Goal: Task Accomplishment & Management: Complete application form

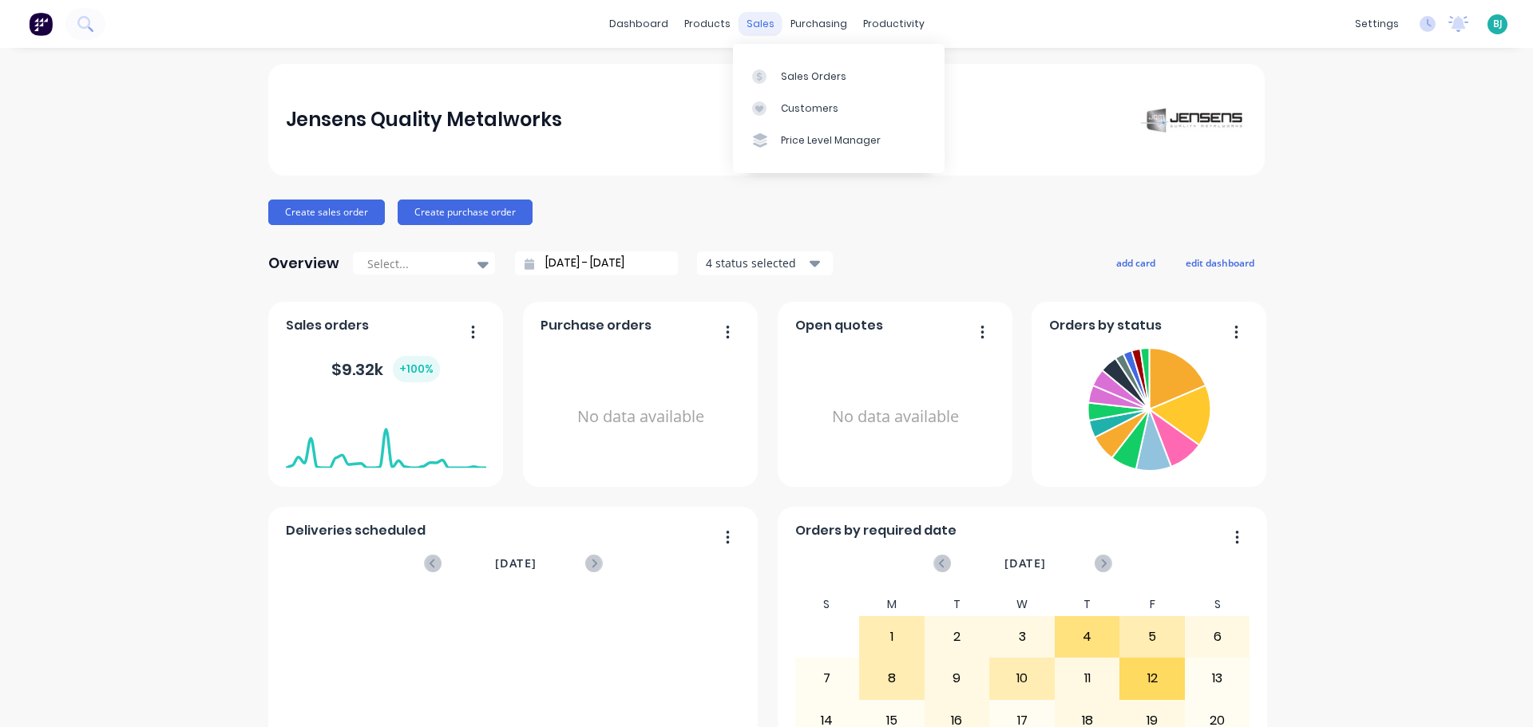
click at [742, 29] on div "sales" at bounding box center [760, 24] width 44 height 24
click at [764, 78] on icon at bounding box center [759, 76] width 14 height 14
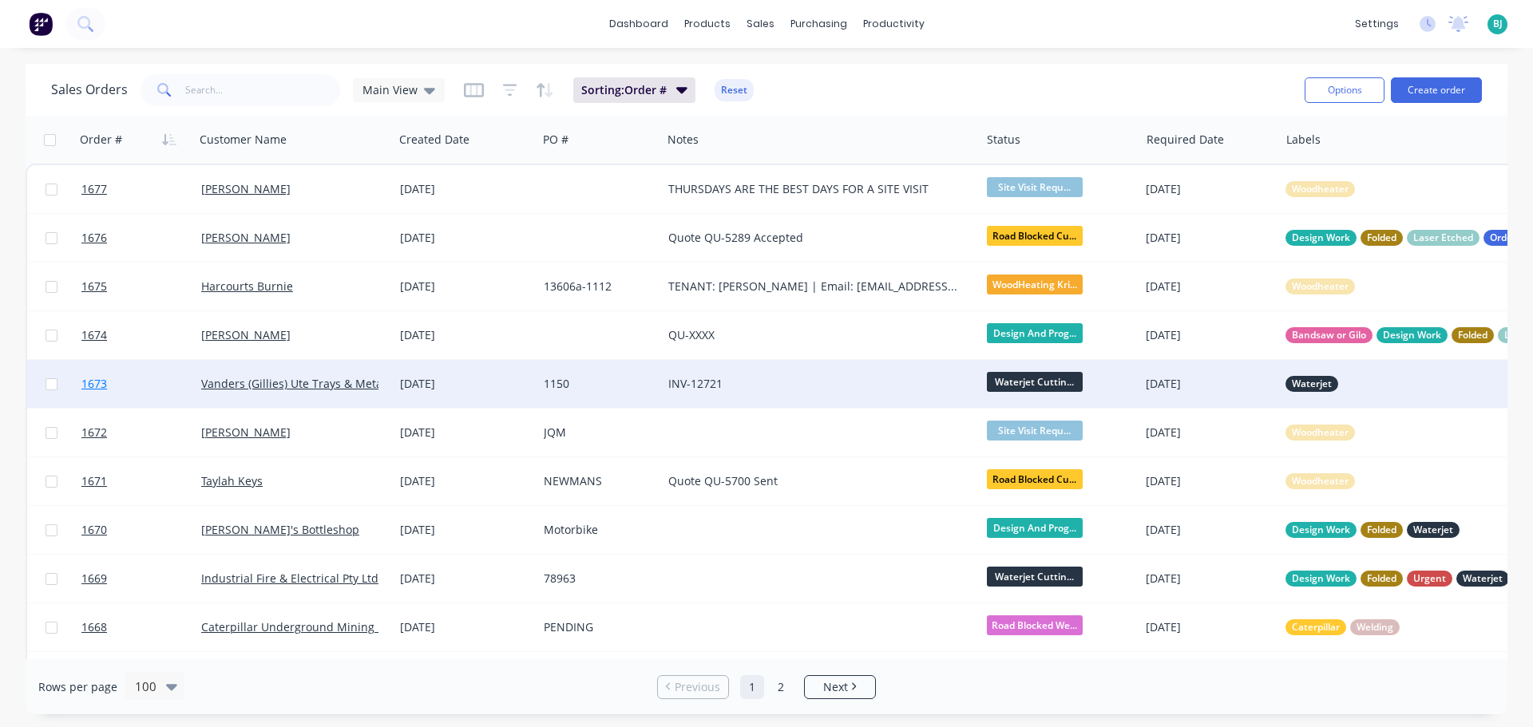
click at [152, 386] on link "1673" at bounding box center [141, 384] width 120 height 48
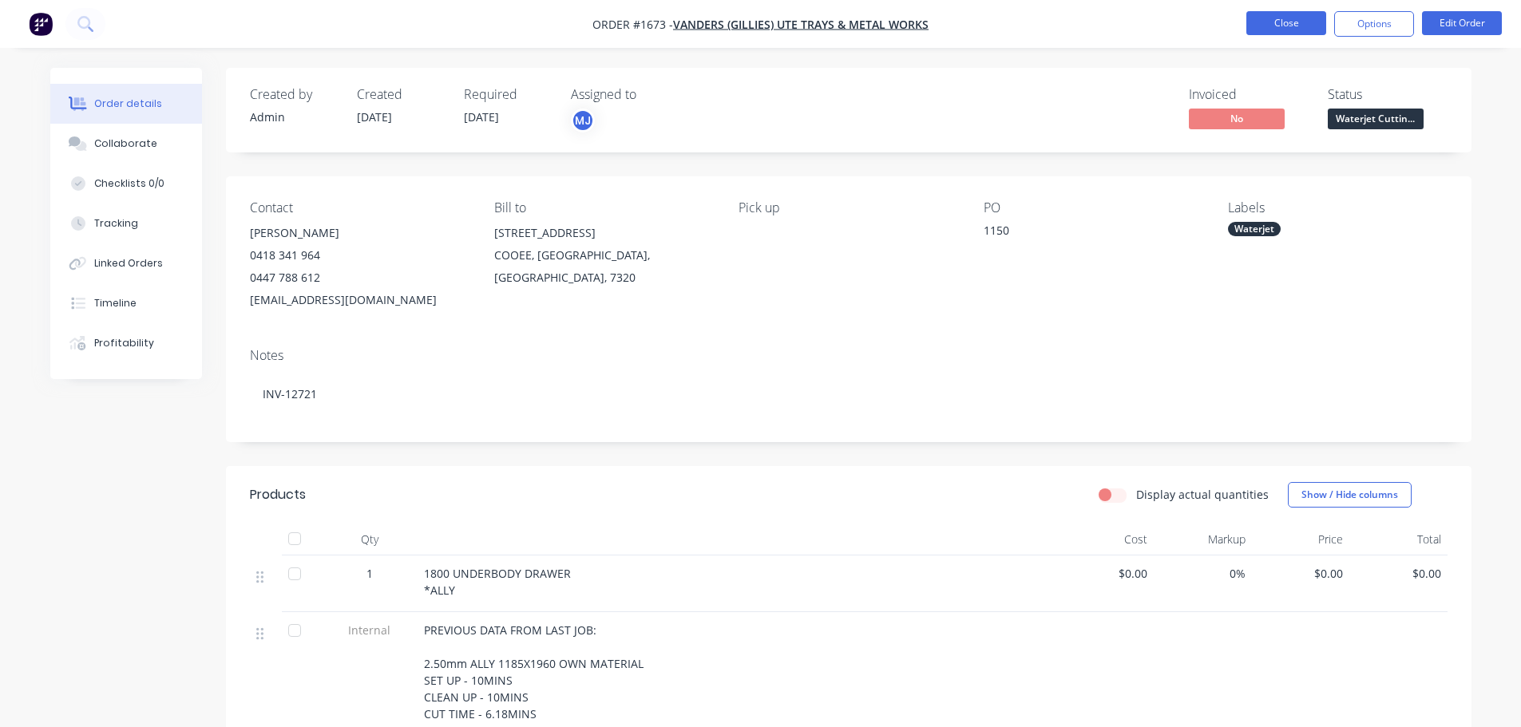
click at [1289, 26] on button "Close" at bounding box center [1286, 23] width 80 height 24
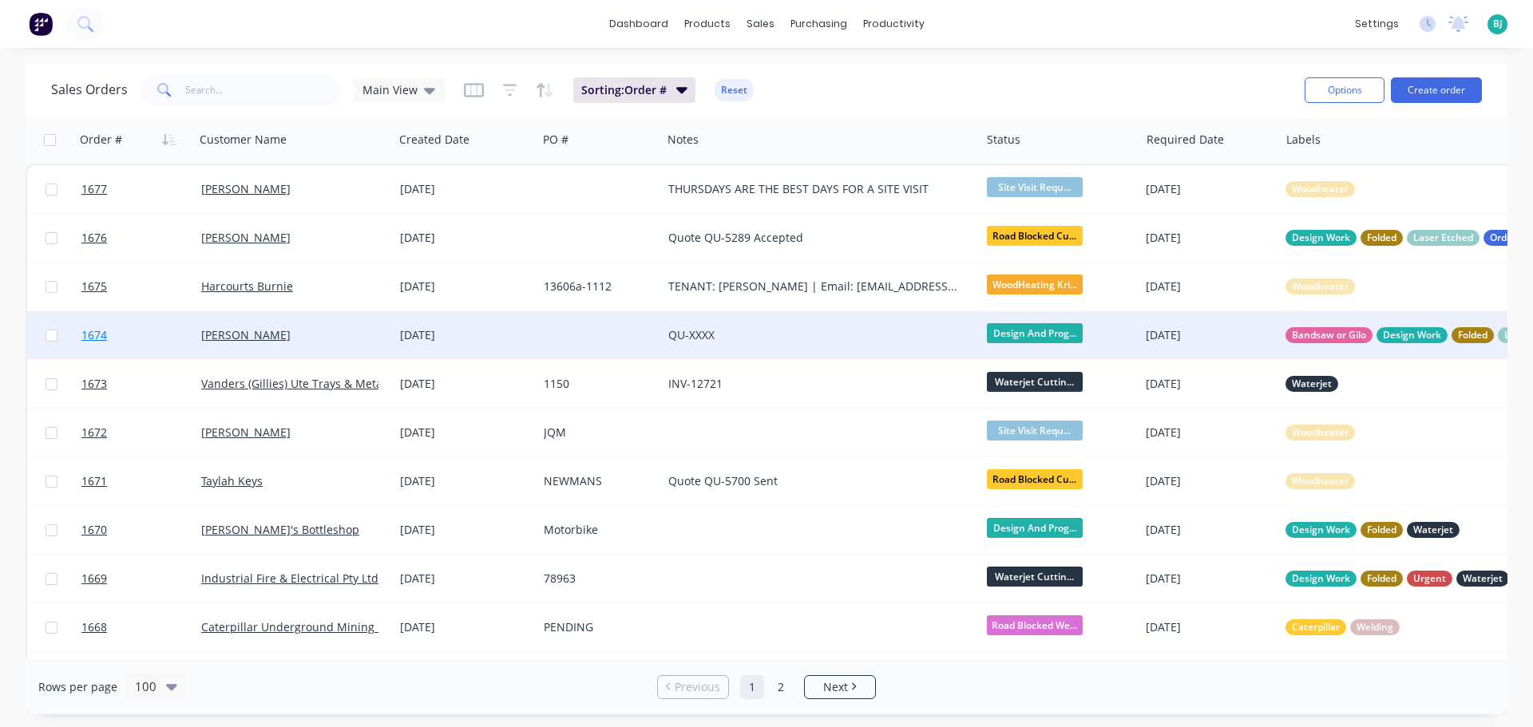
click at [180, 337] on link "1674" at bounding box center [141, 335] width 120 height 48
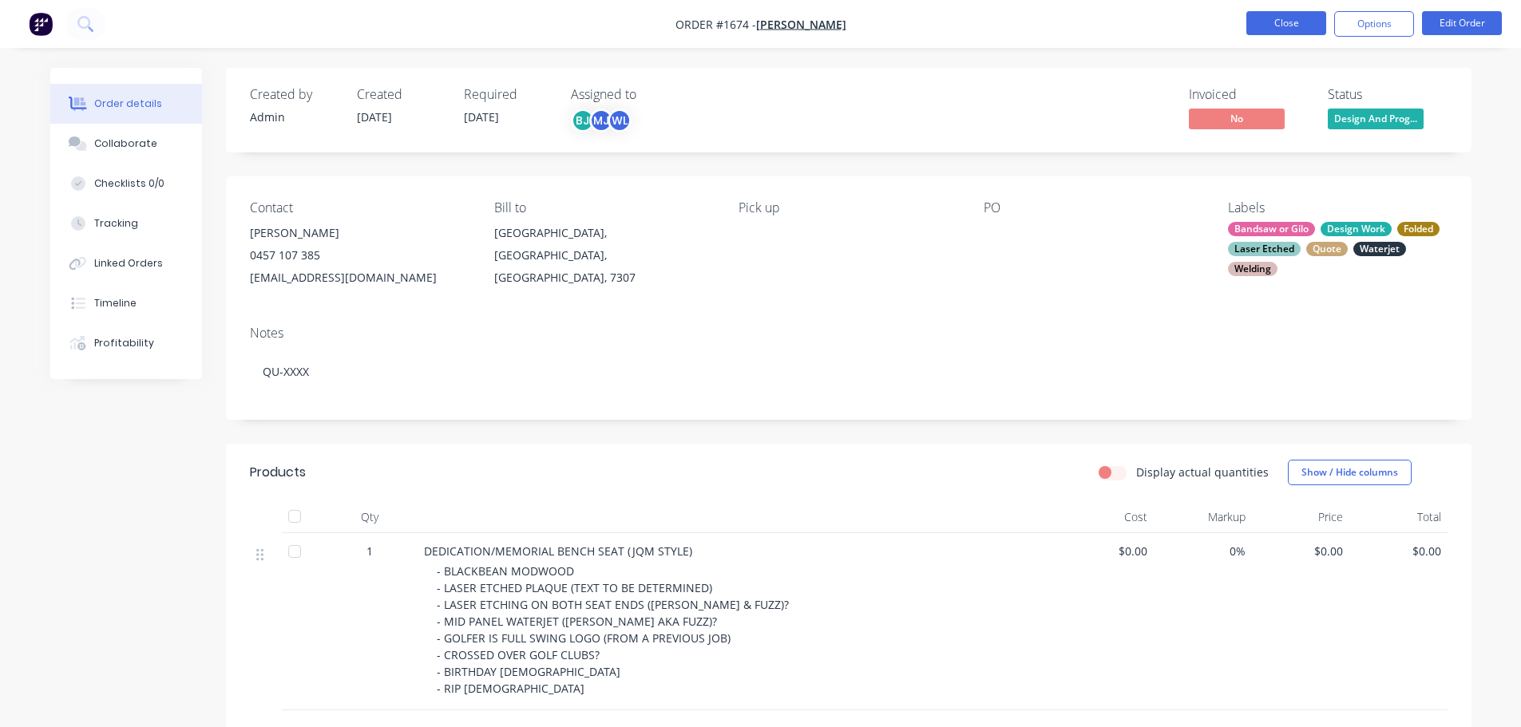
click at [1265, 18] on button "Close" at bounding box center [1286, 23] width 80 height 24
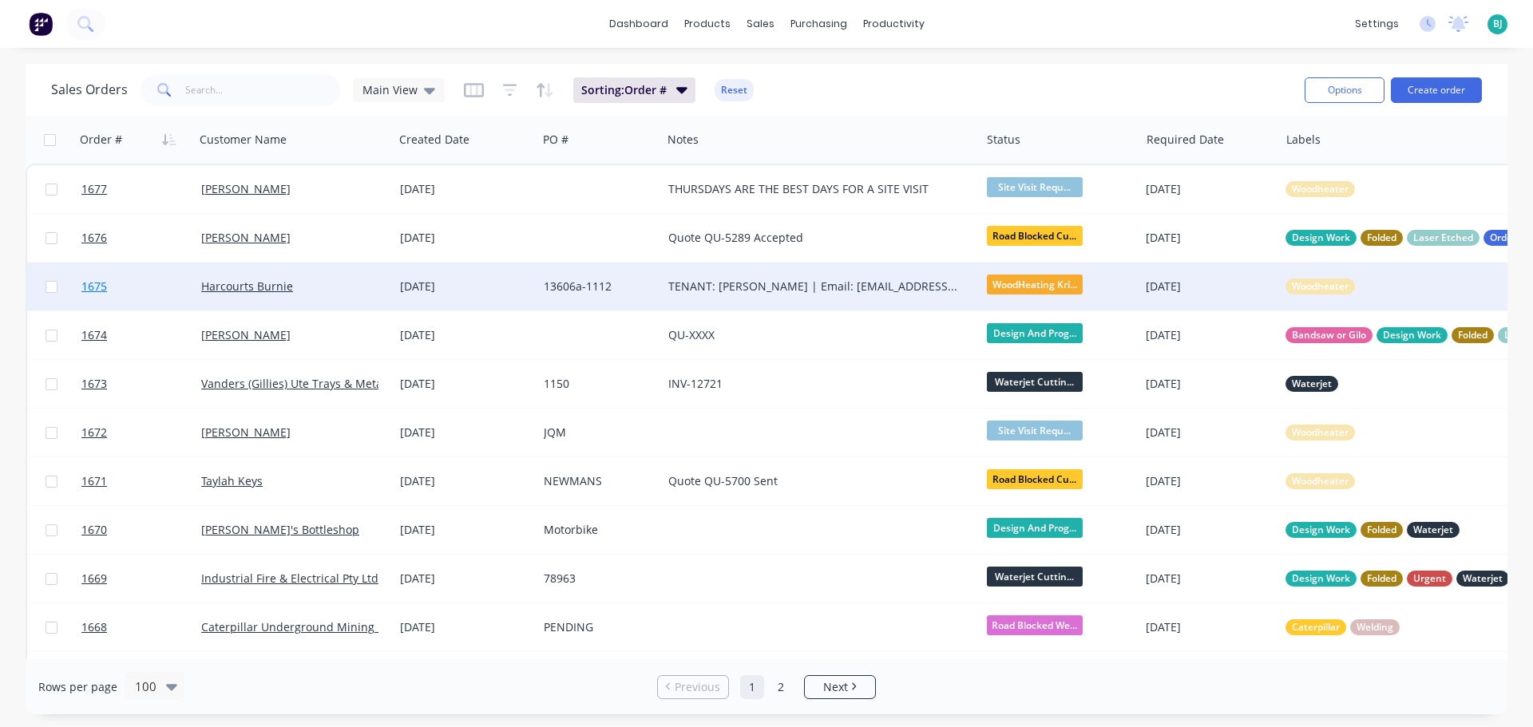
click at [174, 294] on link "1675" at bounding box center [141, 287] width 120 height 48
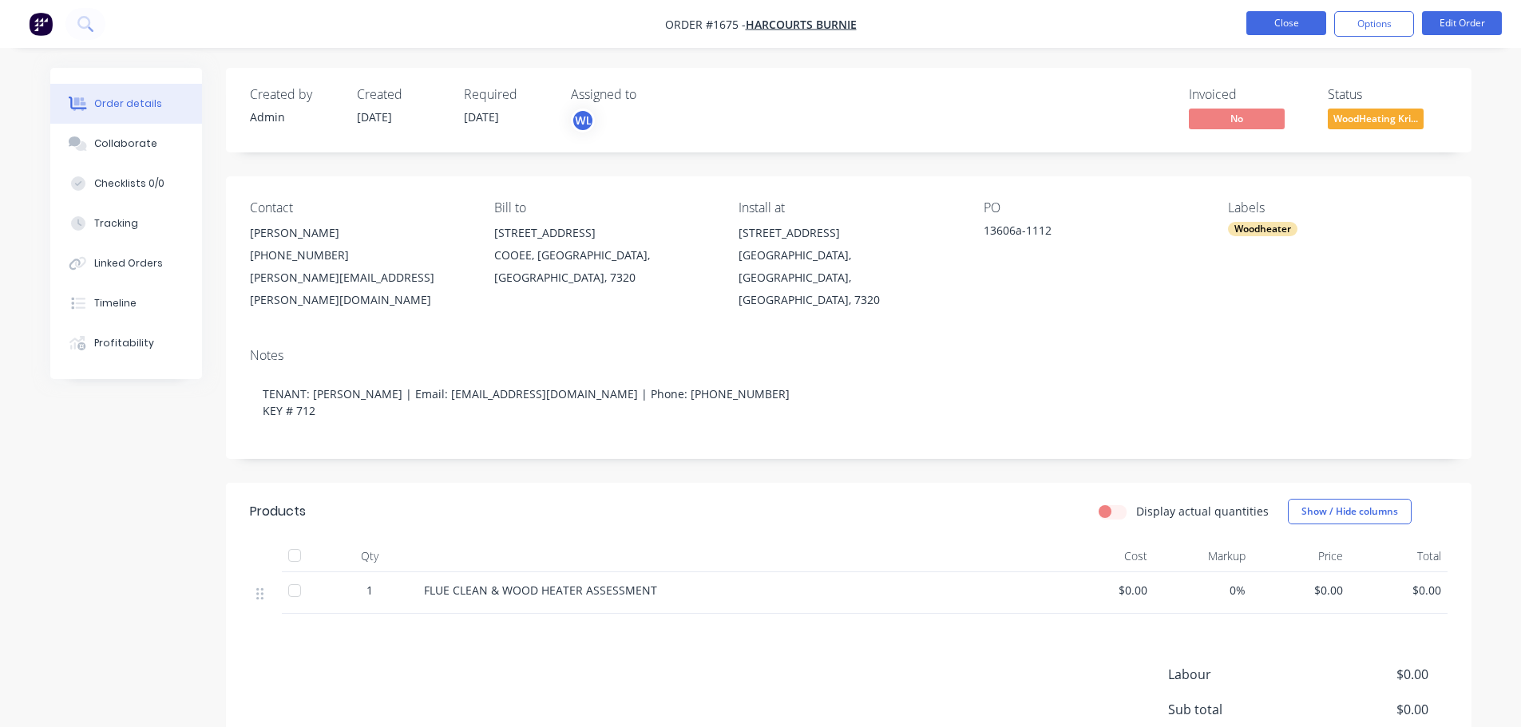
click at [1285, 18] on button "Close" at bounding box center [1286, 23] width 80 height 24
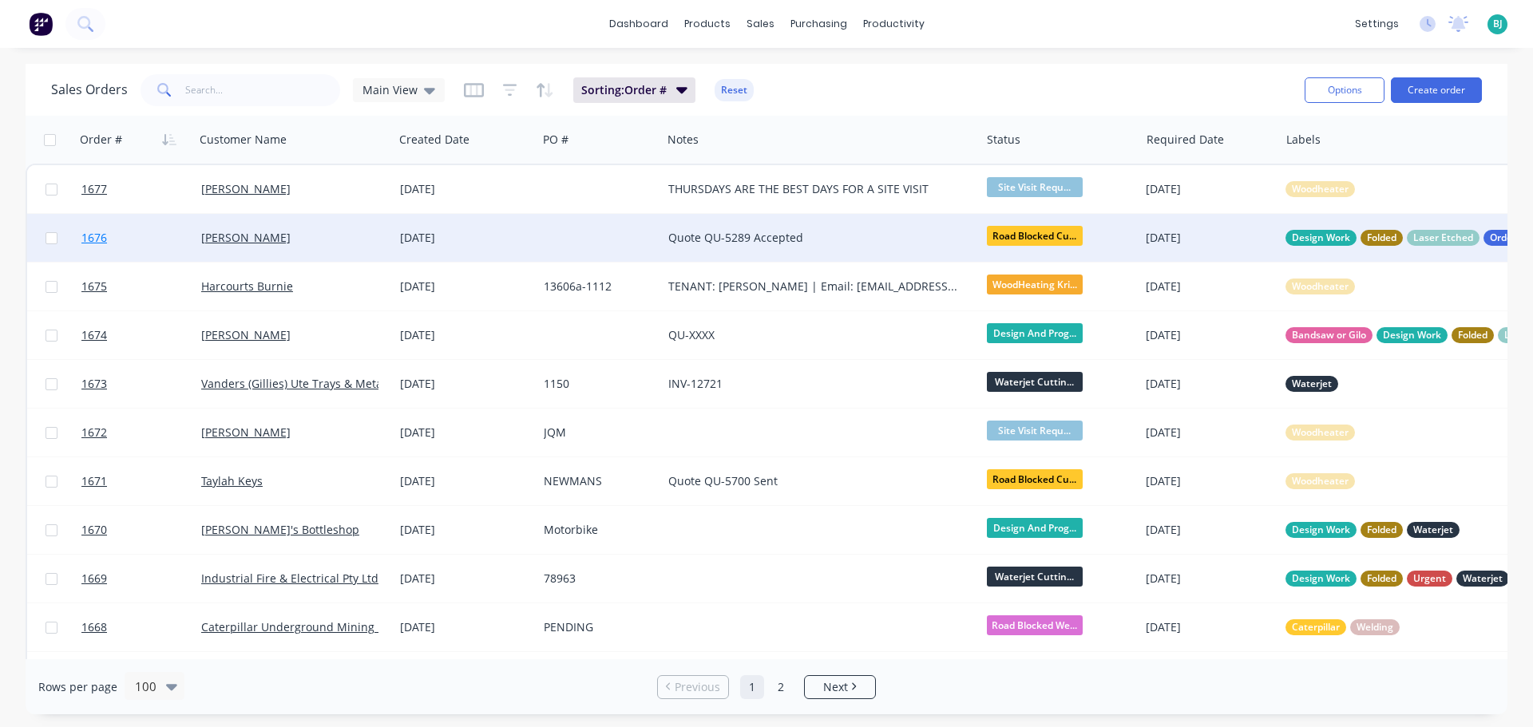
click at [158, 244] on link "1676" at bounding box center [141, 238] width 120 height 48
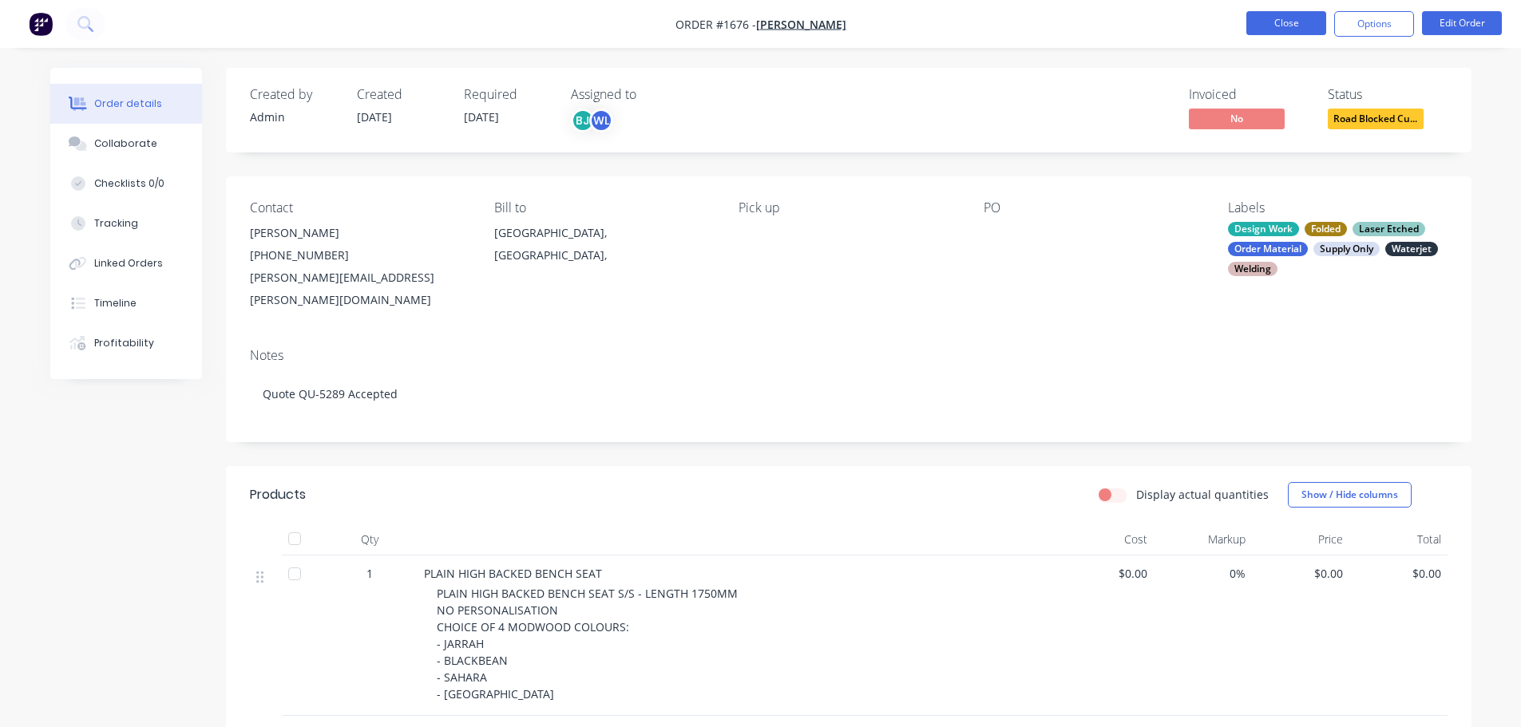
click at [1273, 14] on button "Close" at bounding box center [1286, 23] width 80 height 24
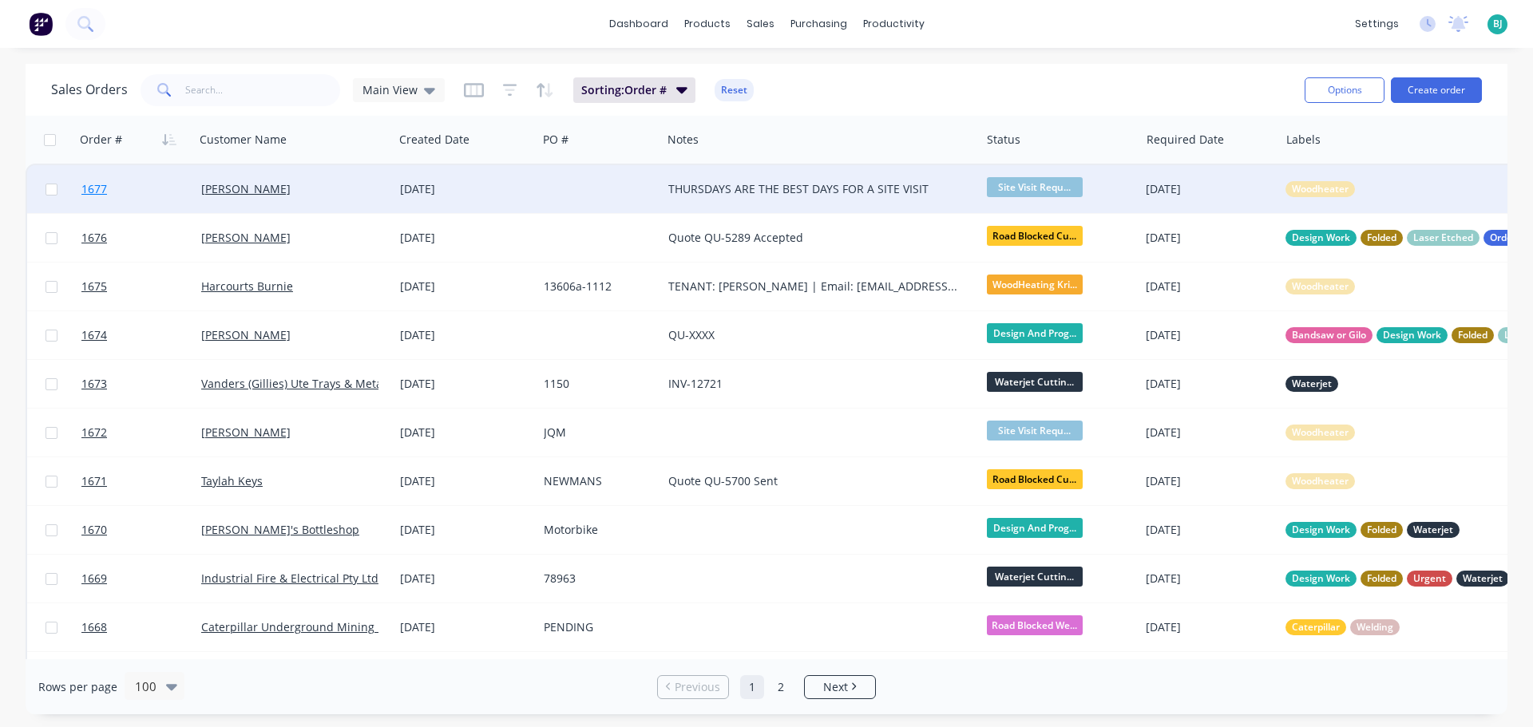
click at [168, 194] on link "1677" at bounding box center [141, 189] width 120 height 48
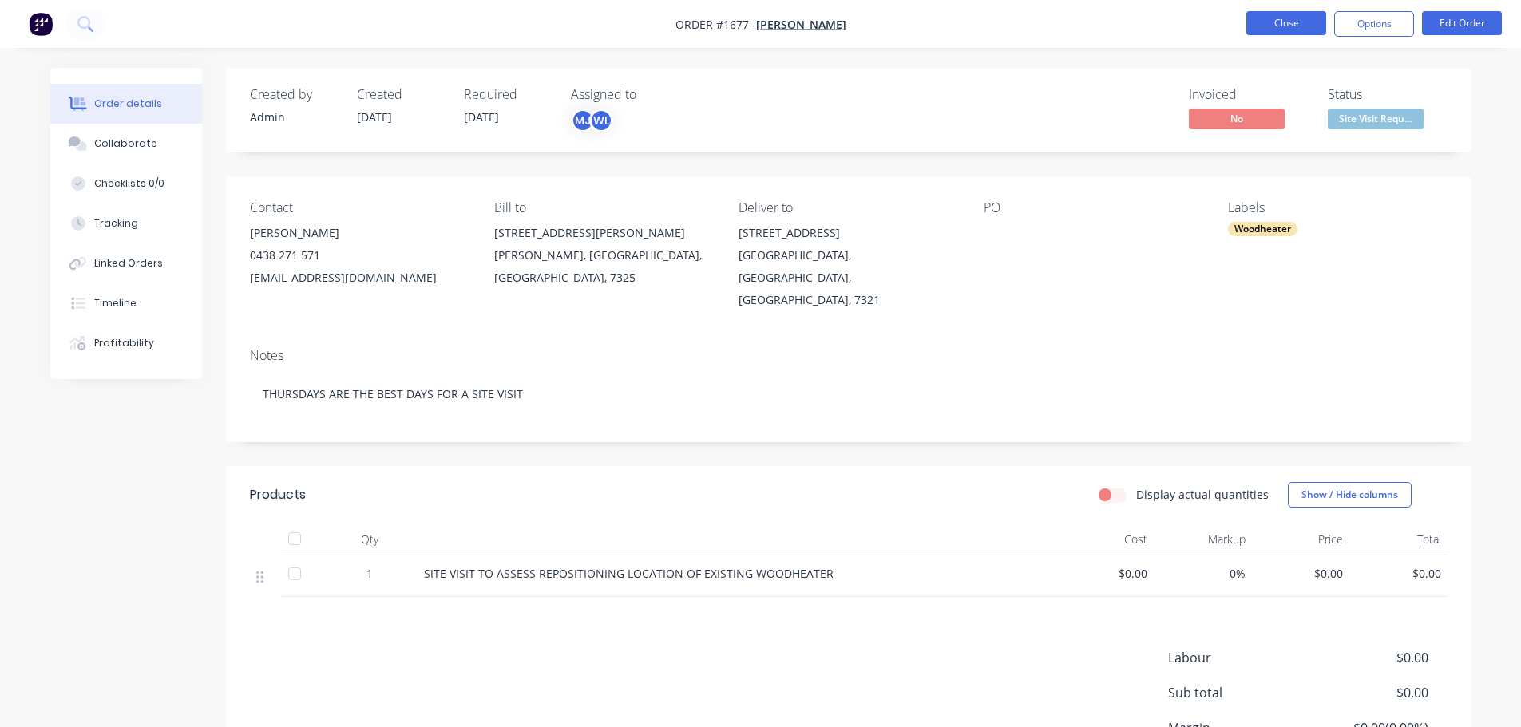
click at [1288, 23] on button "Close" at bounding box center [1286, 23] width 80 height 24
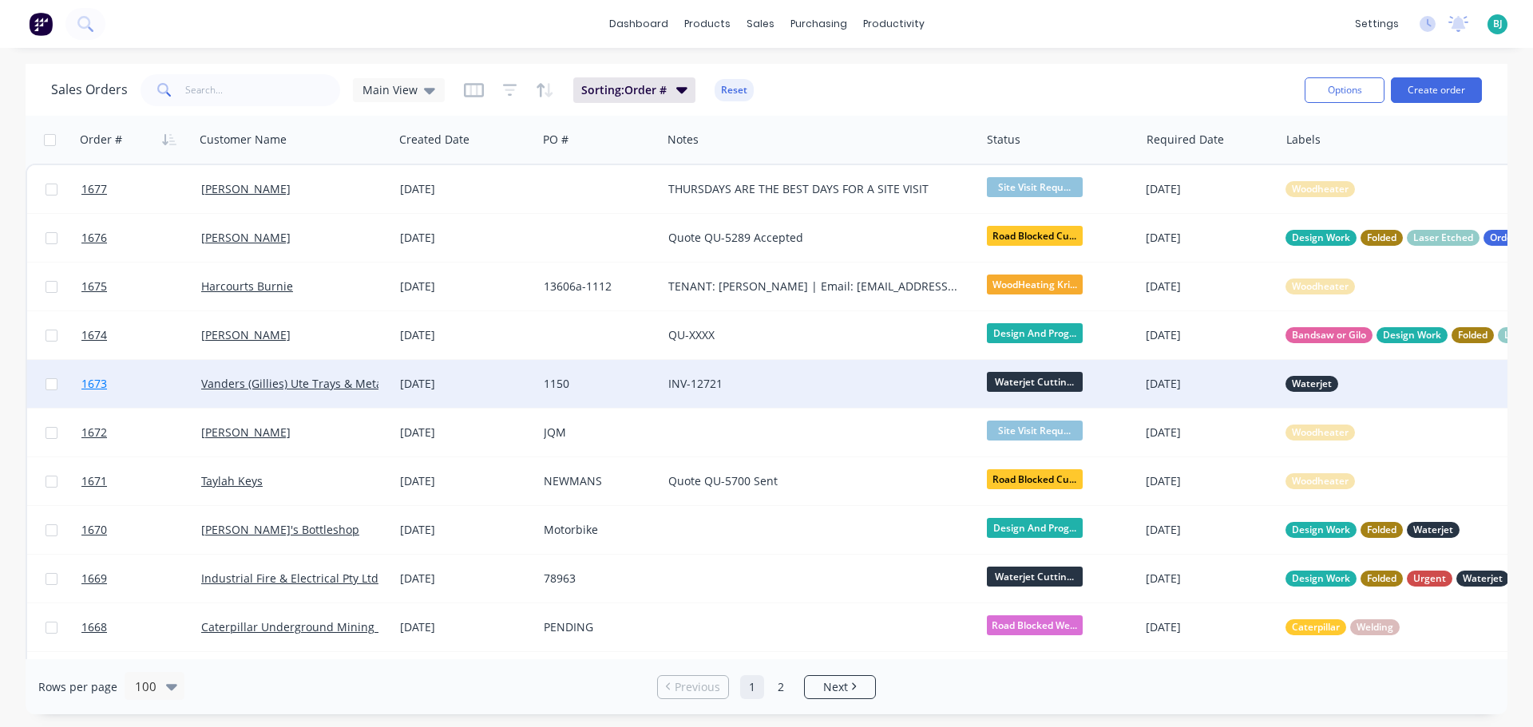
click at [175, 392] on link "1673" at bounding box center [141, 384] width 120 height 48
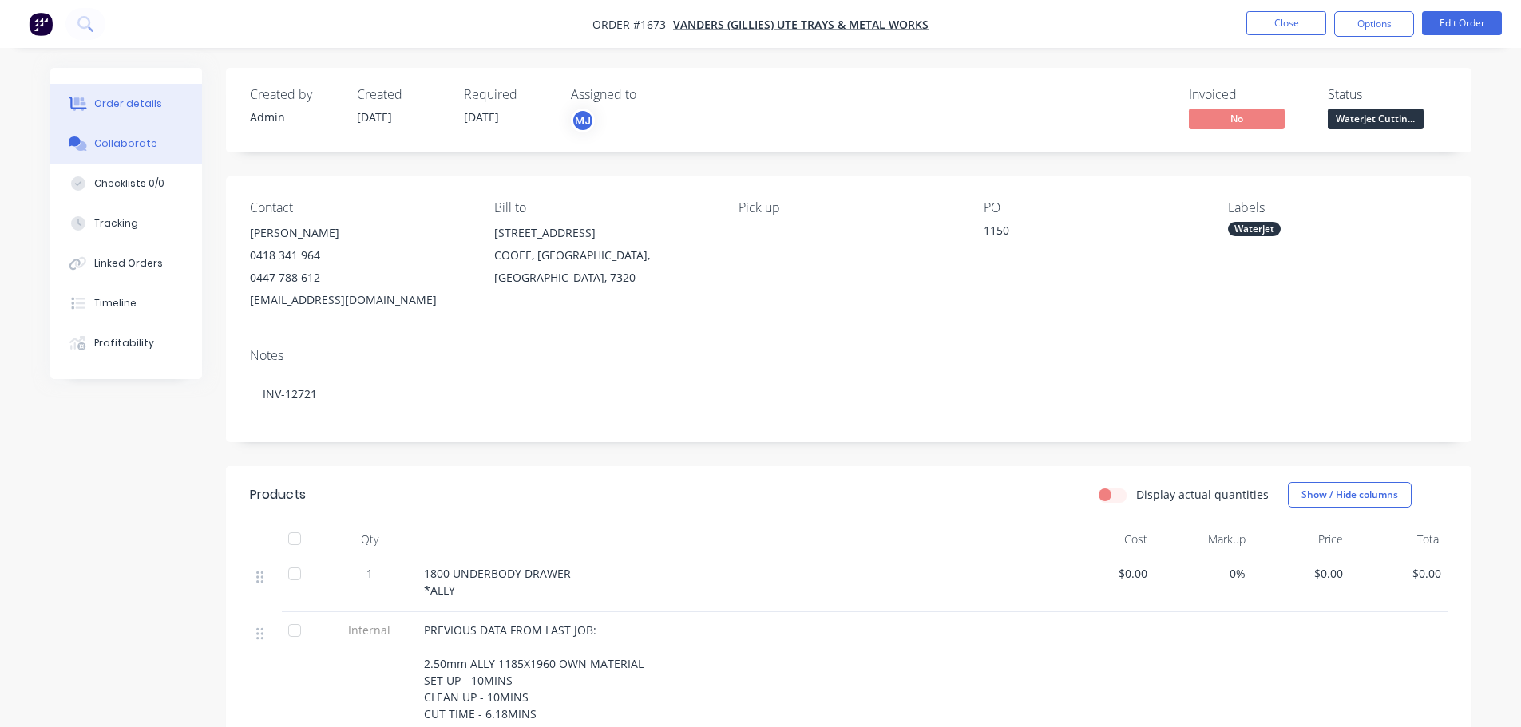
click at [147, 148] on div "Collaborate" at bounding box center [125, 144] width 63 height 14
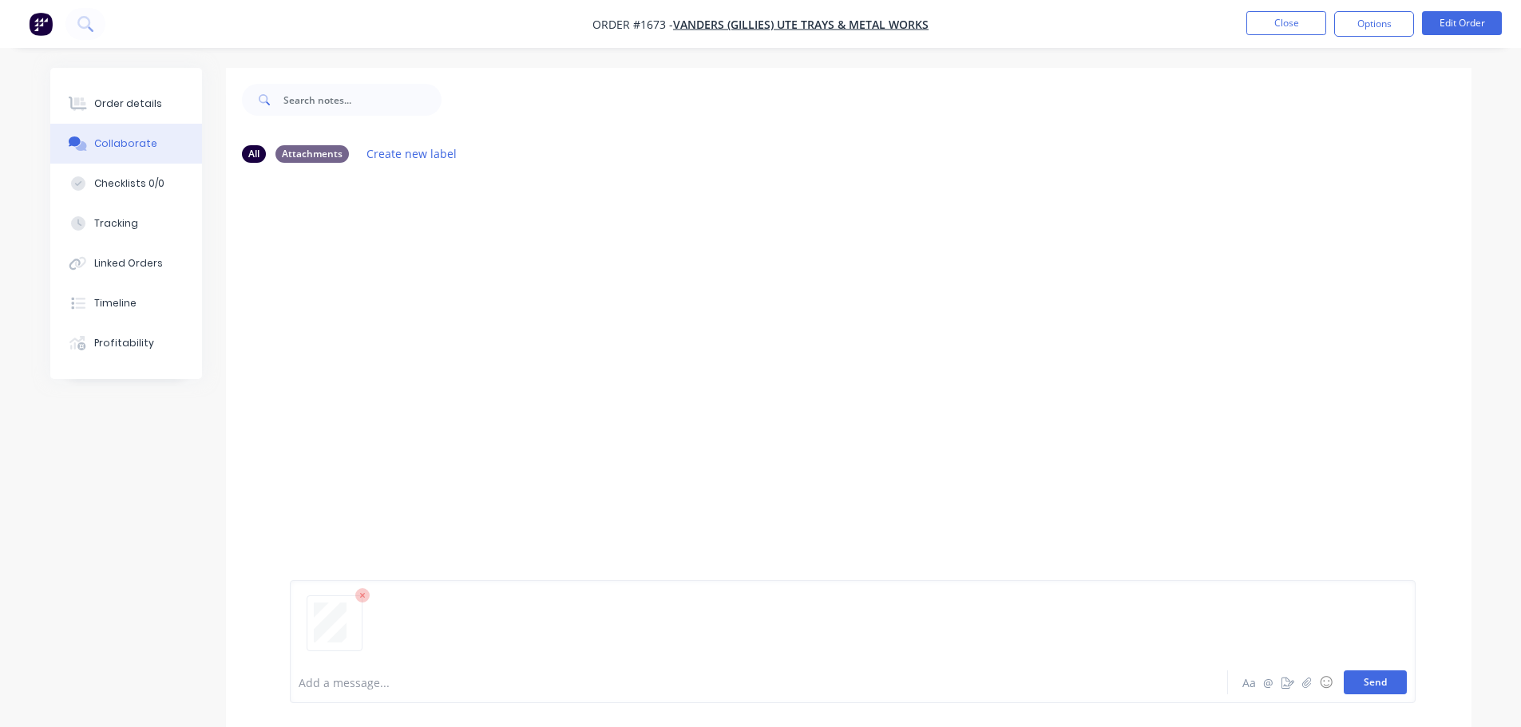
click at [1399, 685] on button "Send" at bounding box center [1375, 683] width 63 height 24
click at [1382, 688] on button "Send" at bounding box center [1375, 683] width 63 height 24
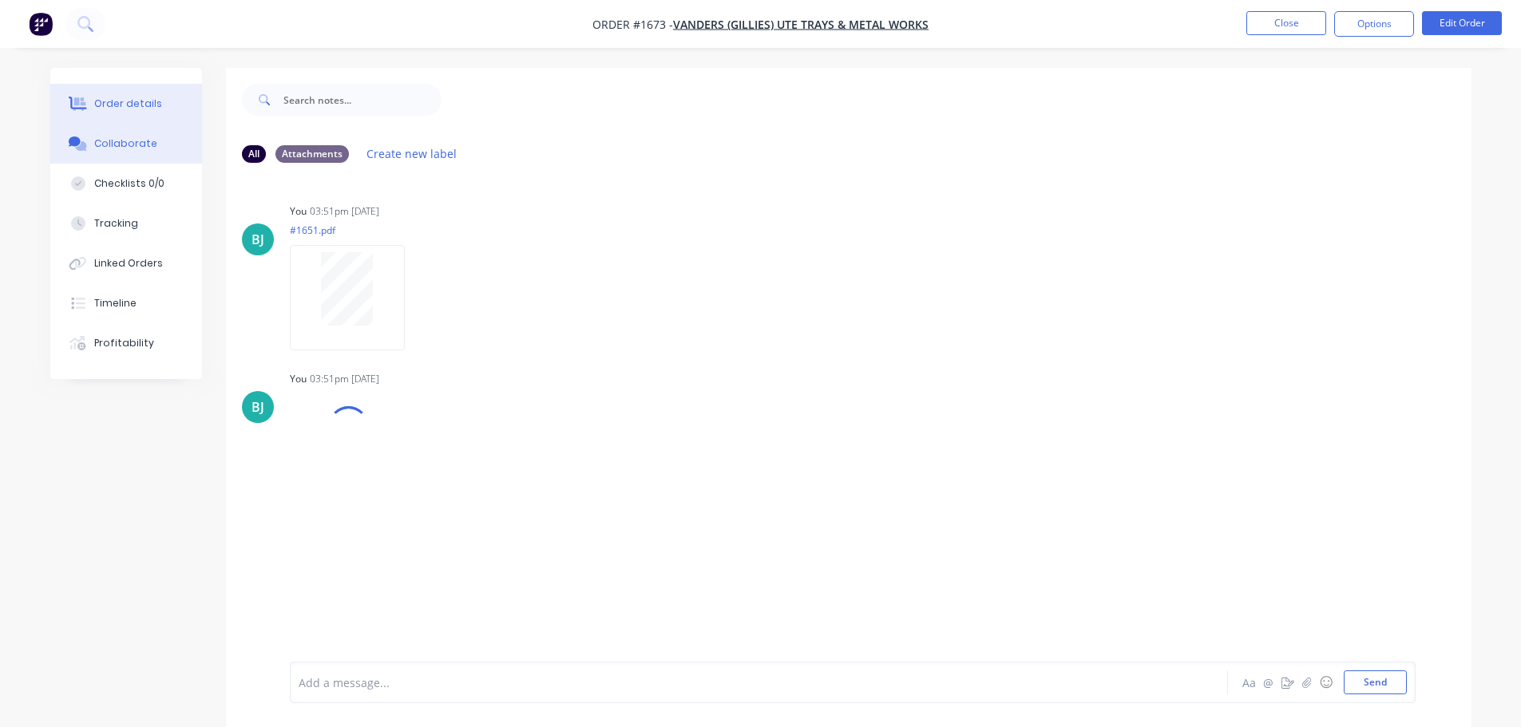
click at [137, 108] on div "Order details" at bounding box center [128, 104] width 68 height 14
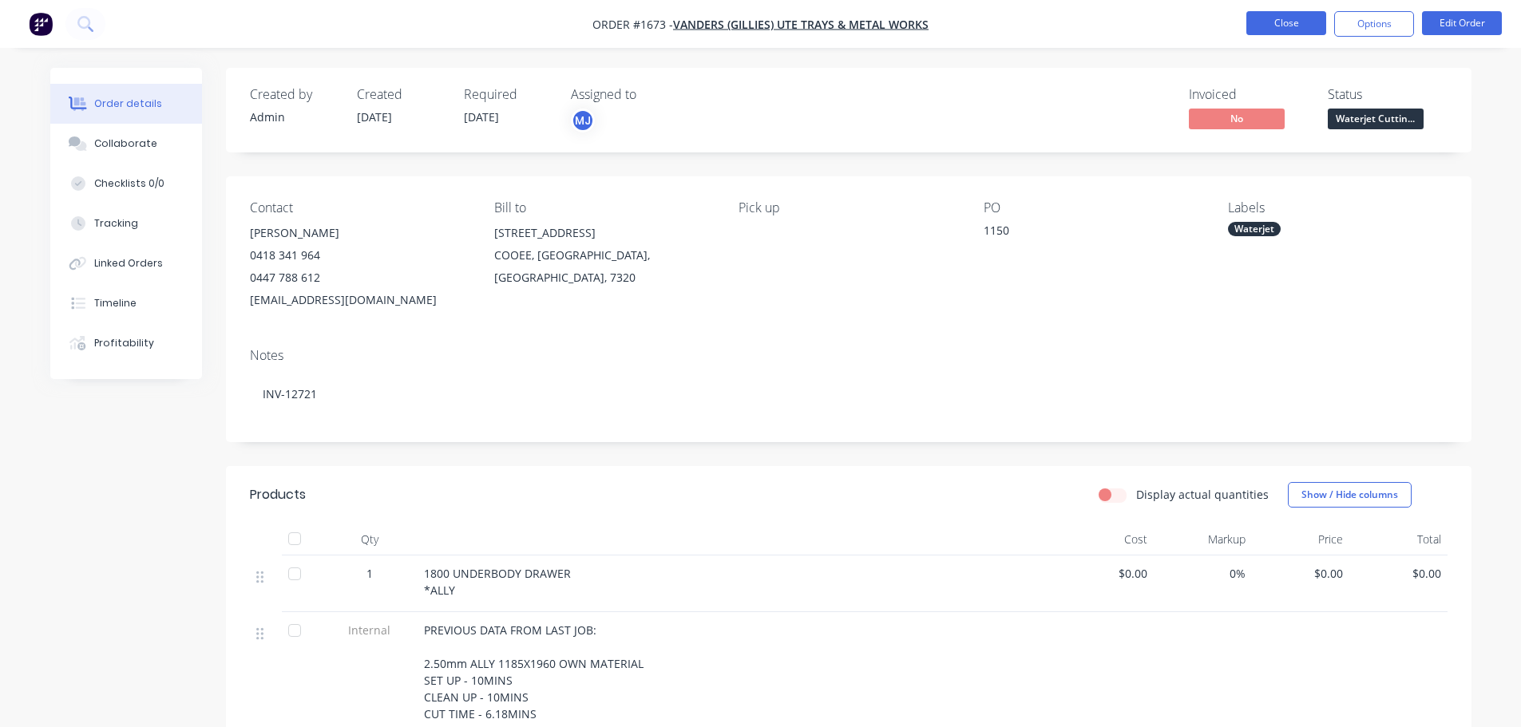
click at [1273, 25] on button "Close" at bounding box center [1286, 23] width 80 height 24
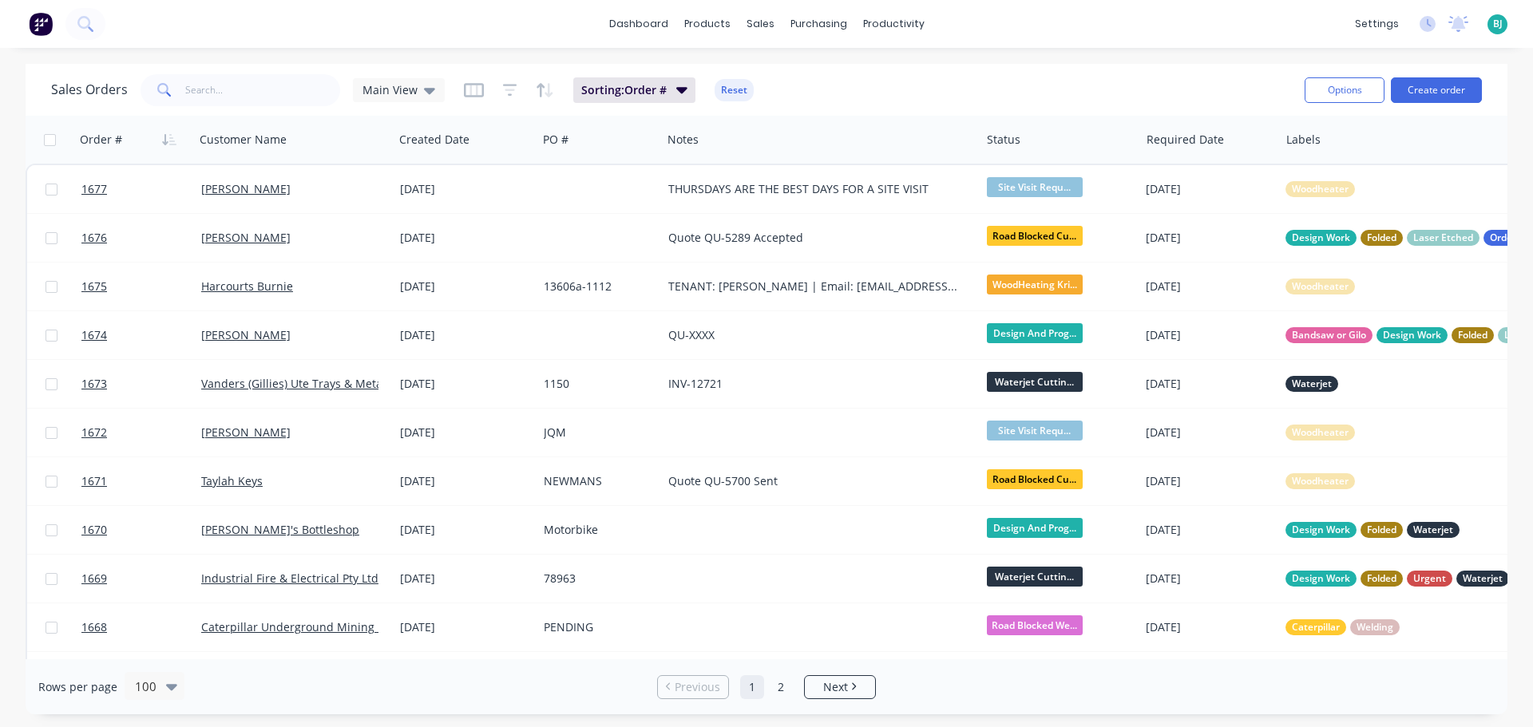
click at [1493, 30] on span "BJ" at bounding box center [1498, 24] width 10 height 14
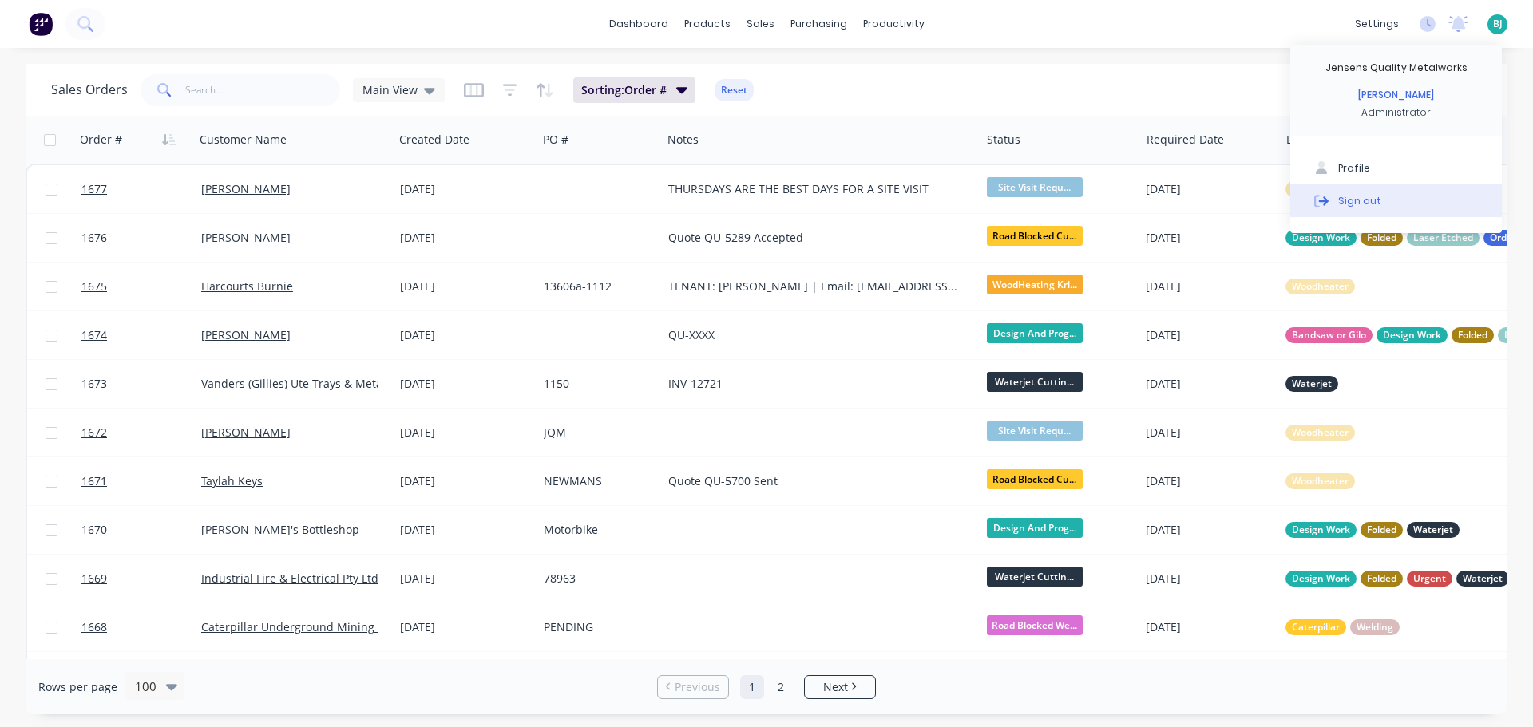
click at [1397, 205] on button "Sign out" at bounding box center [1396, 200] width 212 height 32
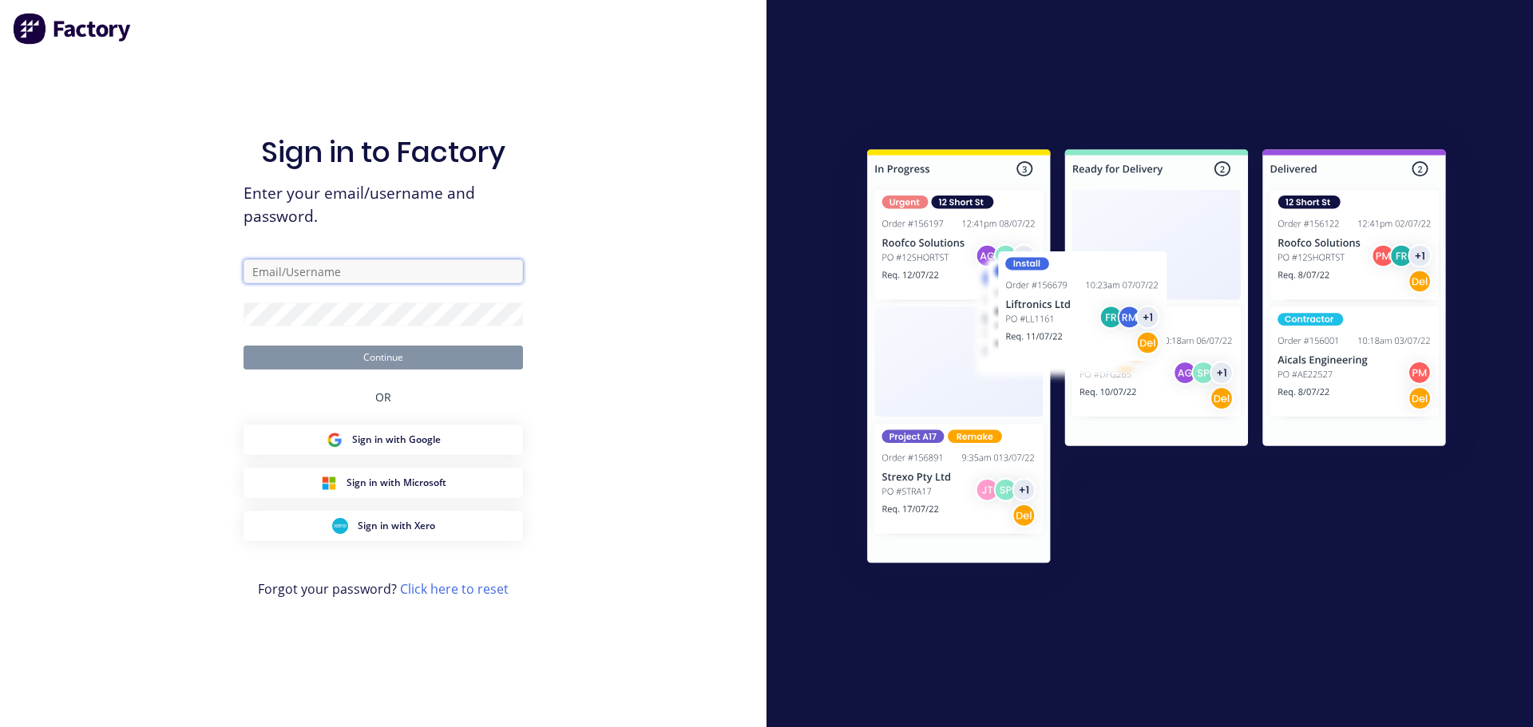
type input "[EMAIL_ADDRESS][DOMAIN_NAME]"
click at [362, 361] on button "Continue" at bounding box center [382, 358] width 279 height 24
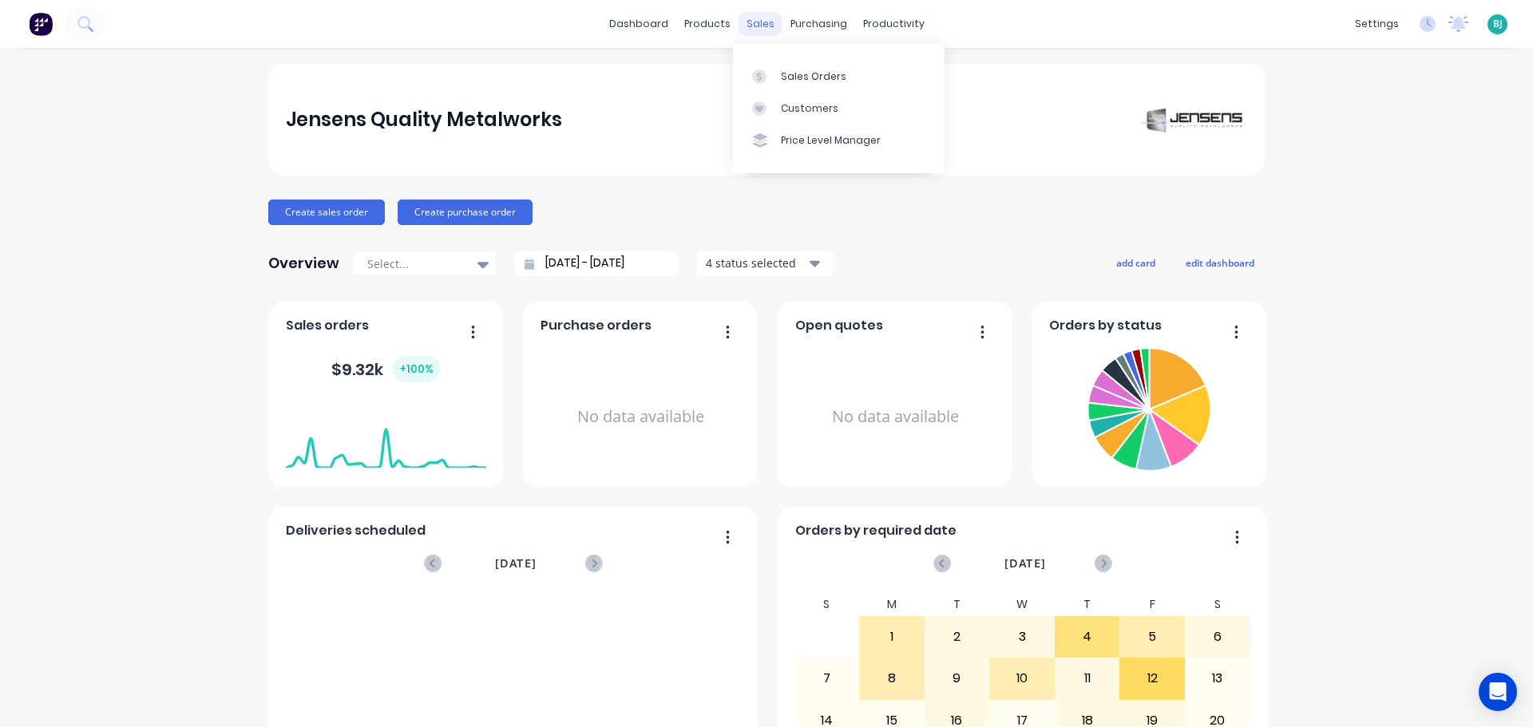
click at [759, 26] on div "sales" at bounding box center [760, 24] width 44 height 24
drag, startPoint x: 783, startPoint y: 74, endPoint x: 840, endPoint y: 135, distance: 83.0
click at [783, 74] on div "Sales Orders" at bounding box center [813, 76] width 65 height 14
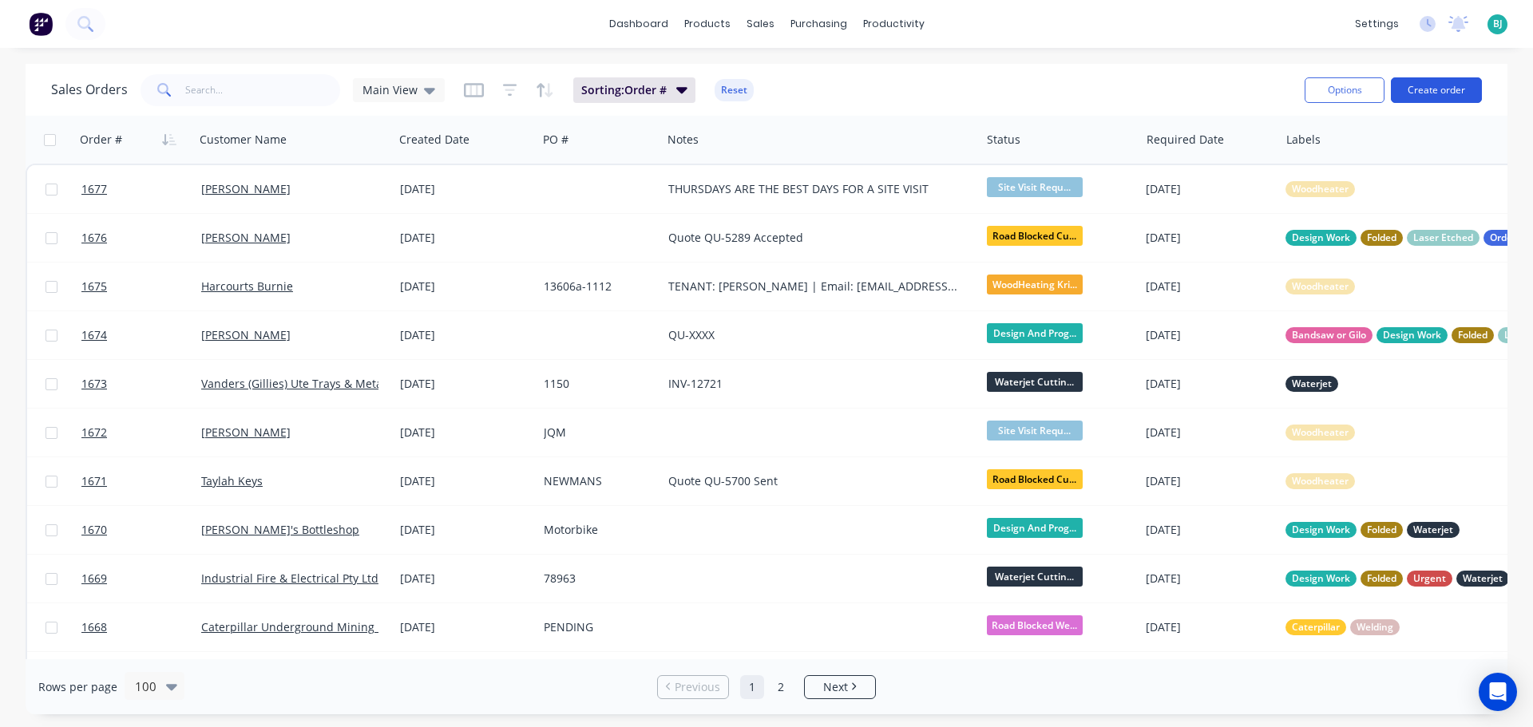
click at [1445, 87] on button "Create order" at bounding box center [1436, 90] width 91 height 26
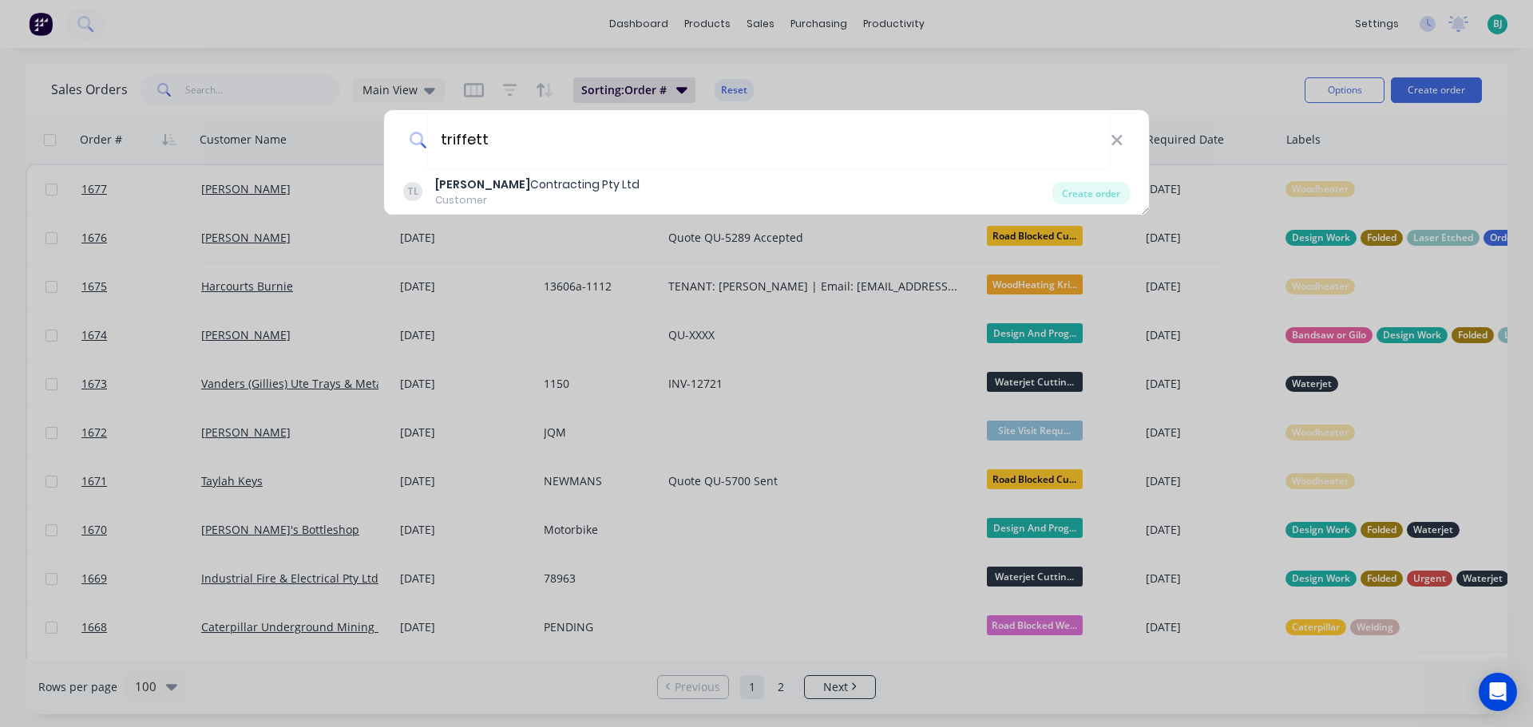
type input "triffett"
click at [697, 191] on div "TL Triffett Contracting Pty Ltd Customer" at bounding box center [727, 191] width 649 height 31
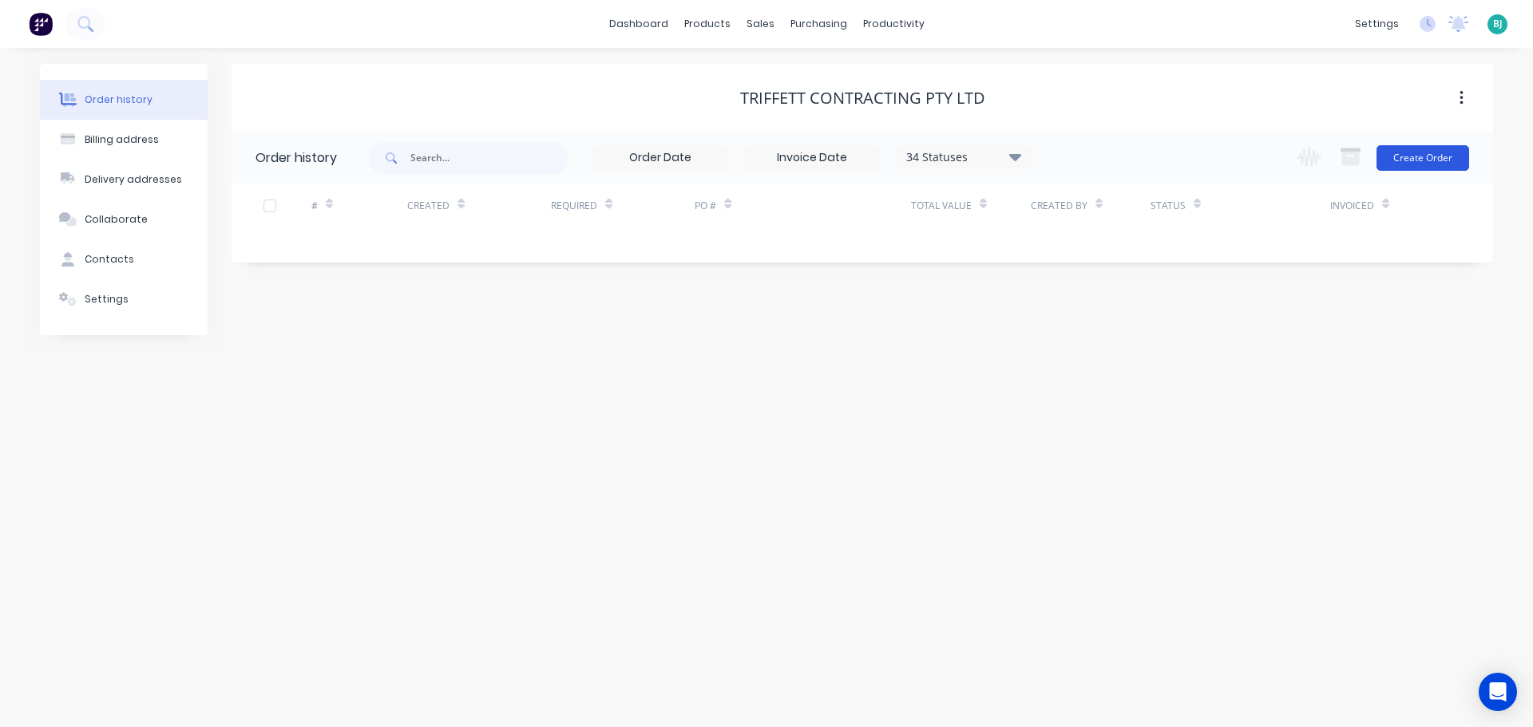
click at [1406, 159] on button "Create Order" at bounding box center [1422, 158] width 93 height 26
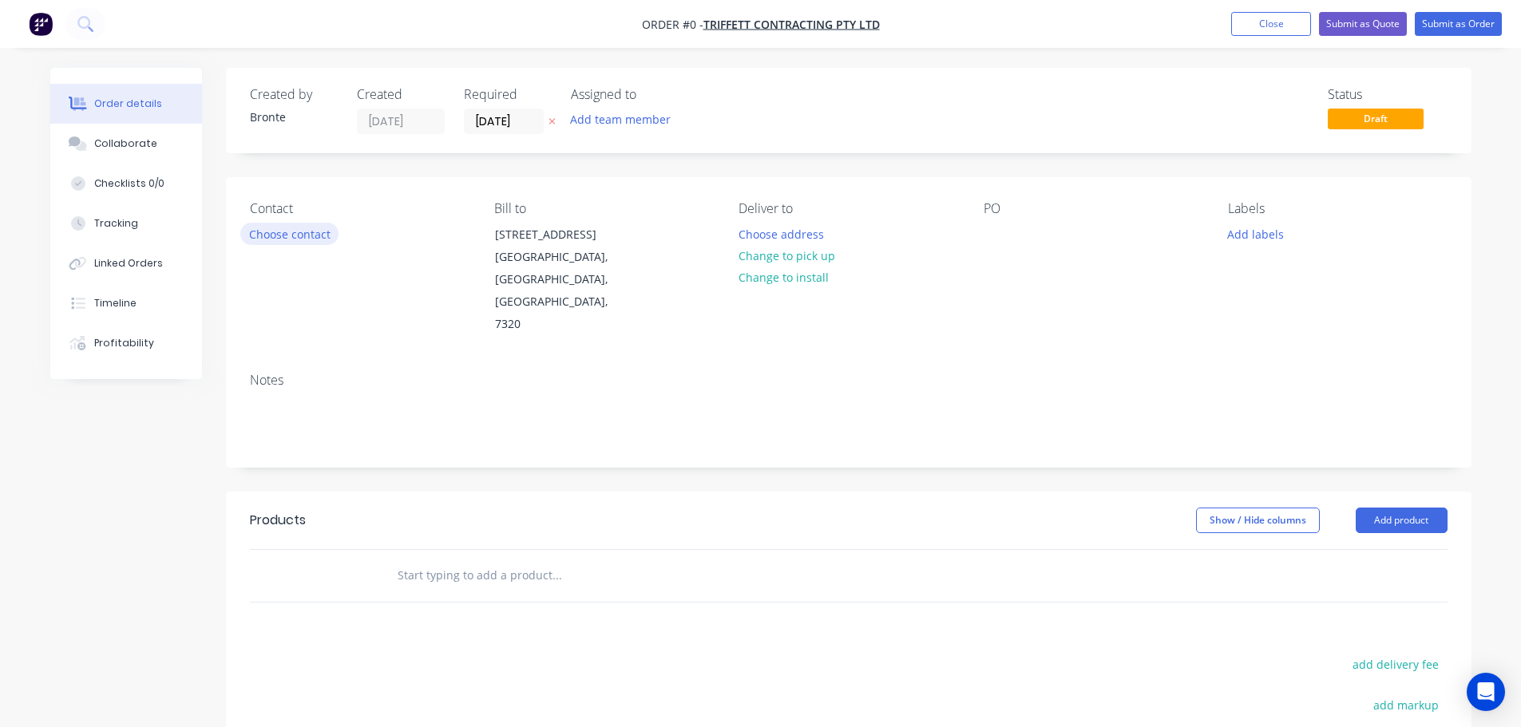
click at [292, 230] on button "Choose contact" at bounding box center [289, 234] width 98 height 22
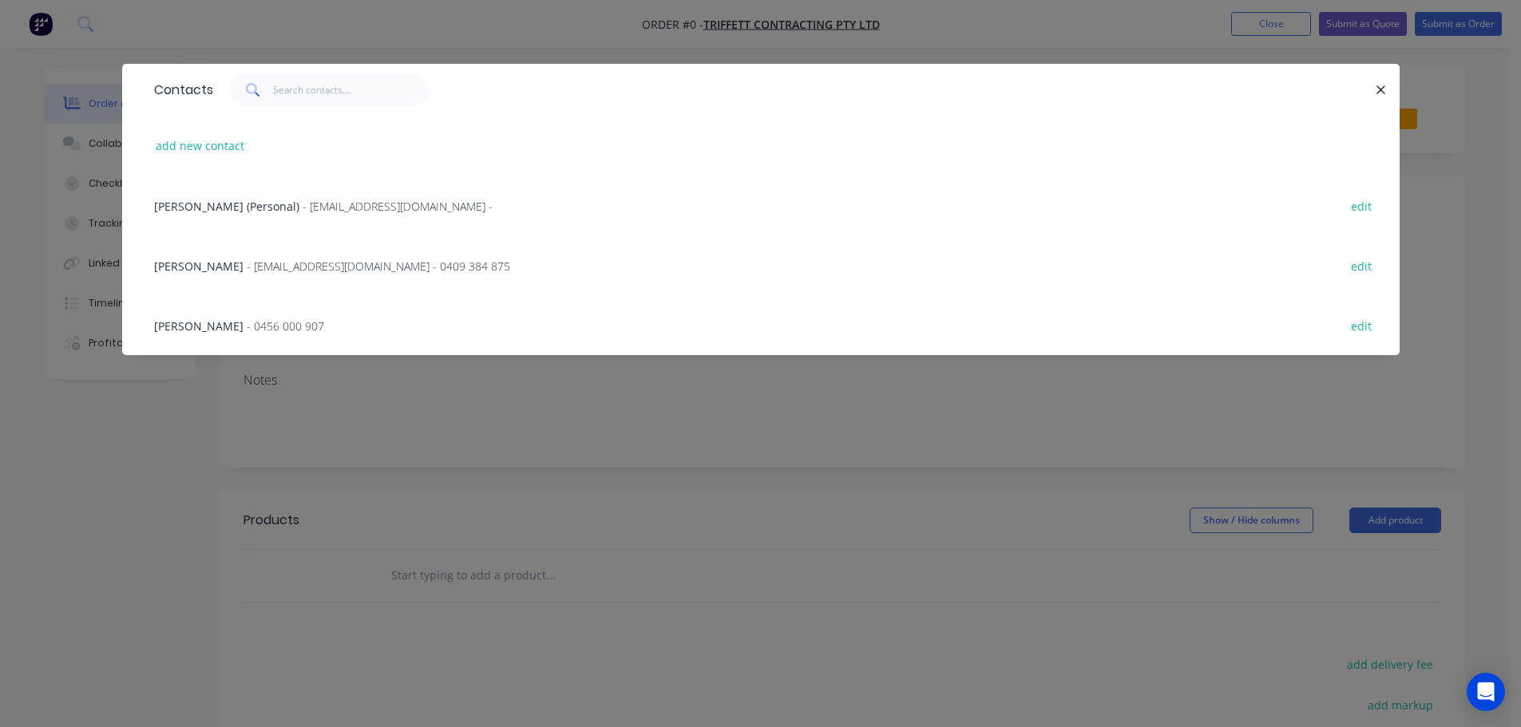
click at [297, 319] on div "[PERSON_NAME] - 0456 000 907 edit" at bounding box center [760, 325] width 1229 height 60
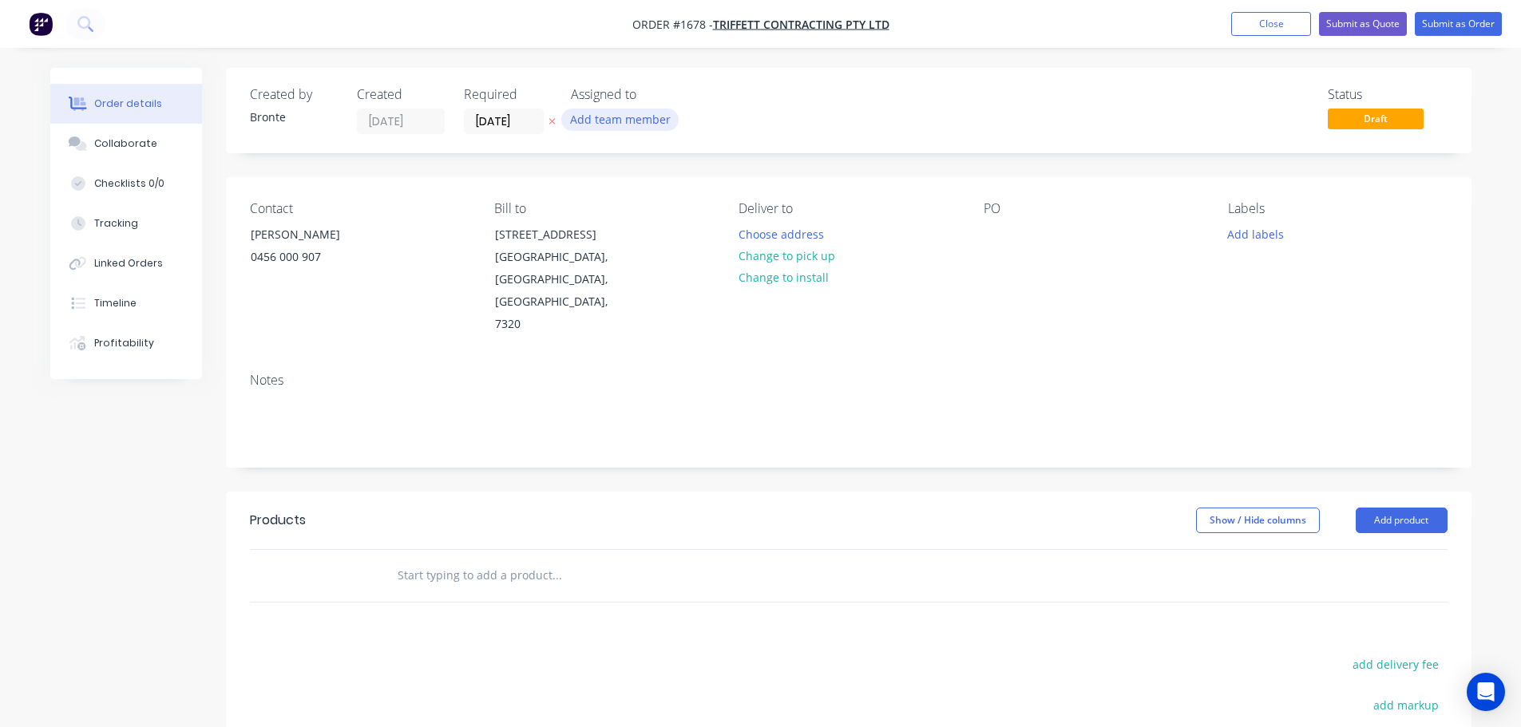
click at [655, 116] on button "Add team member" at bounding box center [619, 120] width 117 height 22
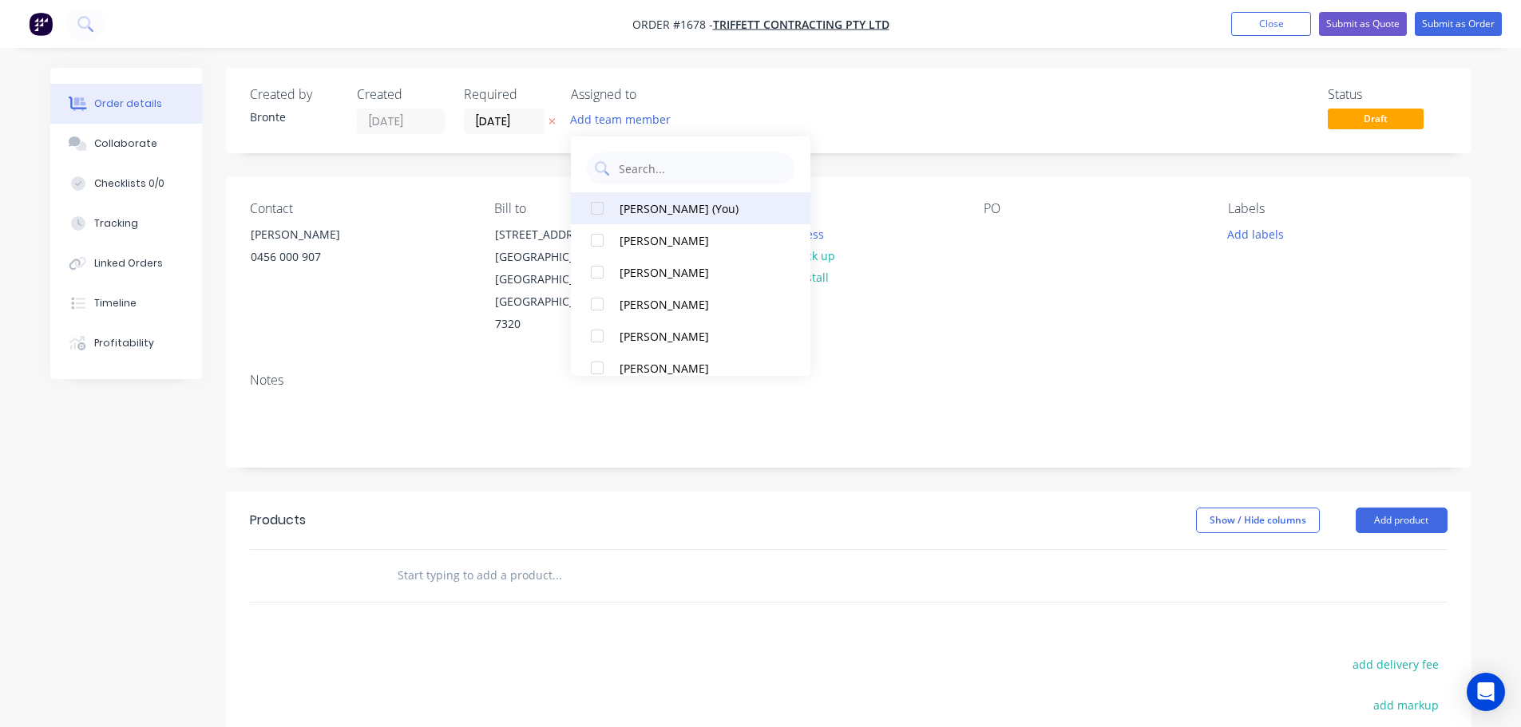
click at [601, 208] on div at bounding box center [597, 208] width 32 height 32
click at [529, 119] on input "[DATE]" at bounding box center [504, 121] width 78 height 24
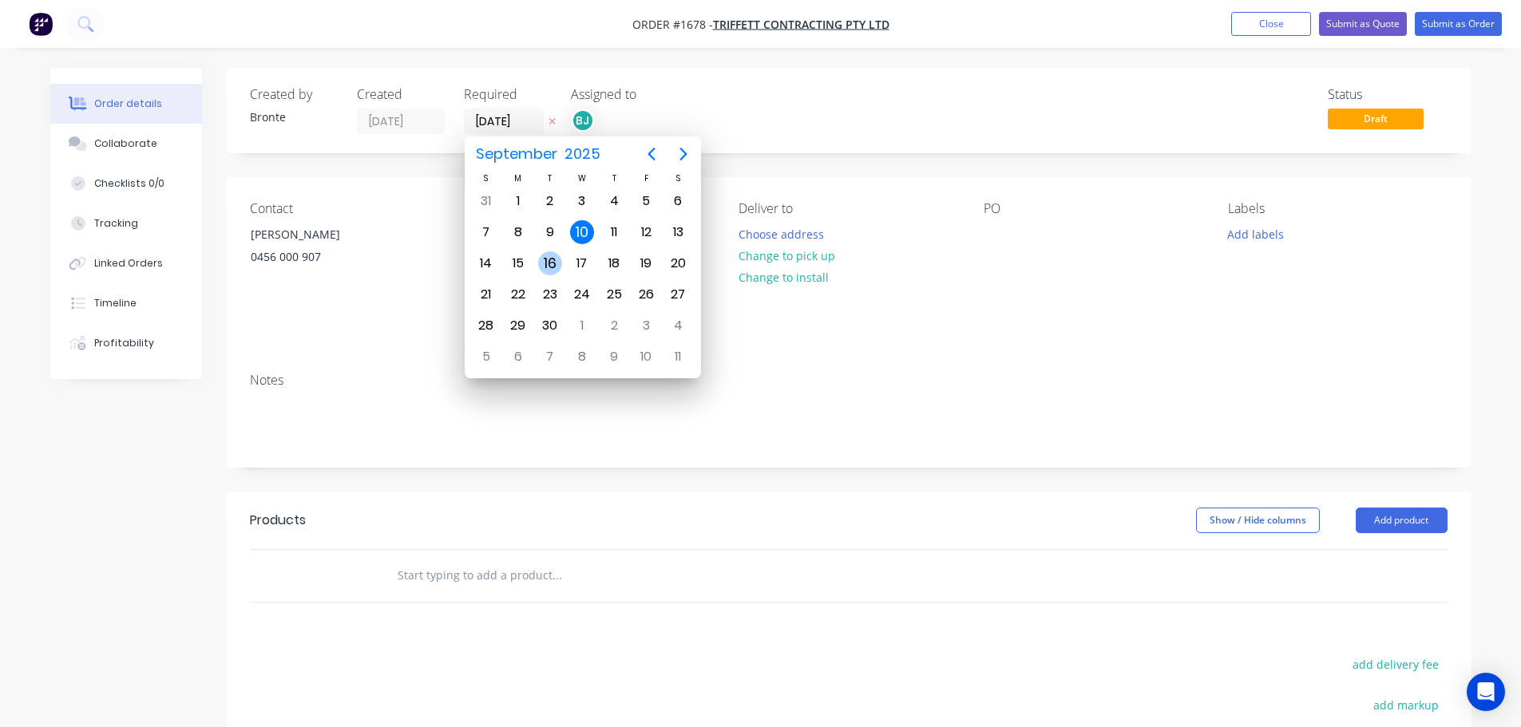
click at [551, 266] on div "16" at bounding box center [550, 263] width 24 height 24
type input "[DATE]"
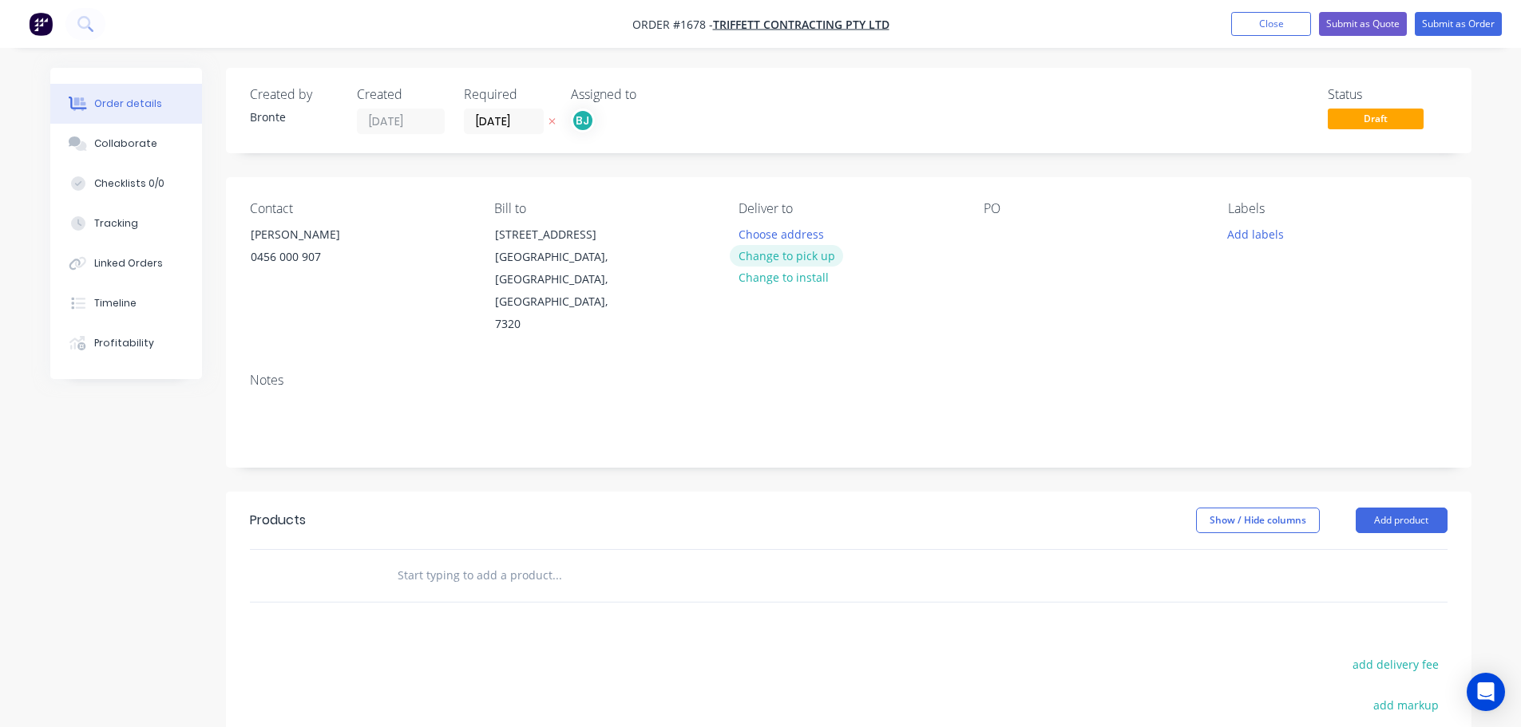
click at [816, 255] on button "Change to pick up" at bounding box center [786, 256] width 113 height 22
click at [1240, 231] on button "Add labels" at bounding box center [1255, 234] width 73 height 22
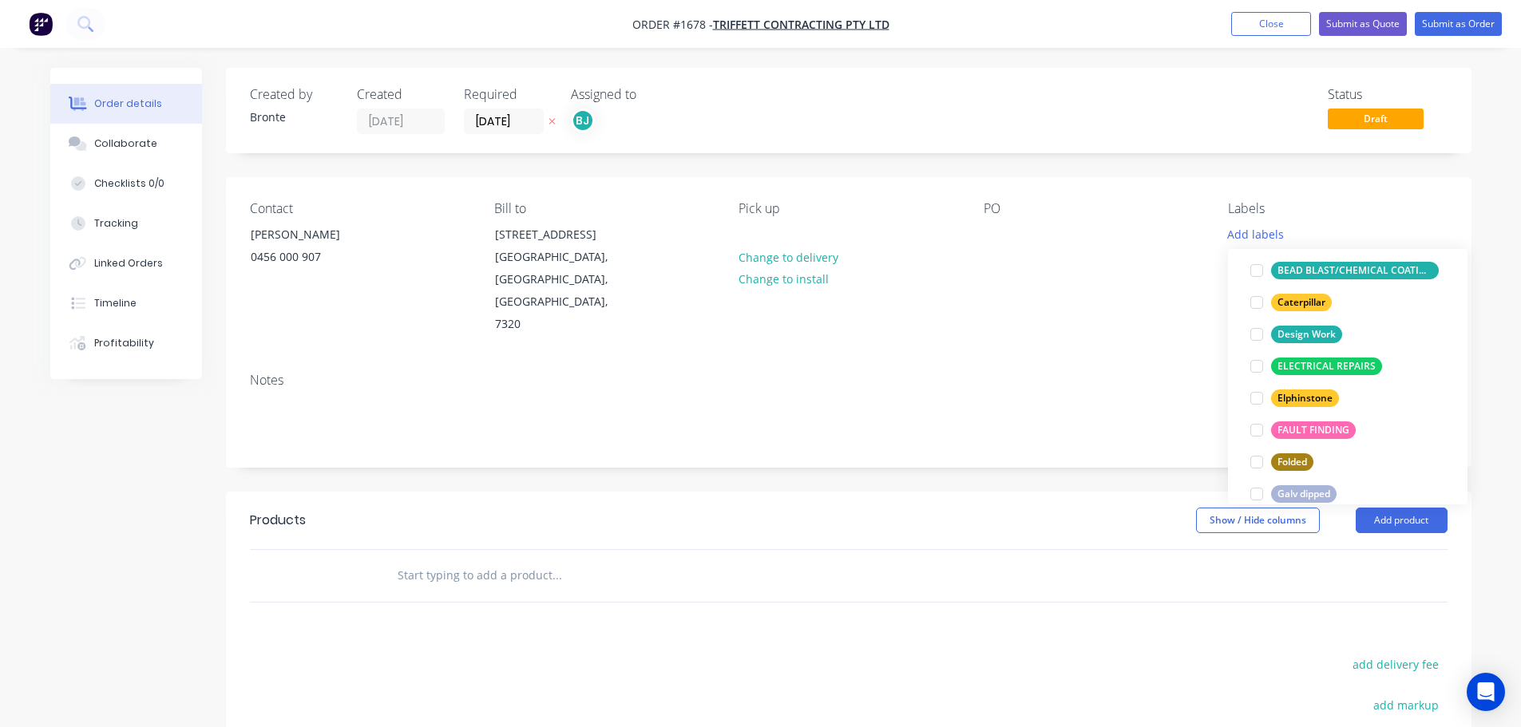
scroll to position [48, 0]
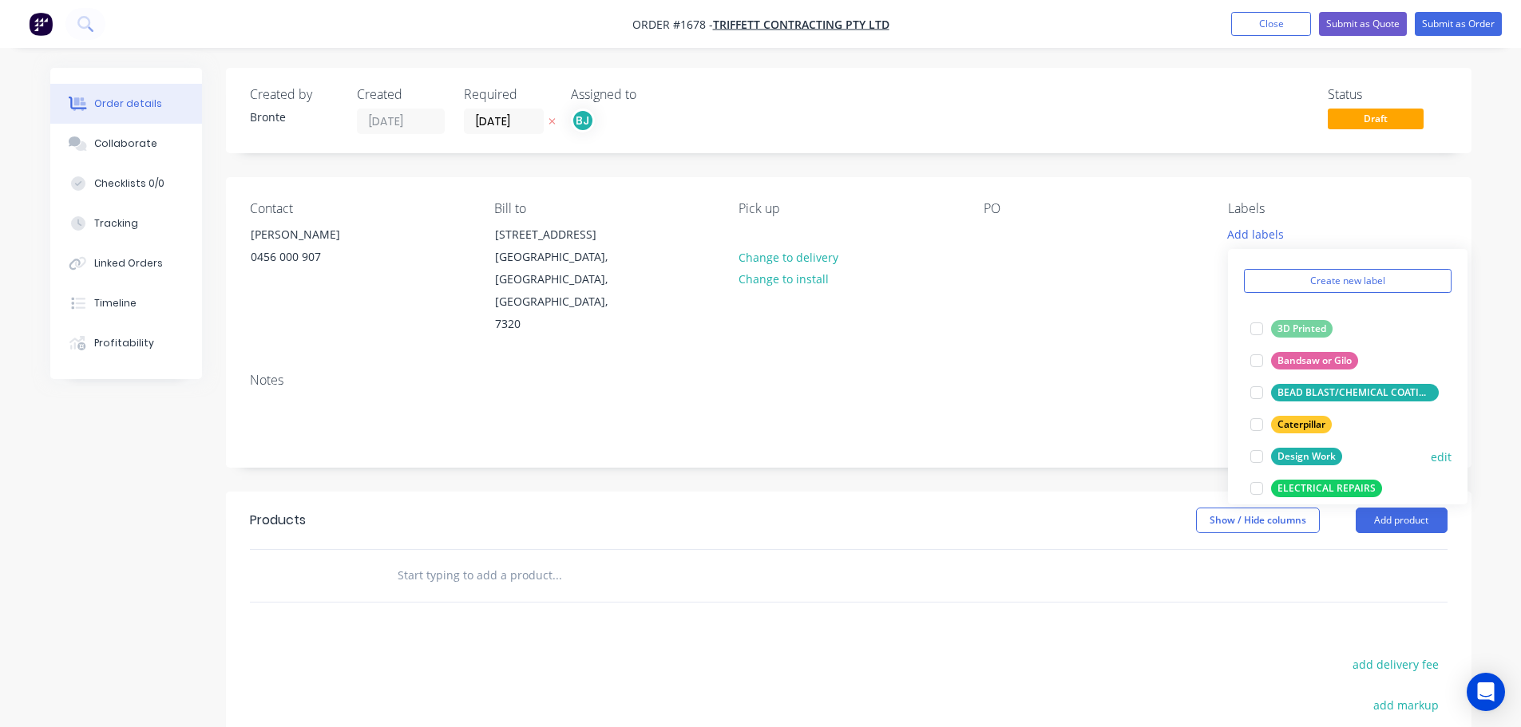
click at [1253, 456] on div at bounding box center [1257, 457] width 32 height 32
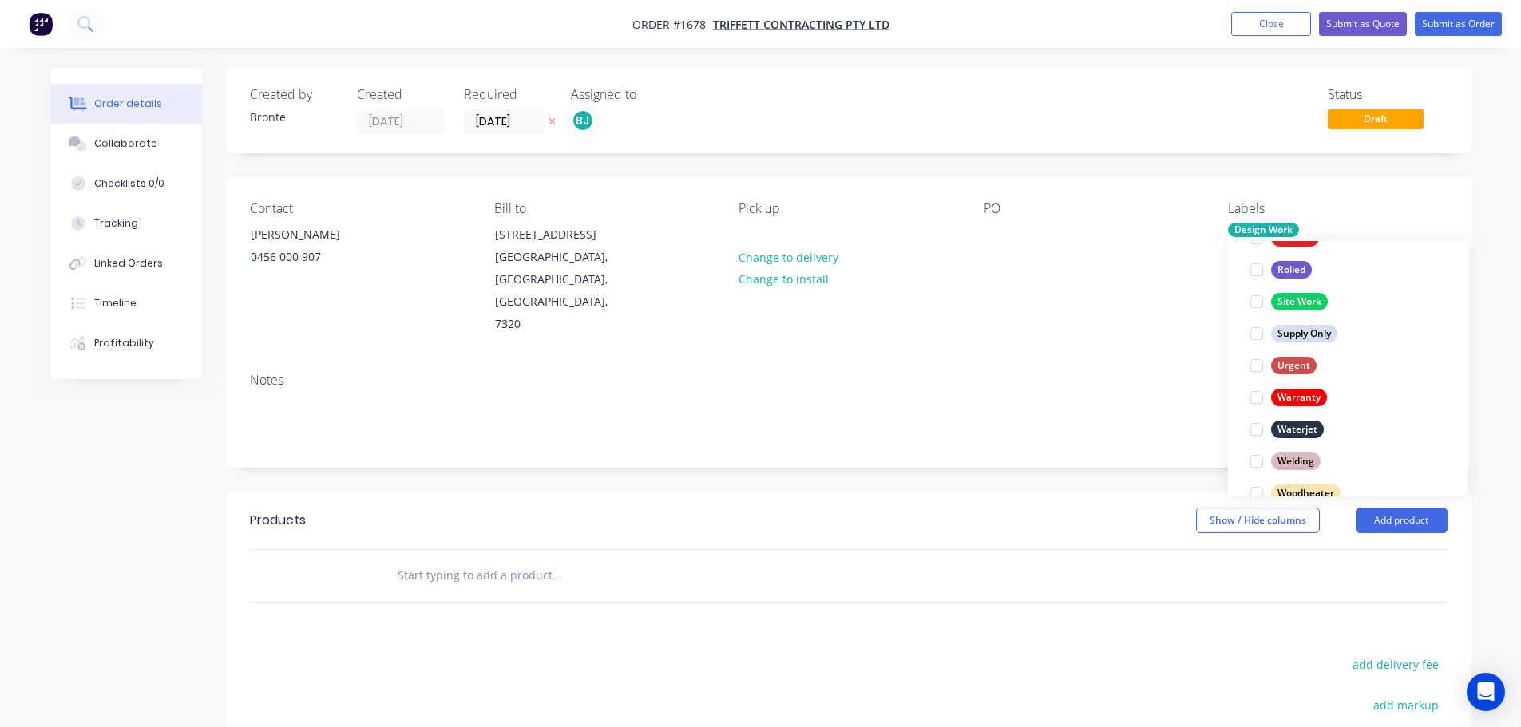
scroll to position [766, 0]
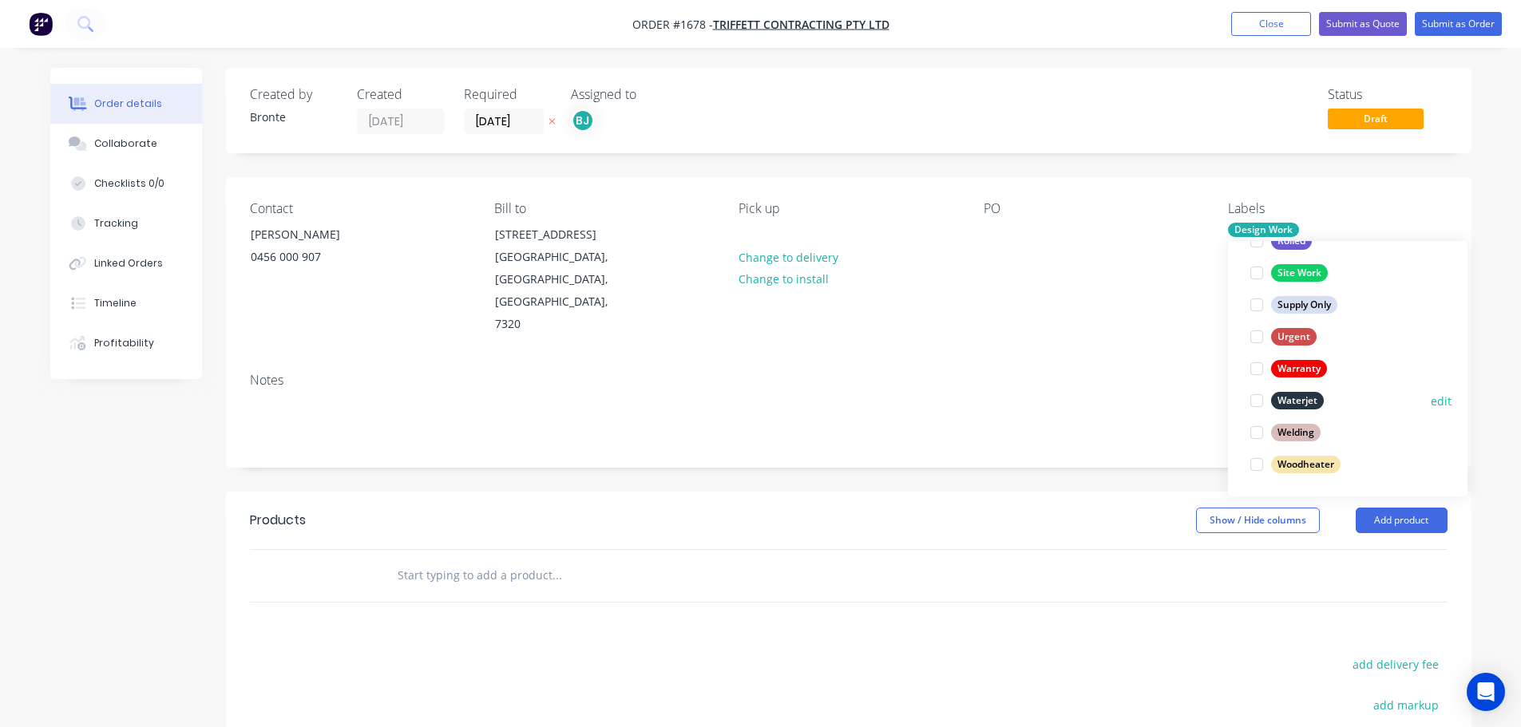
click at [1262, 398] on div at bounding box center [1257, 401] width 32 height 32
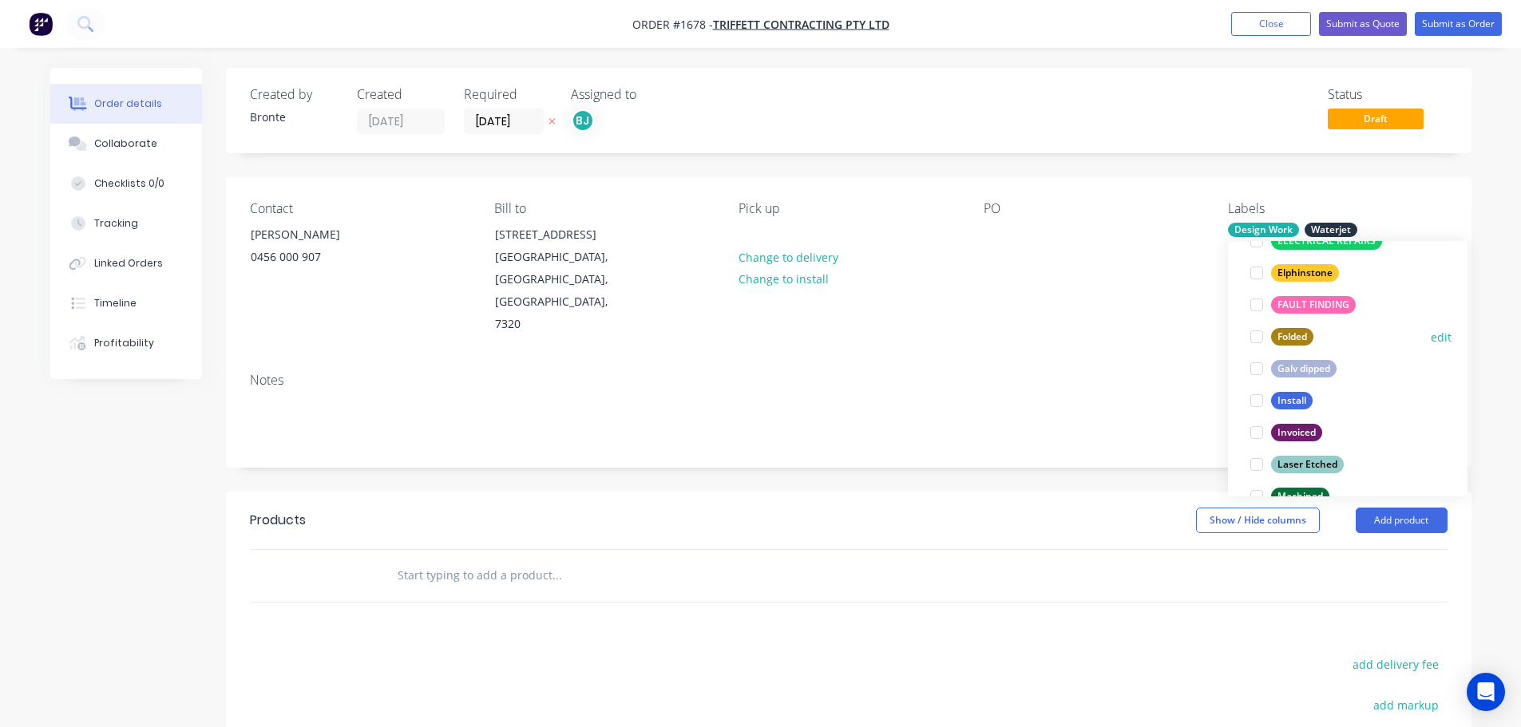
click at [1258, 338] on div at bounding box center [1257, 337] width 32 height 32
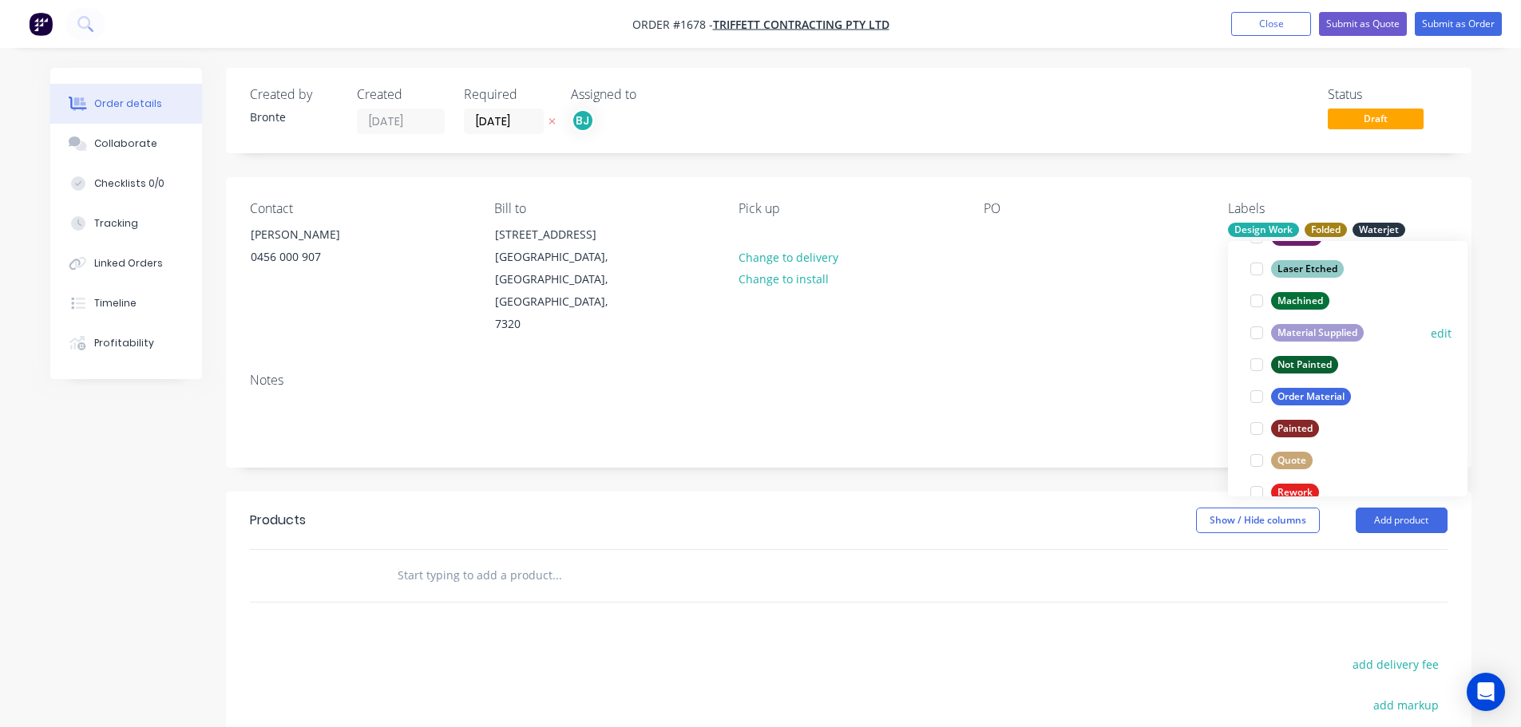
scroll to position [543, 0]
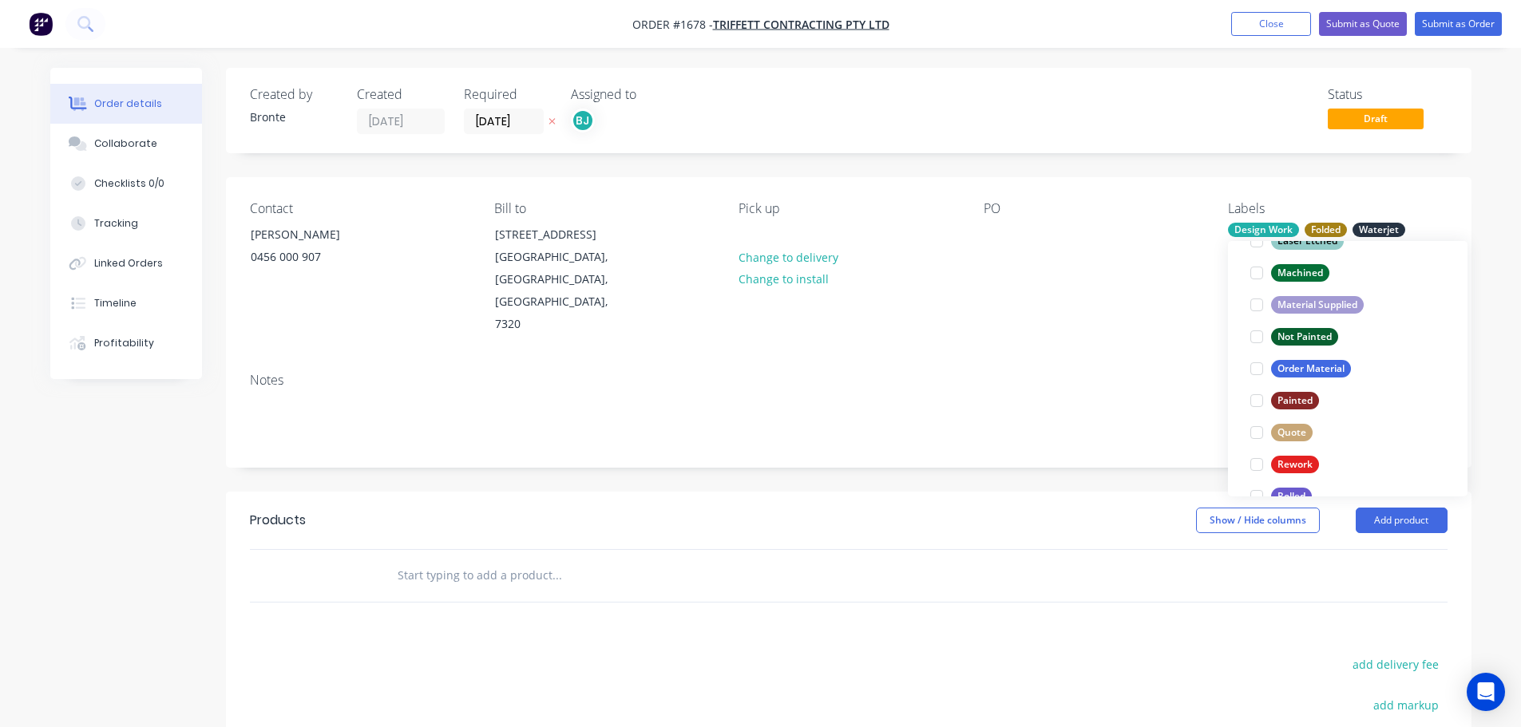
click at [1489, 489] on div "Order details Collaborate Checklists 0/0 Tracking Linked Orders Timeline Profit…" at bounding box center [760, 505] width 1521 height 1010
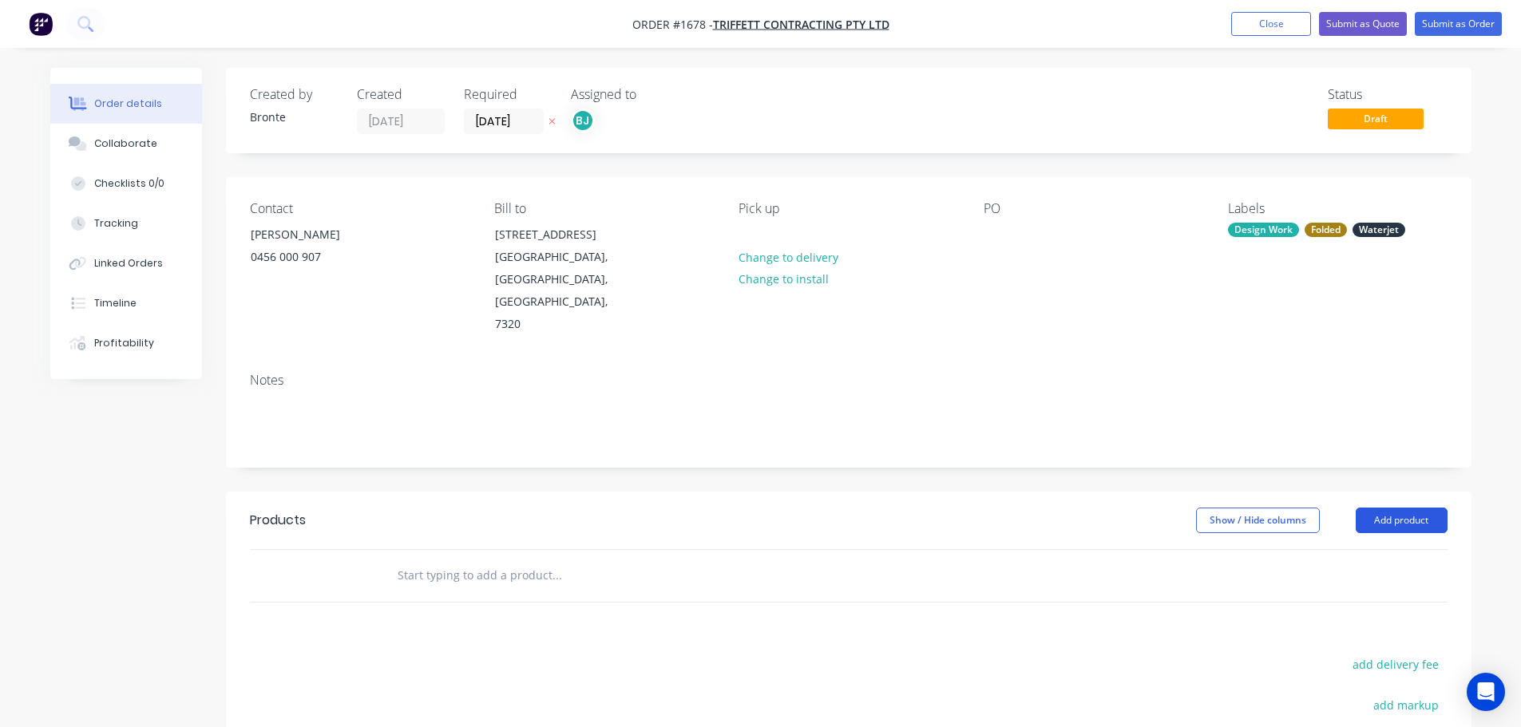
click at [1412, 508] on button "Add product" at bounding box center [1402, 521] width 92 height 26
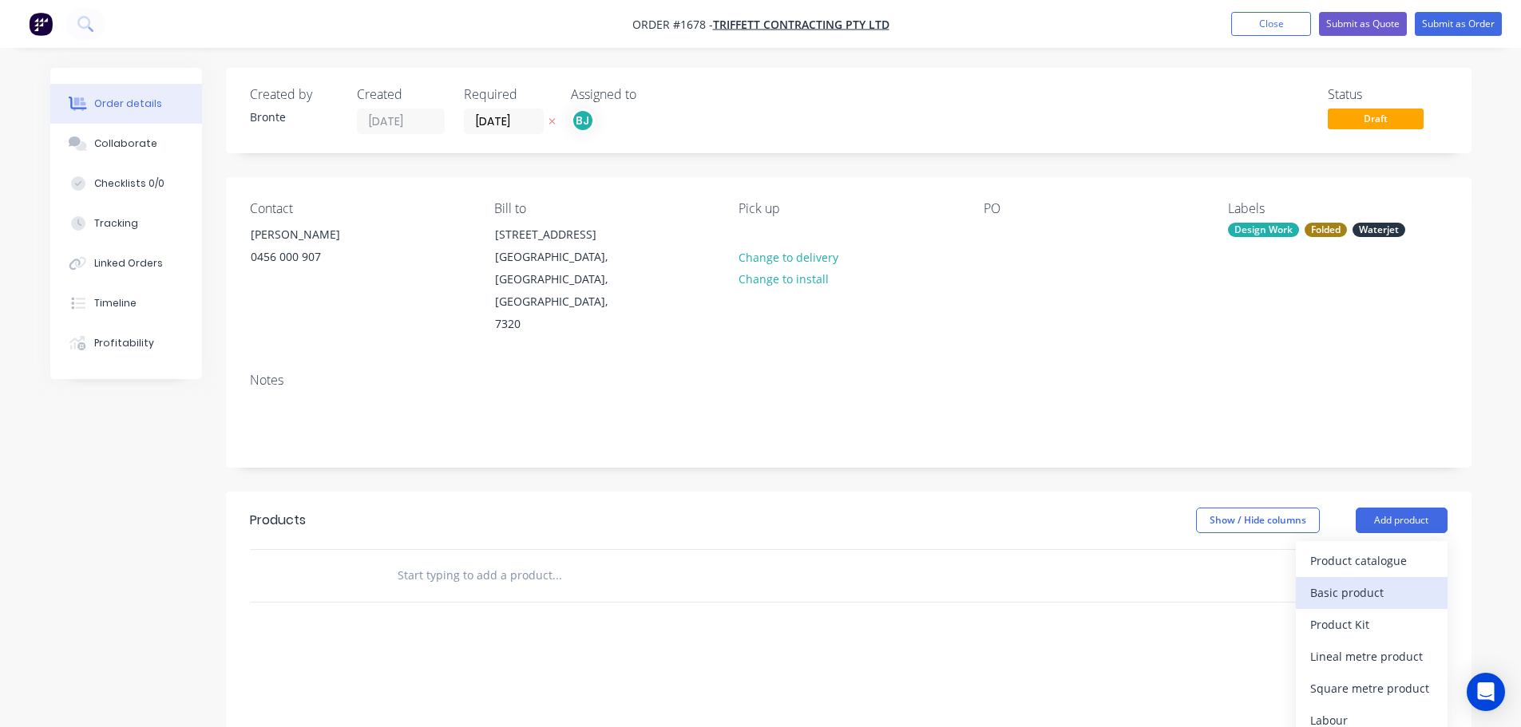
click at [1390, 581] on div "Basic product" at bounding box center [1371, 592] width 123 height 23
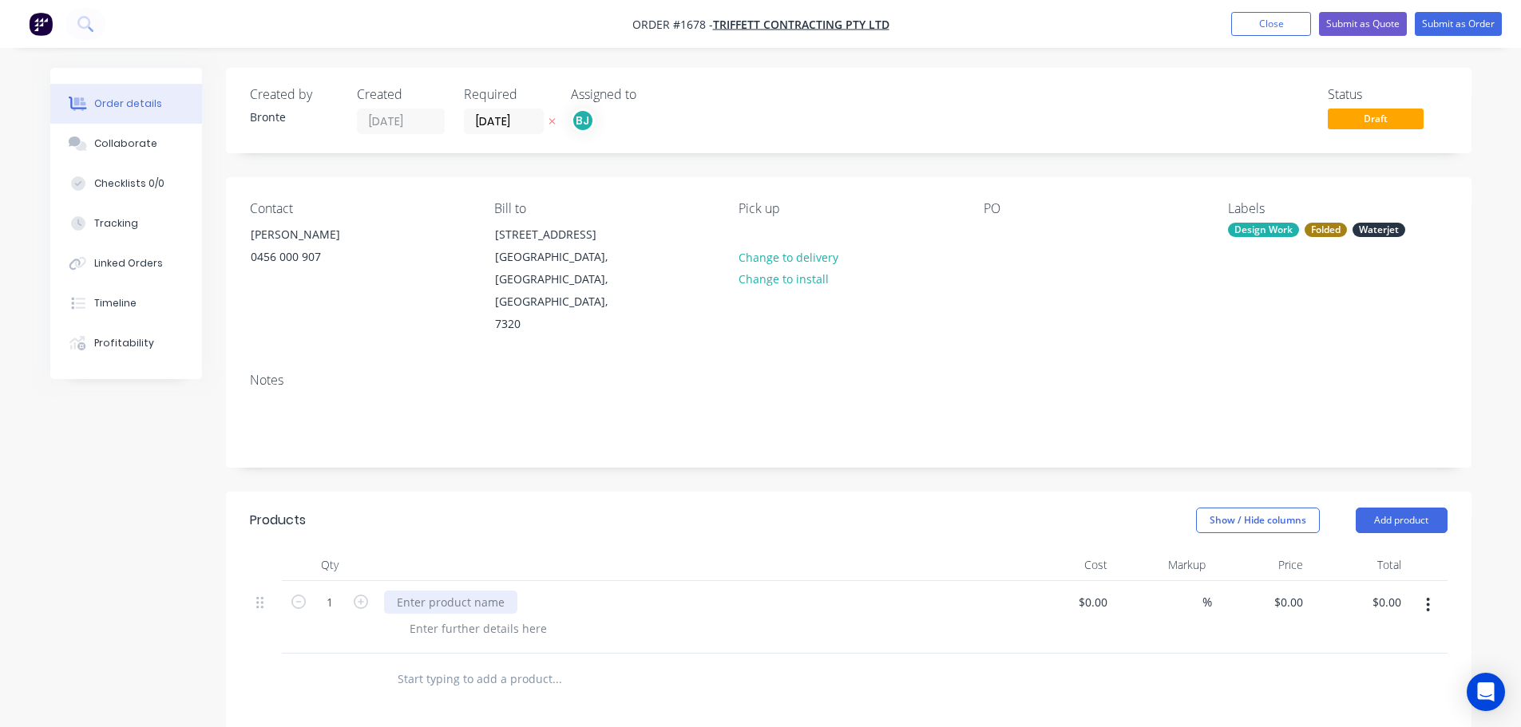
click at [471, 591] on div at bounding box center [450, 602] width 133 height 23
click at [476, 617] on div at bounding box center [478, 628] width 163 height 23
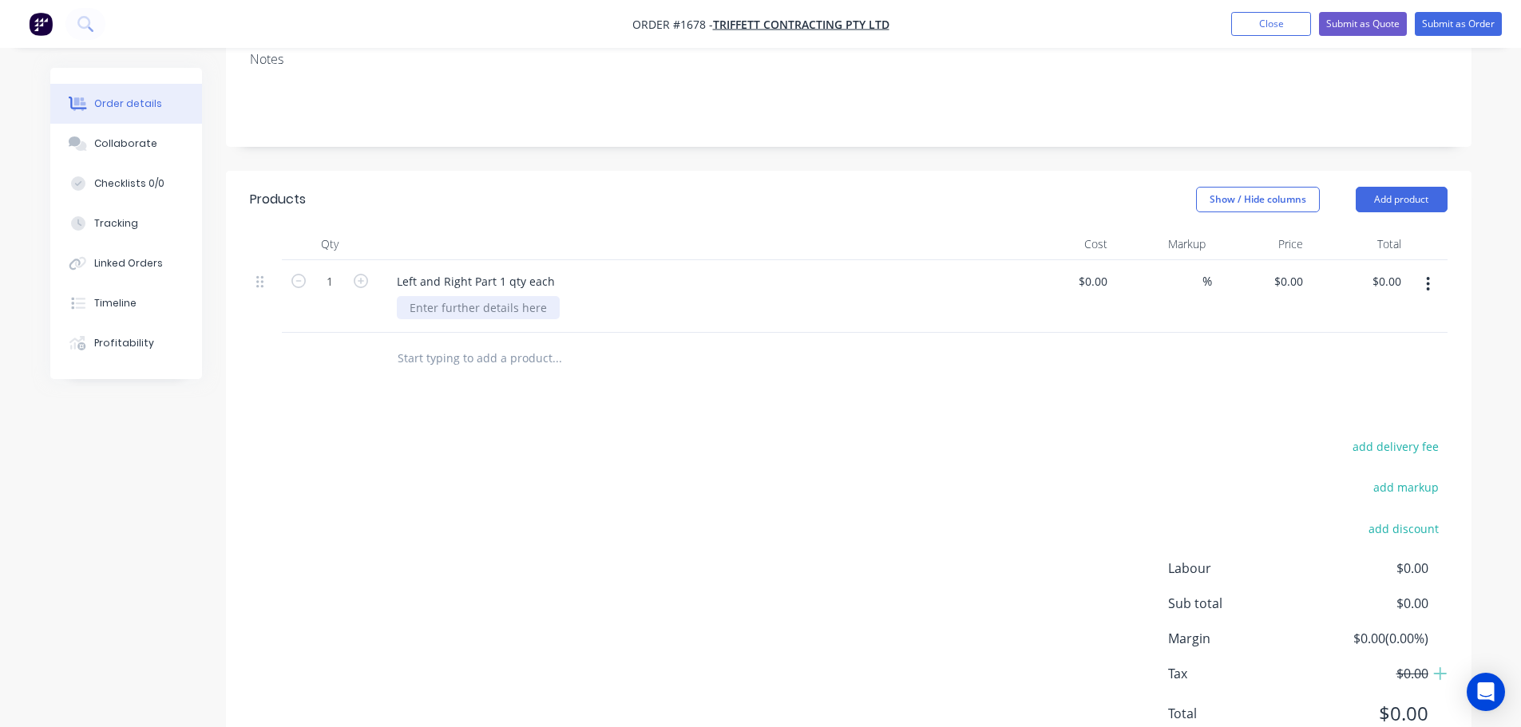
scroll to position [341, 0]
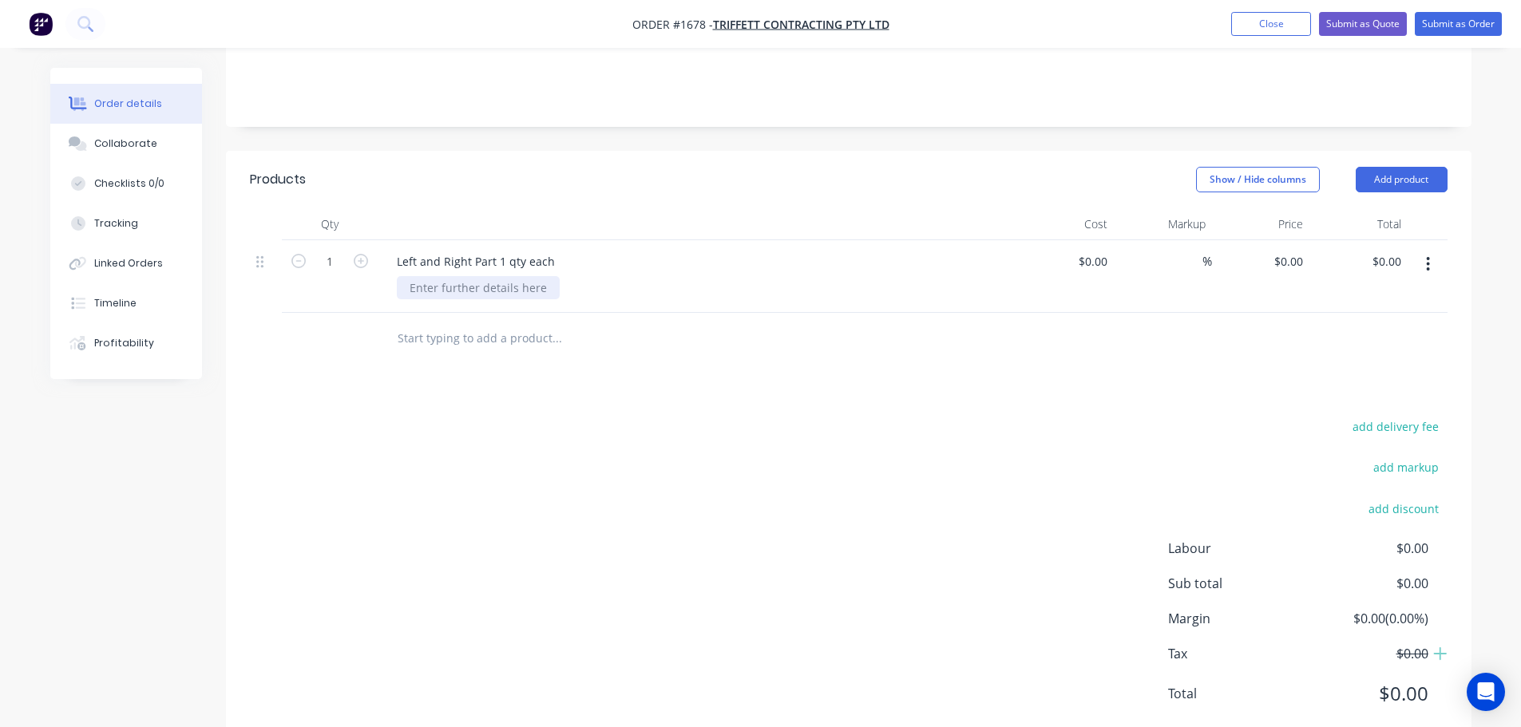
click at [506, 276] on div at bounding box center [478, 287] width 163 height 23
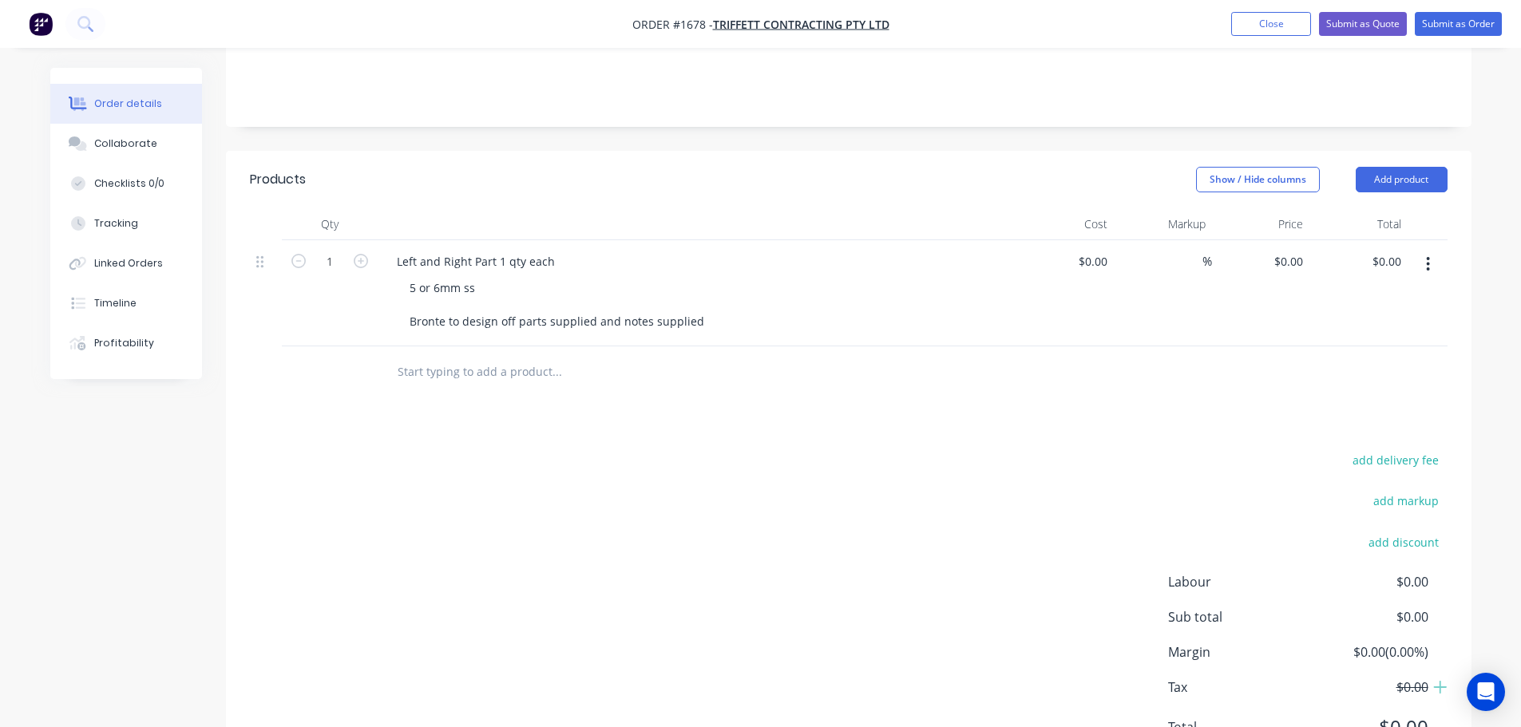
click at [901, 492] on div "add delivery fee add markup add discount Labour $0.00 Sub total $0.00 Margin $0…" at bounding box center [848, 603] width 1197 height 308
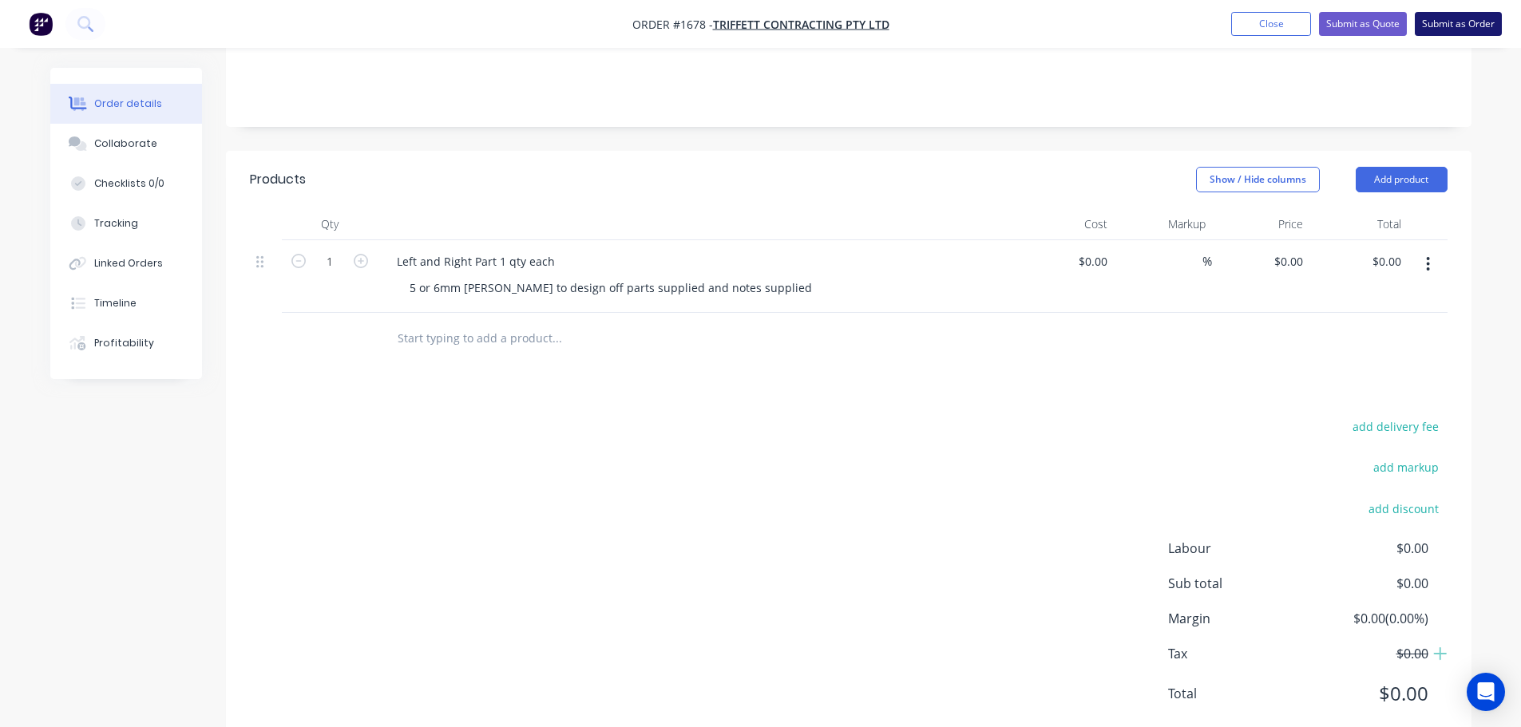
click at [1456, 21] on button "Submit as Order" at bounding box center [1458, 24] width 87 height 24
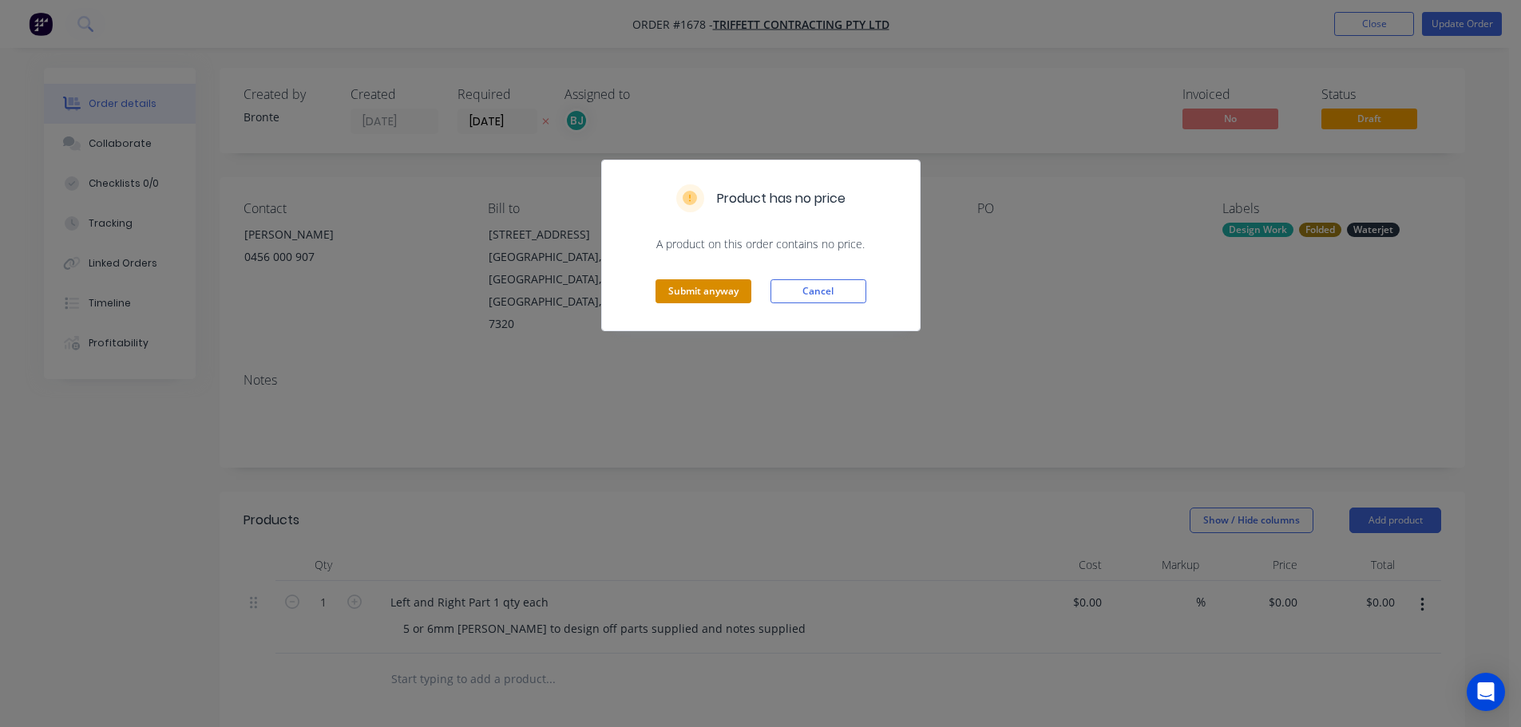
click at [726, 297] on button "Submit anyway" at bounding box center [703, 291] width 96 height 24
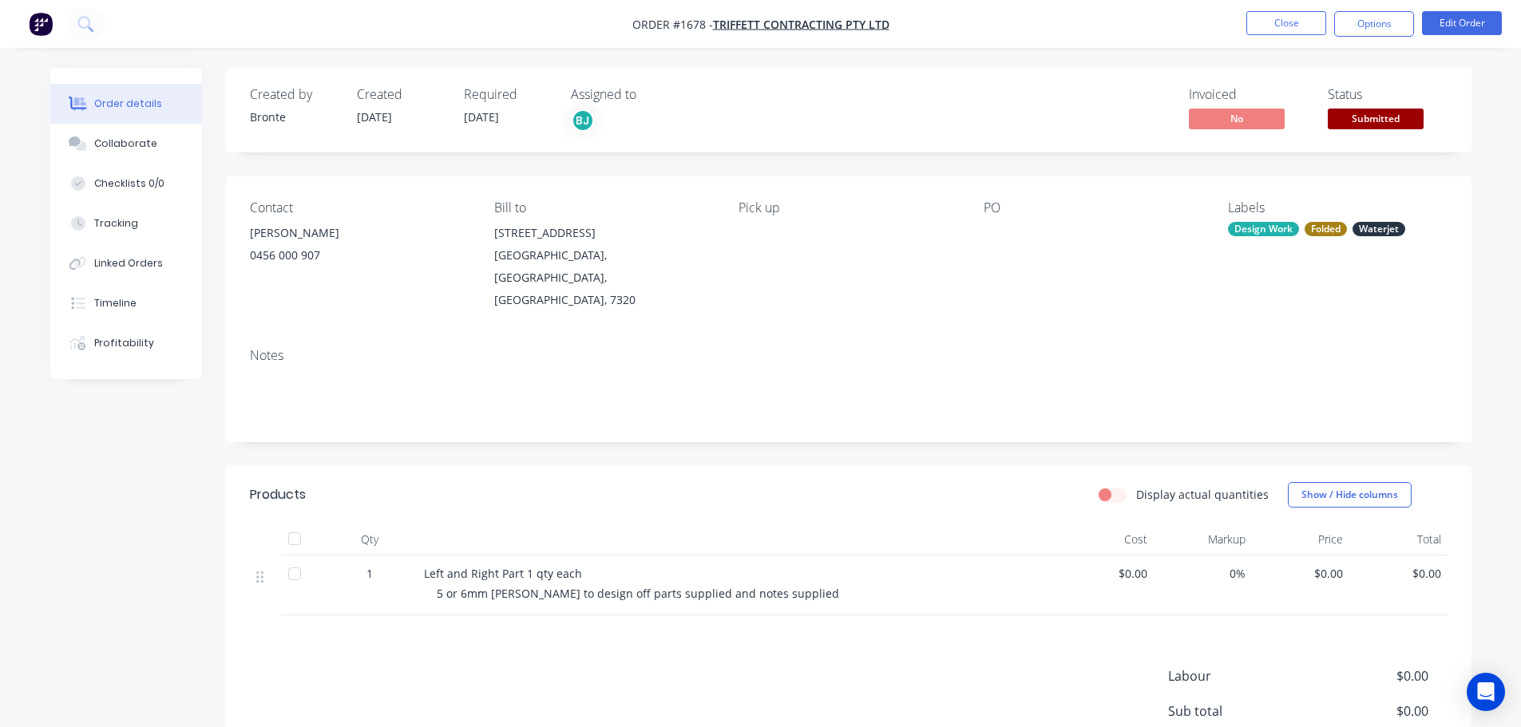
click at [1402, 116] on span "Submitted" at bounding box center [1376, 119] width 96 height 20
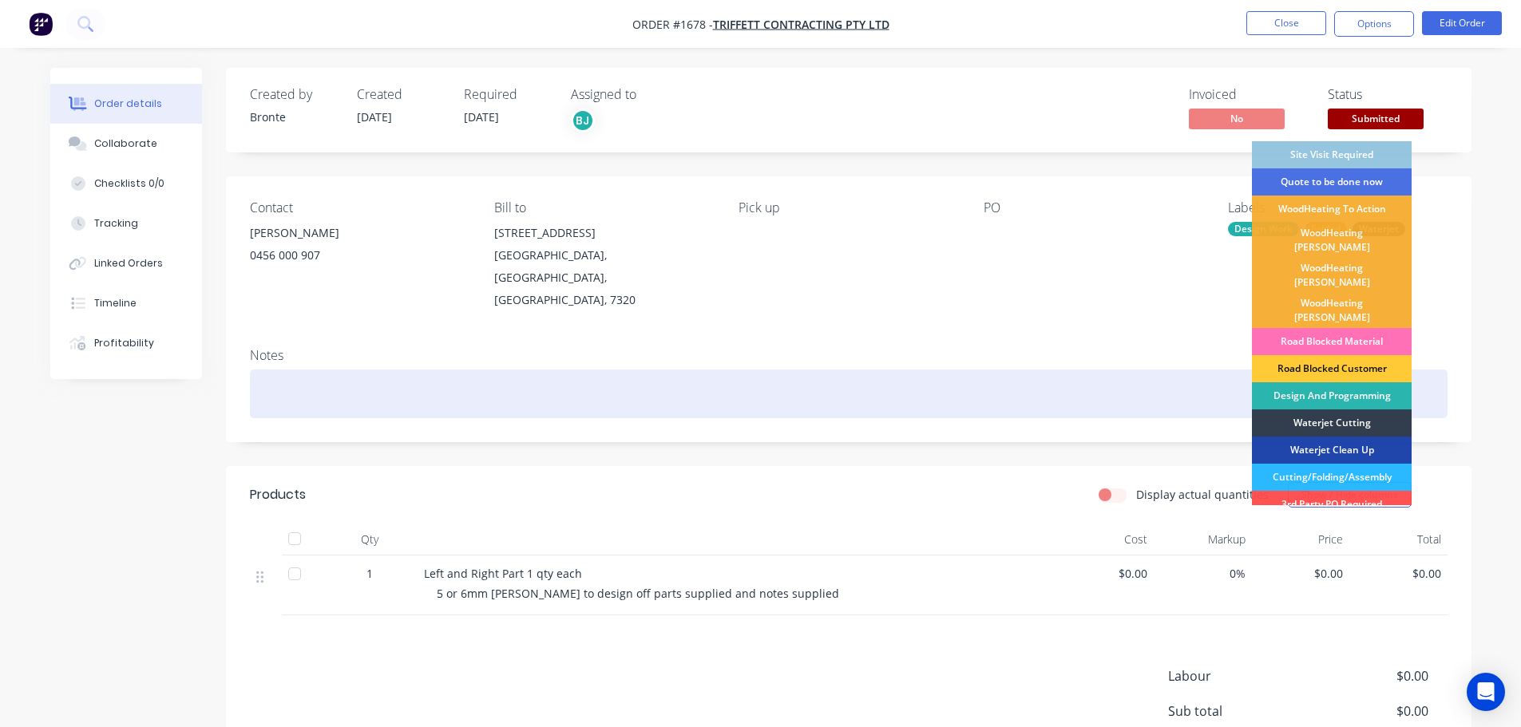
click at [1355, 382] on div "Design And Programming" at bounding box center [1332, 395] width 160 height 27
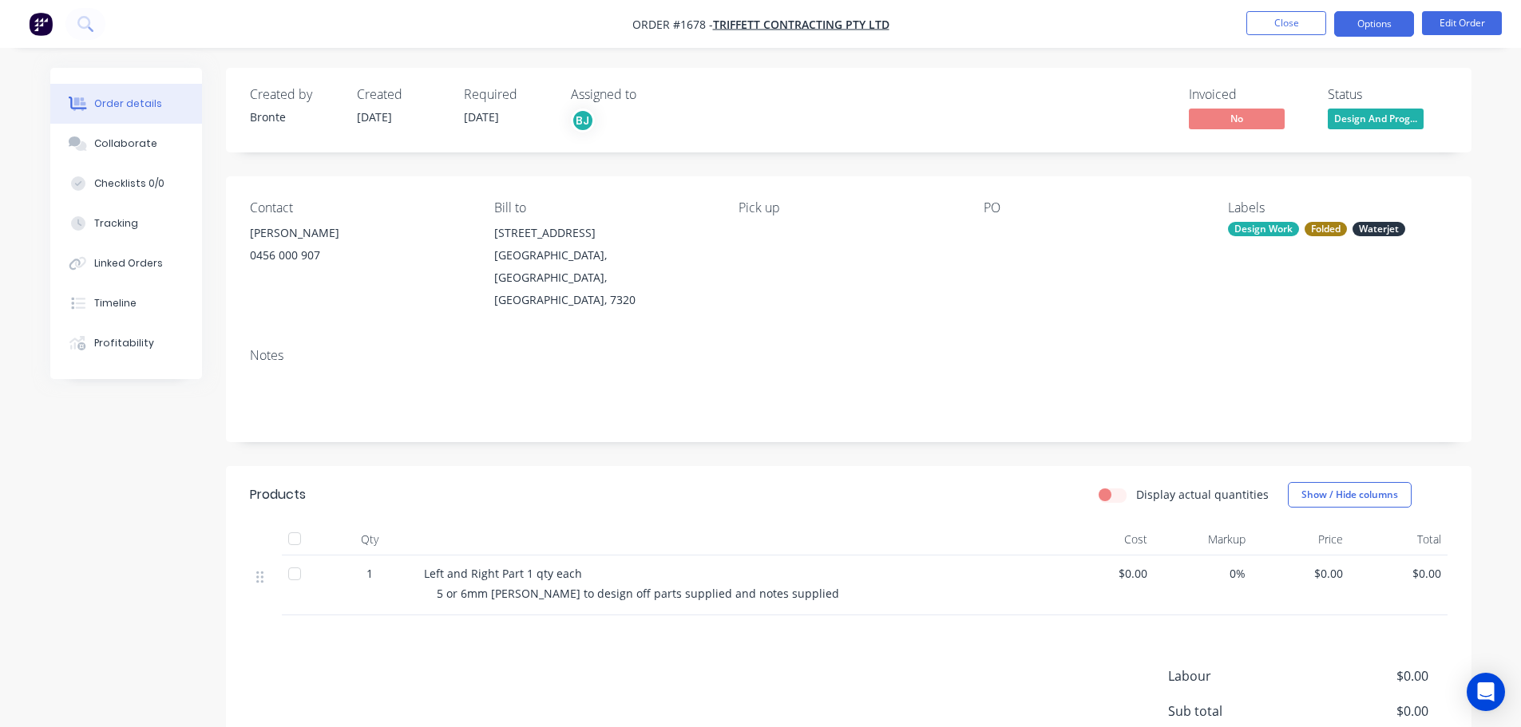
click at [1370, 18] on button "Options" at bounding box center [1374, 24] width 80 height 26
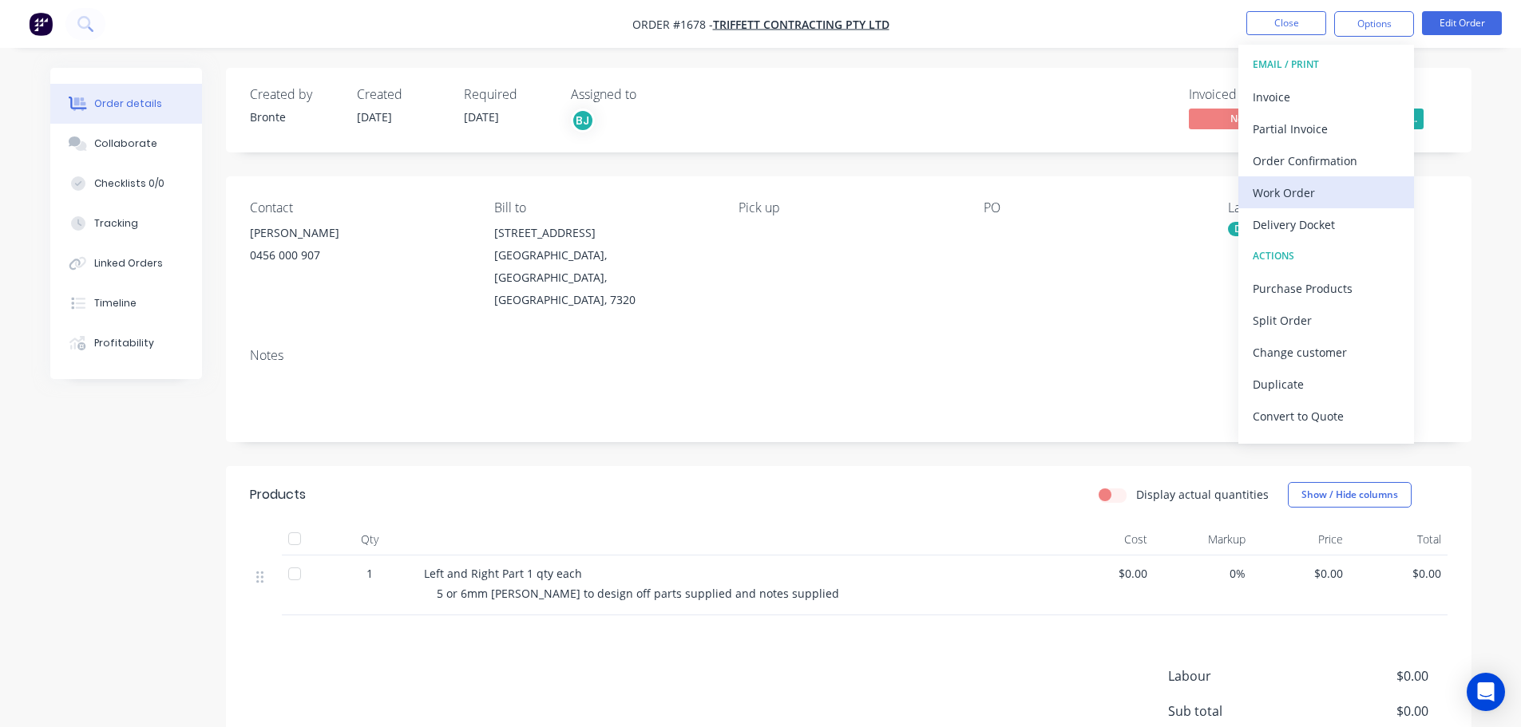
click at [1293, 196] on div "Work Order" at bounding box center [1326, 192] width 147 height 23
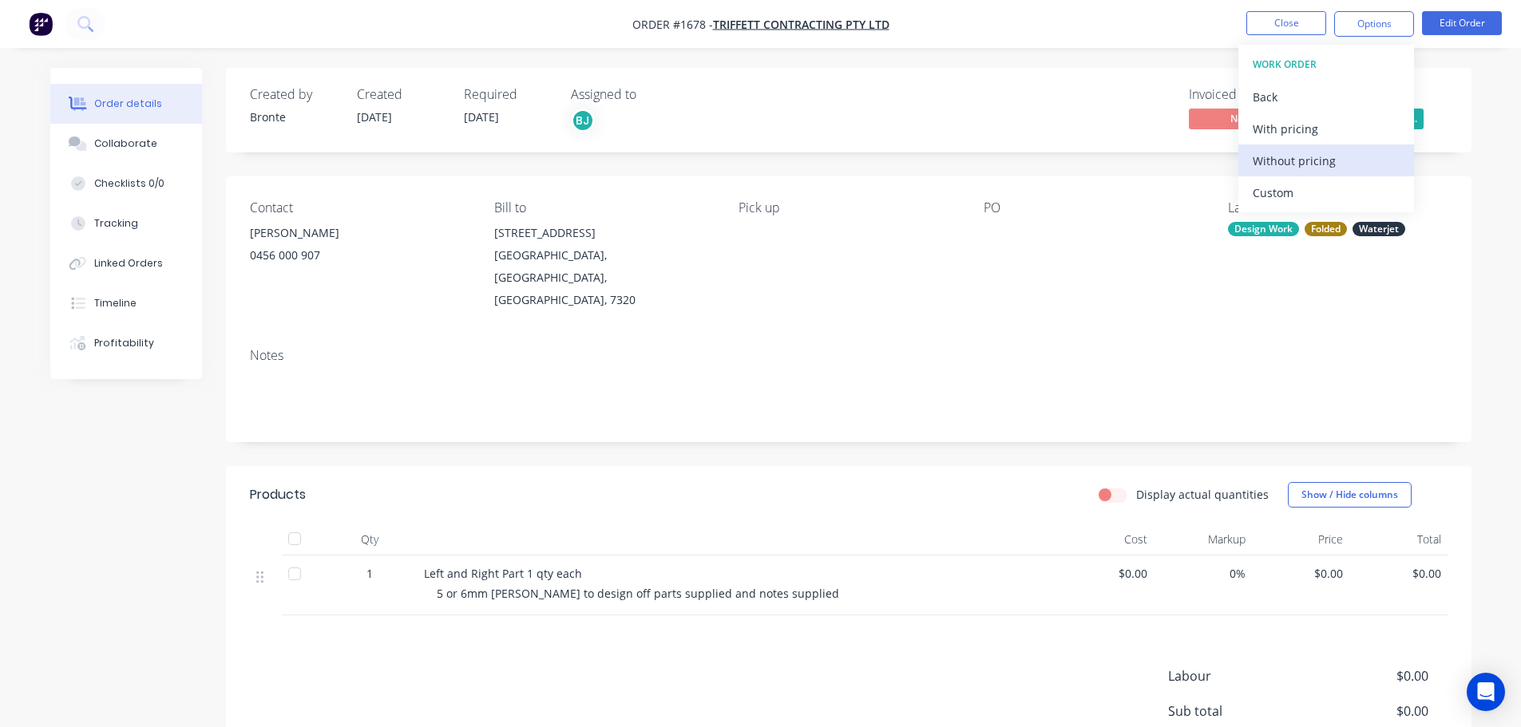
click at [1319, 166] on div "Without pricing" at bounding box center [1326, 160] width 147 height 23
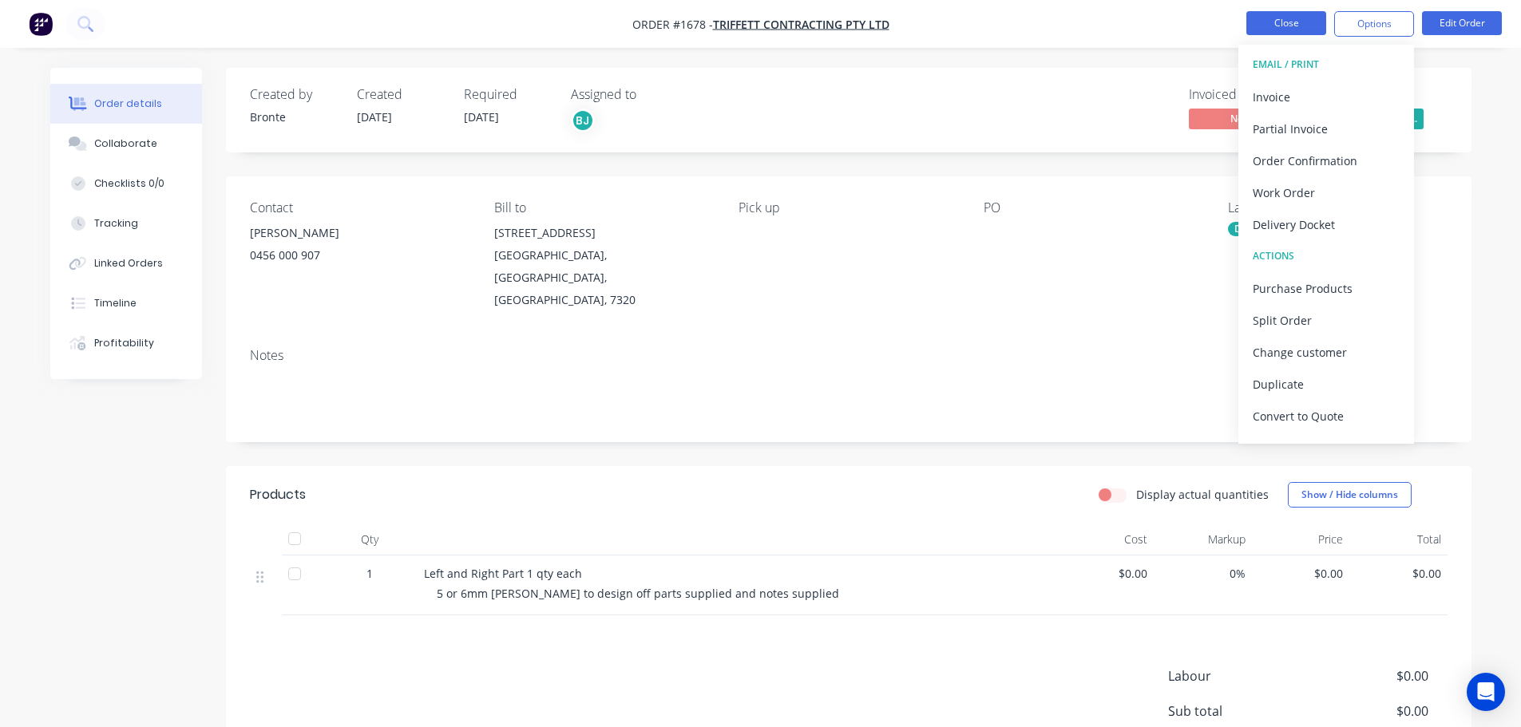
click at [1288, 22] on button "Close" at bounding box center [1286, 23] width 80 height 24
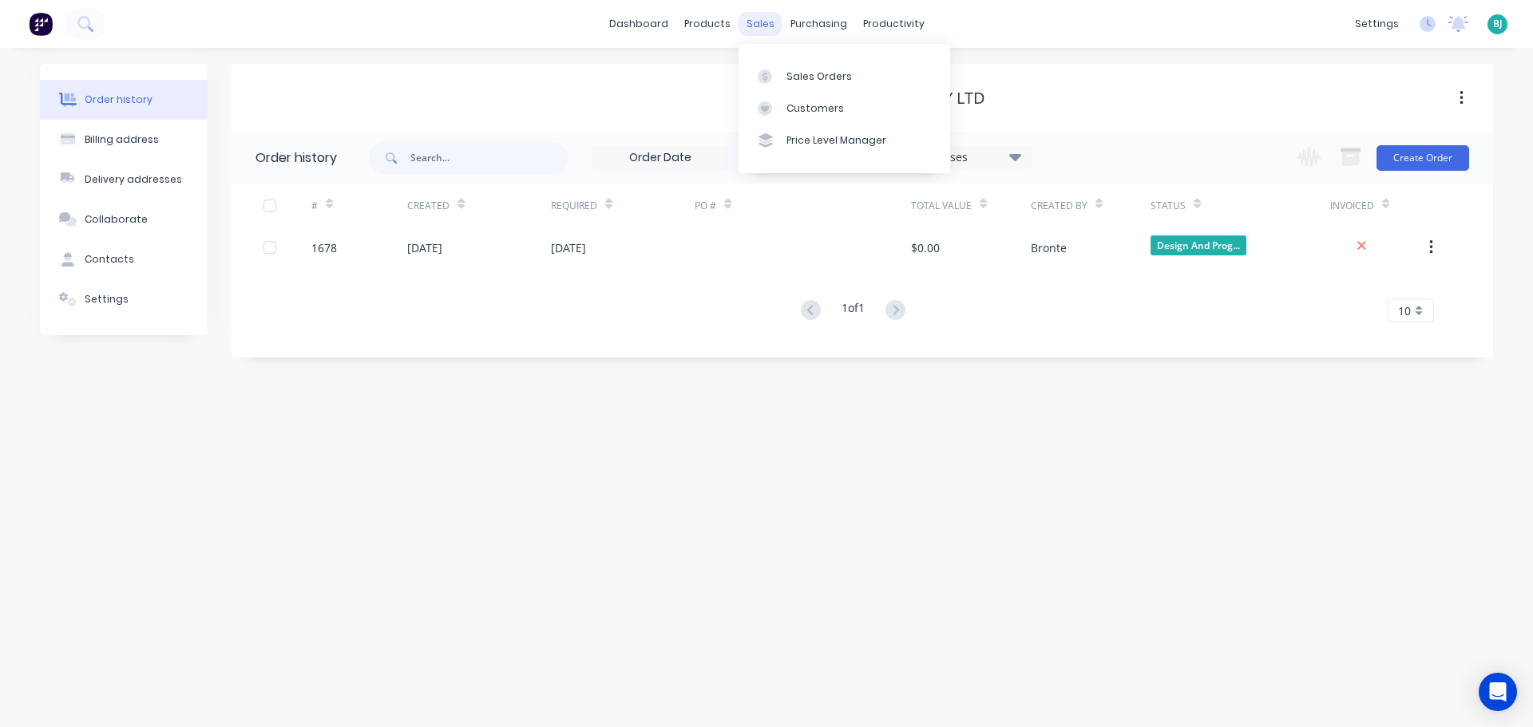
click at [758, 28] on div "sales" at bounding box center [760, 24] width 44 height 24
click at [805, 81] on div "Sales Orders" at bounding box center [818, 76] width 65 height 14
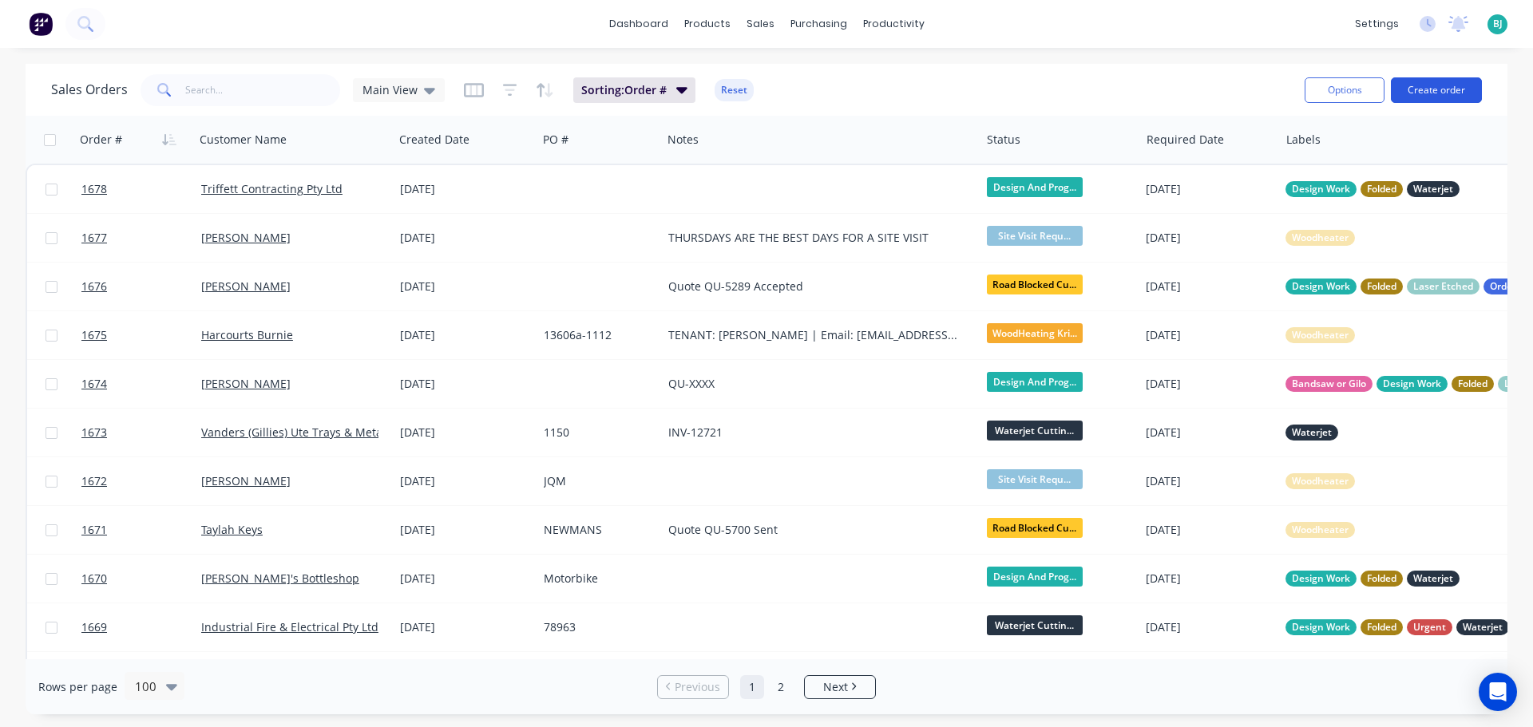
click at [1438, 89] on button "Create order" at bounding box center [1436, 90] width 91 height 26
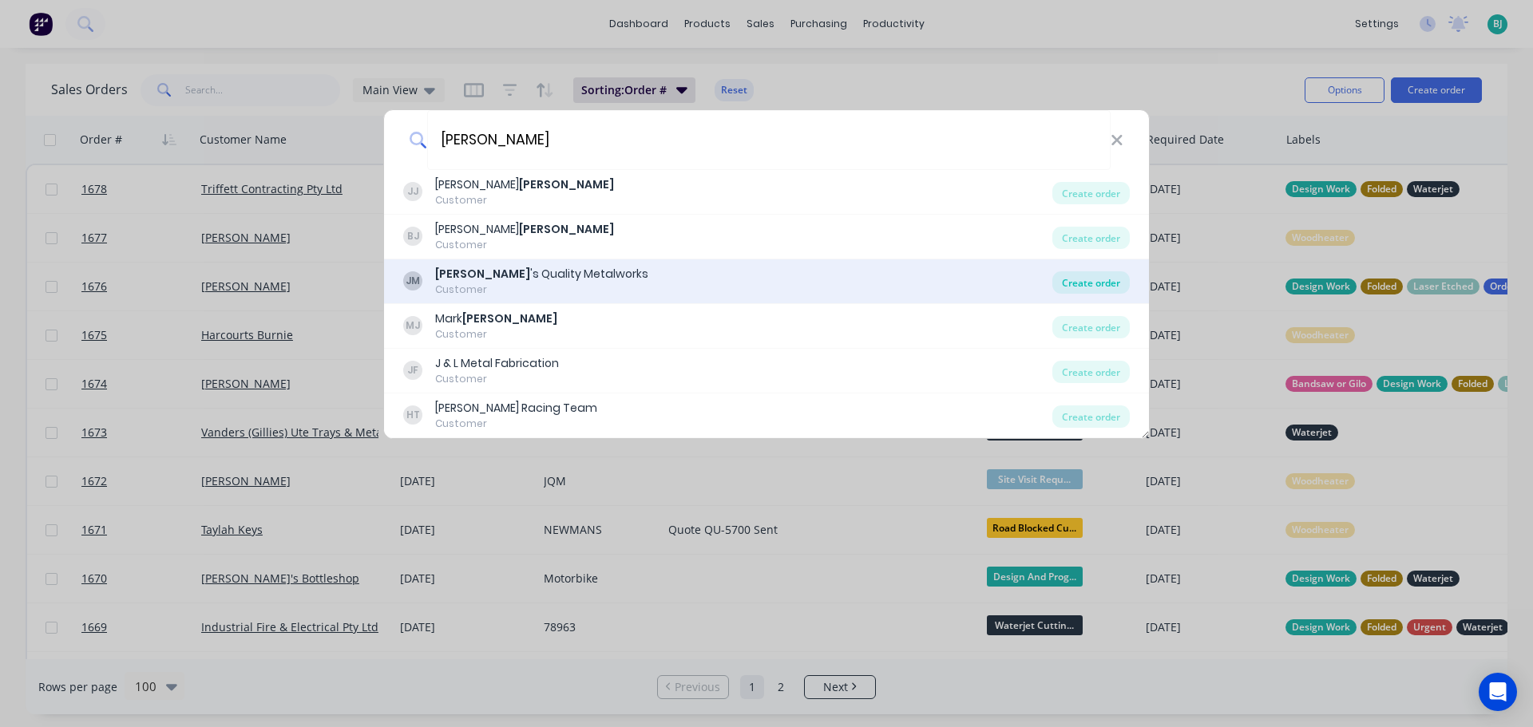
type input "[PERSON_NAME]"
click at [1090, 284] on div "Create order" at bounding box center [1090, 282] width 77 height 22
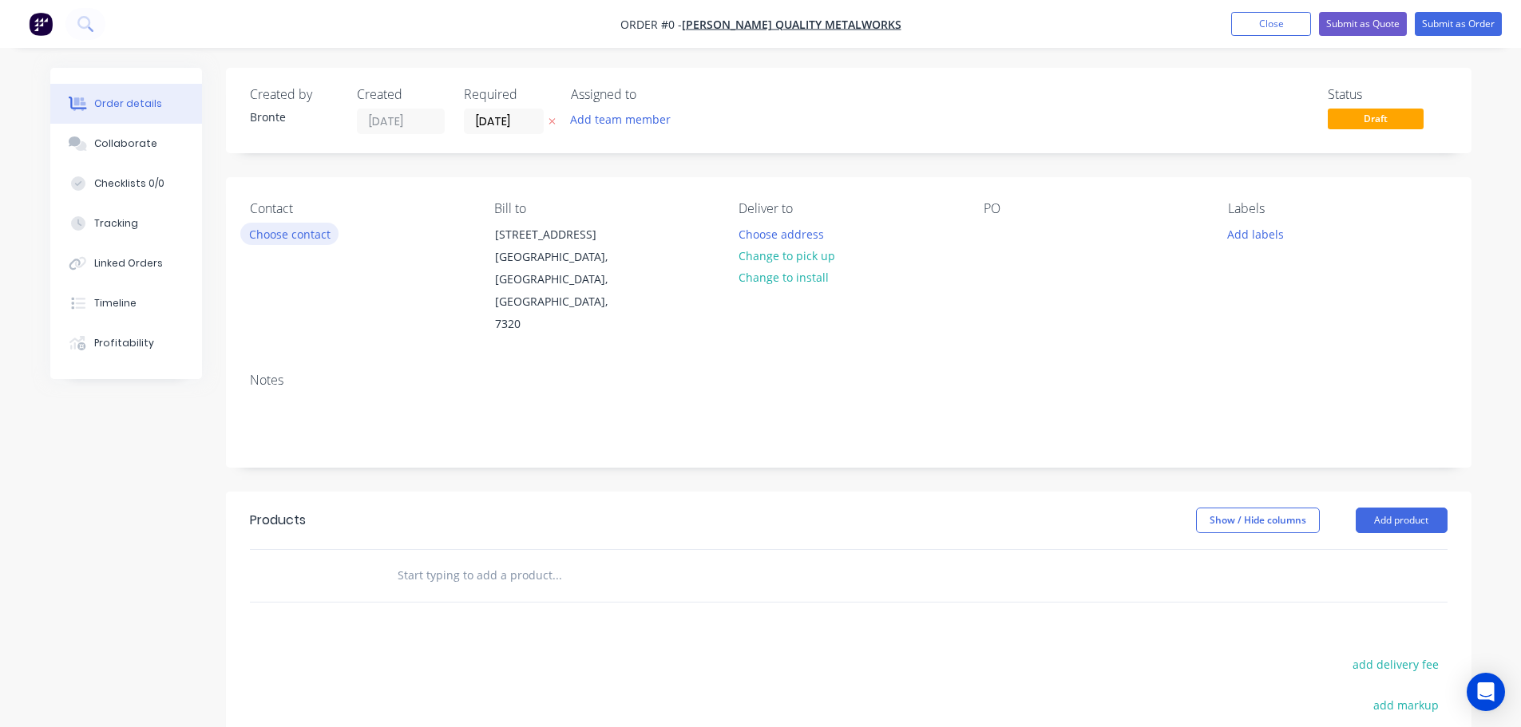
click at [331, 225] on button "Choose contact" at bounding box center [289, 234] width 98 height 22
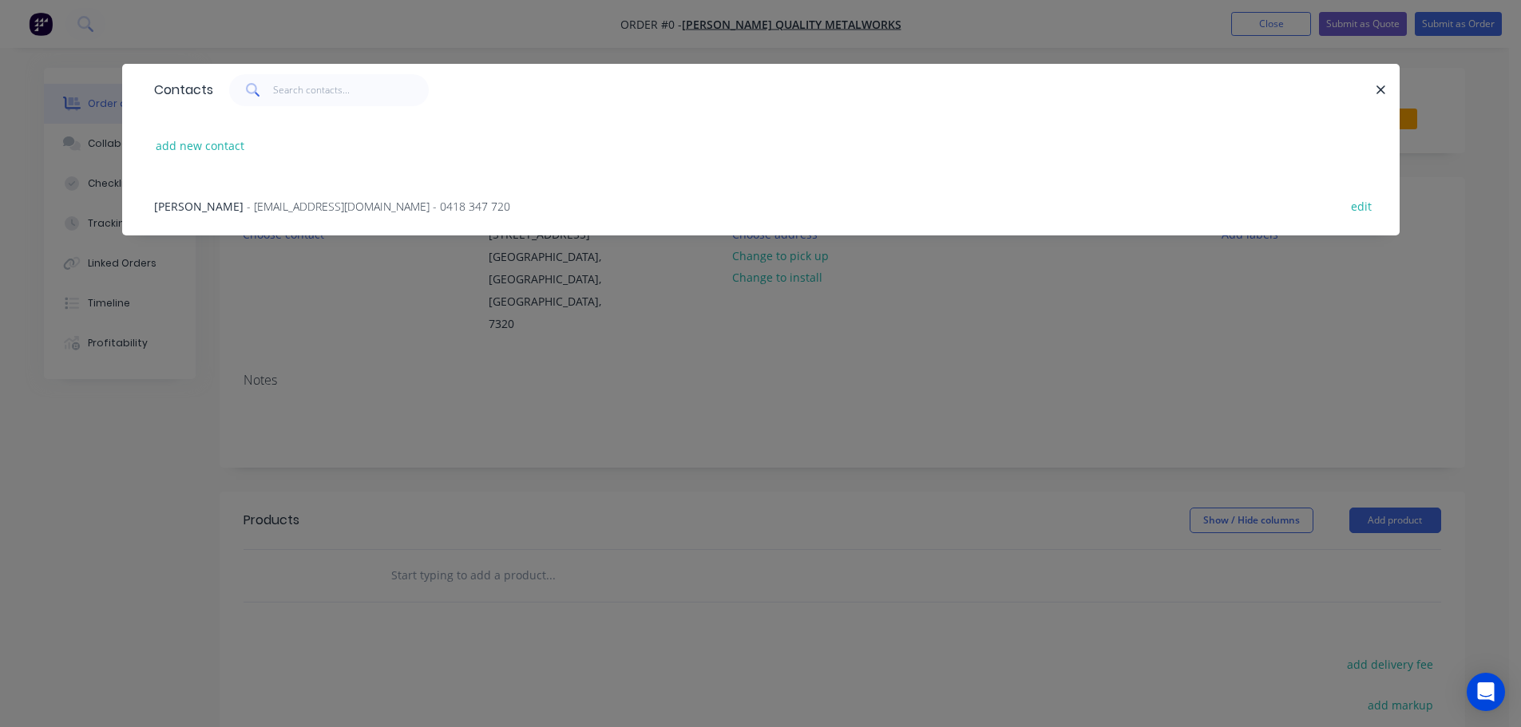
click at [303, 217] on div "[PERSON_NAME] - [EMAIL_ADDRESS][DOMAIN_NAME] - 0418 347 720 edit" at bounding box center [760, 206] width 1229 height 60
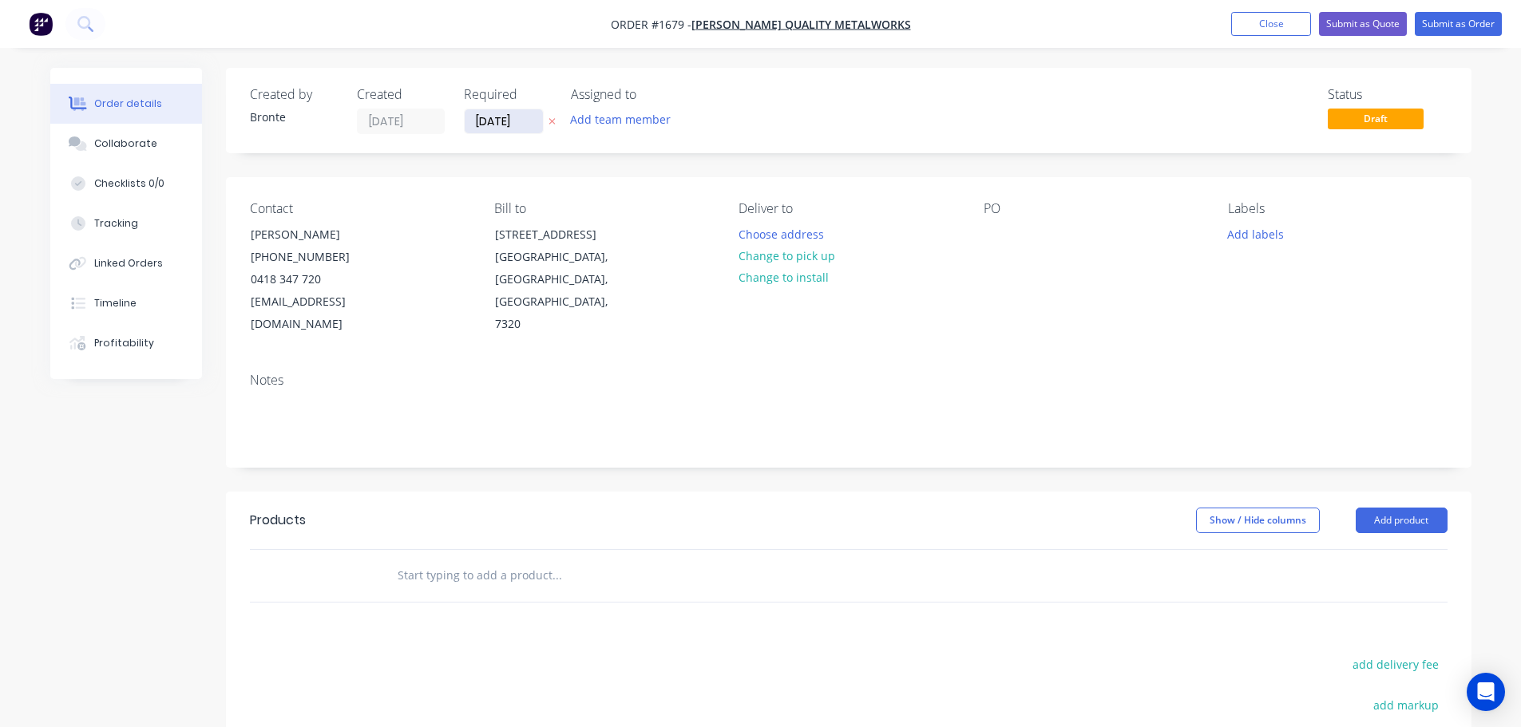
click at [528, 119] on input "[DATE]" at bounding box center [504, 121] width 78 height 24
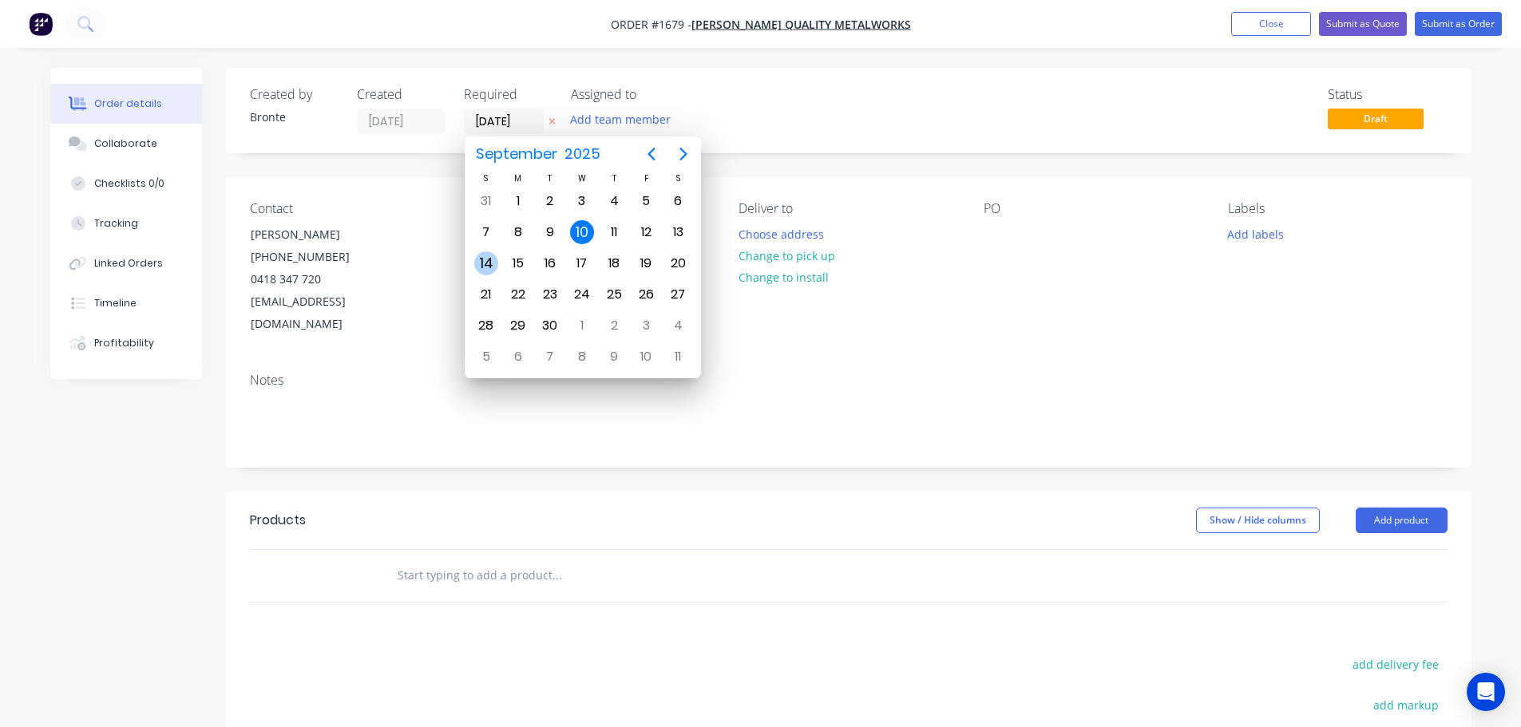
click at [491, 263] on div "14" at bounding box center [486, 263] width 24 height 24
type input "[DATE]"
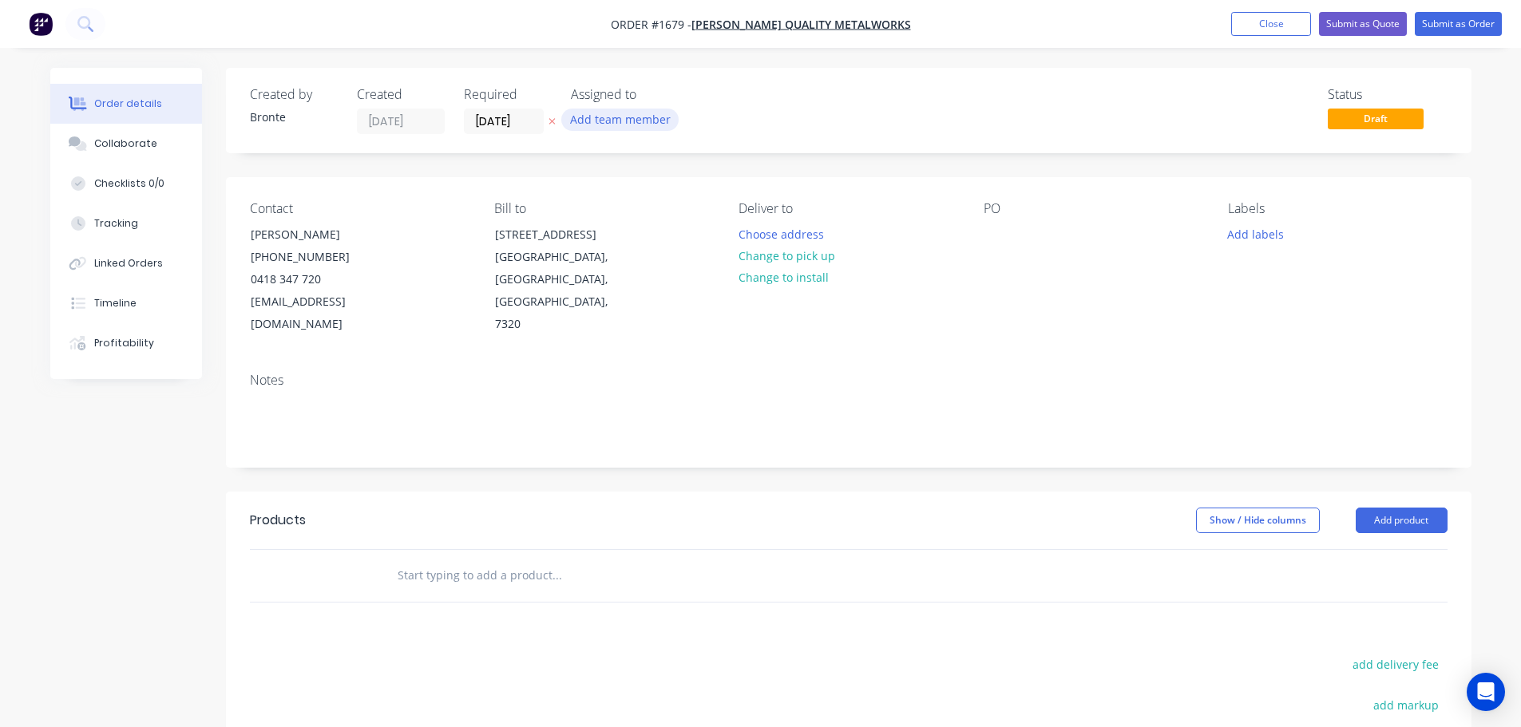
click at [660, 117] on button "Add team member" at bounding box center [619, 120] width 117 height 22
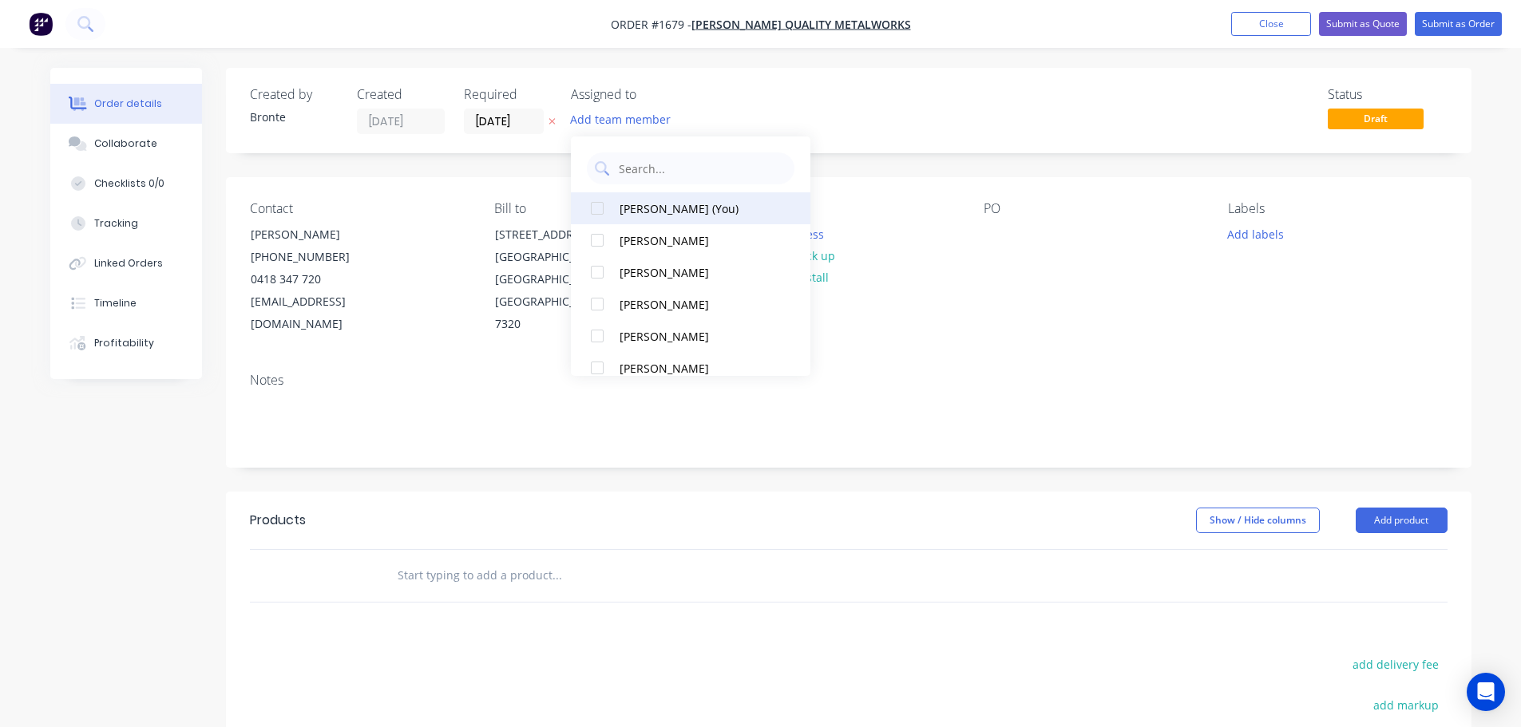
click at [592, 209] on div at bounding box center [597, 208] width 32 height 32
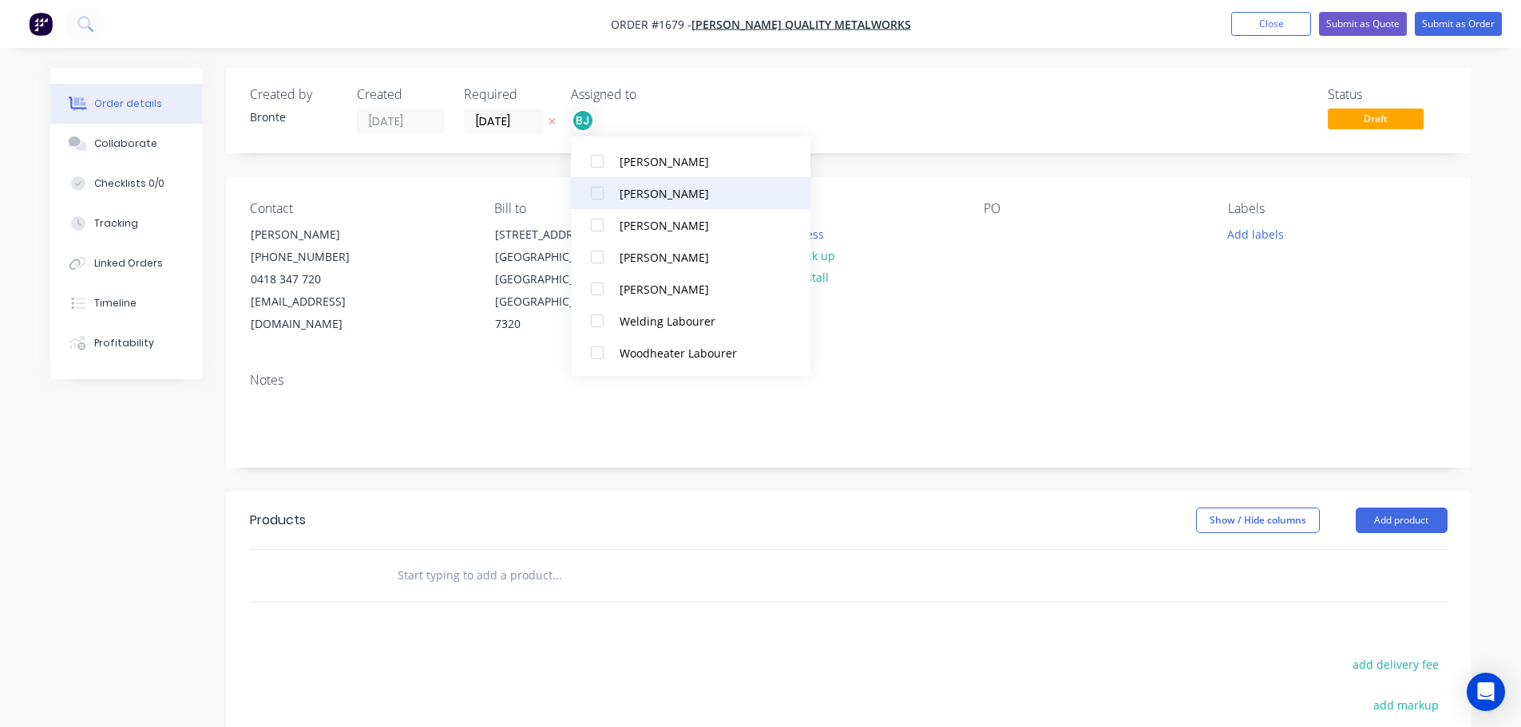
scroll to position [80, 0]
click at [938, 117] on div "Status Draft" at bounding box center [1088, 110] width 717 height 47
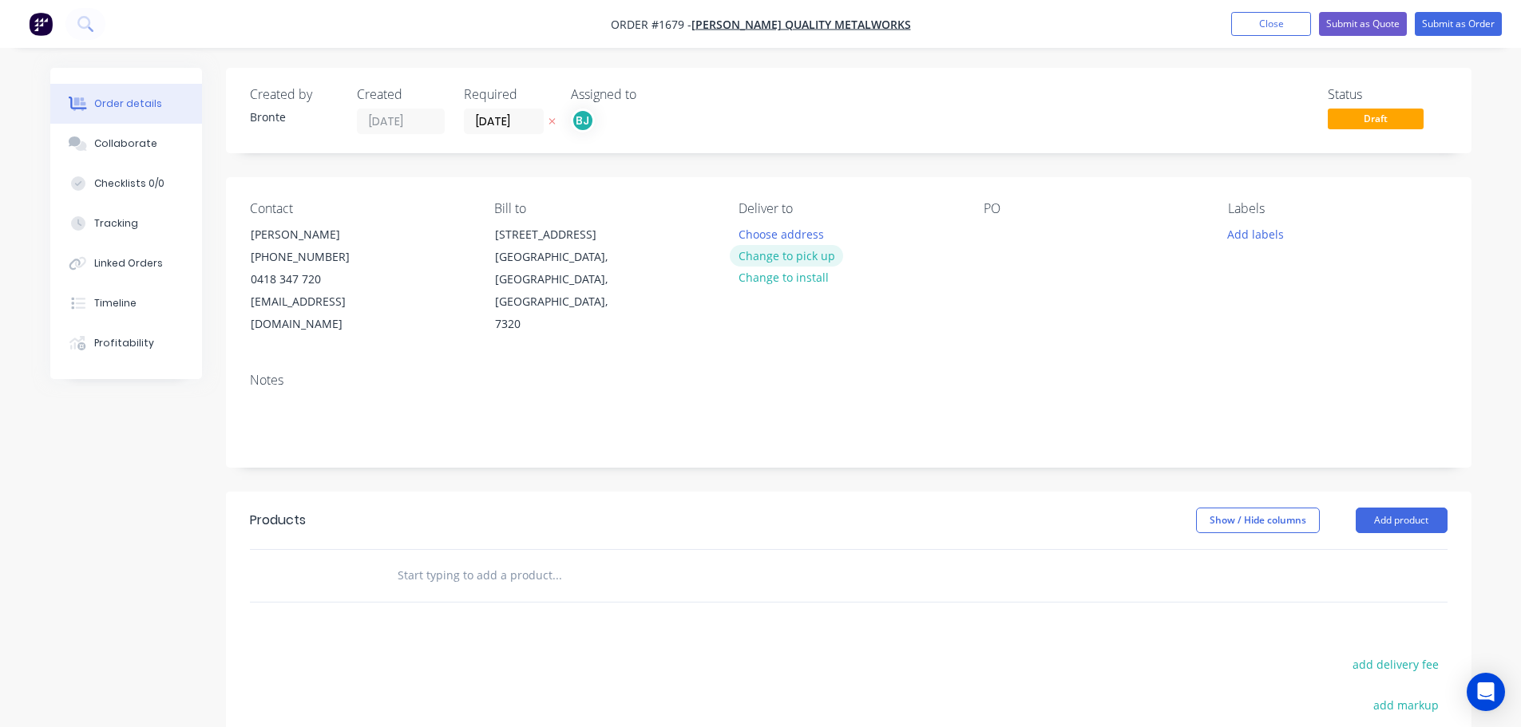
click at [776, 255] on button "Change to pick up" at bounding box center [786, 256] width 113 height 22
click at [1269, 236] on button "Add labels" at bounding box center [1255, 234] width 73 height 22
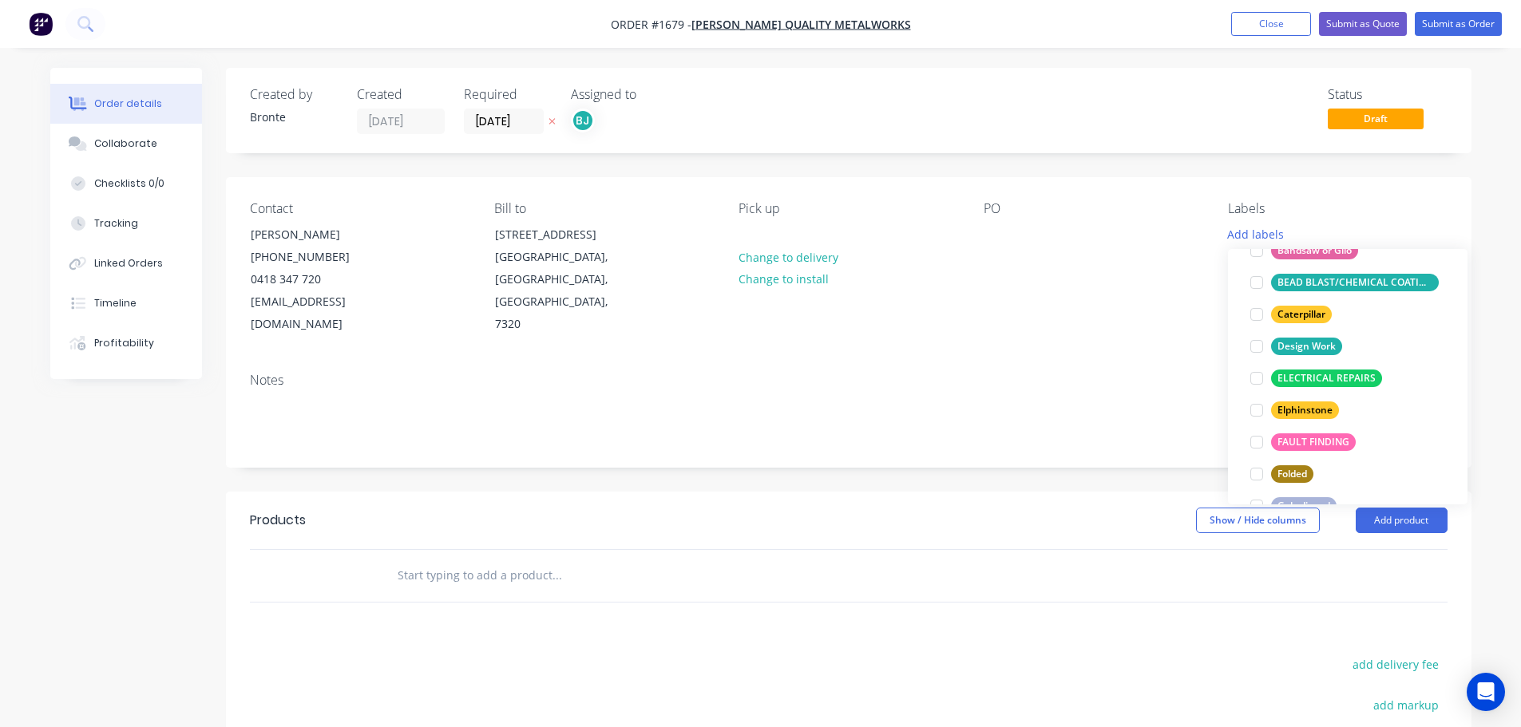
scroll to position [160, 0]
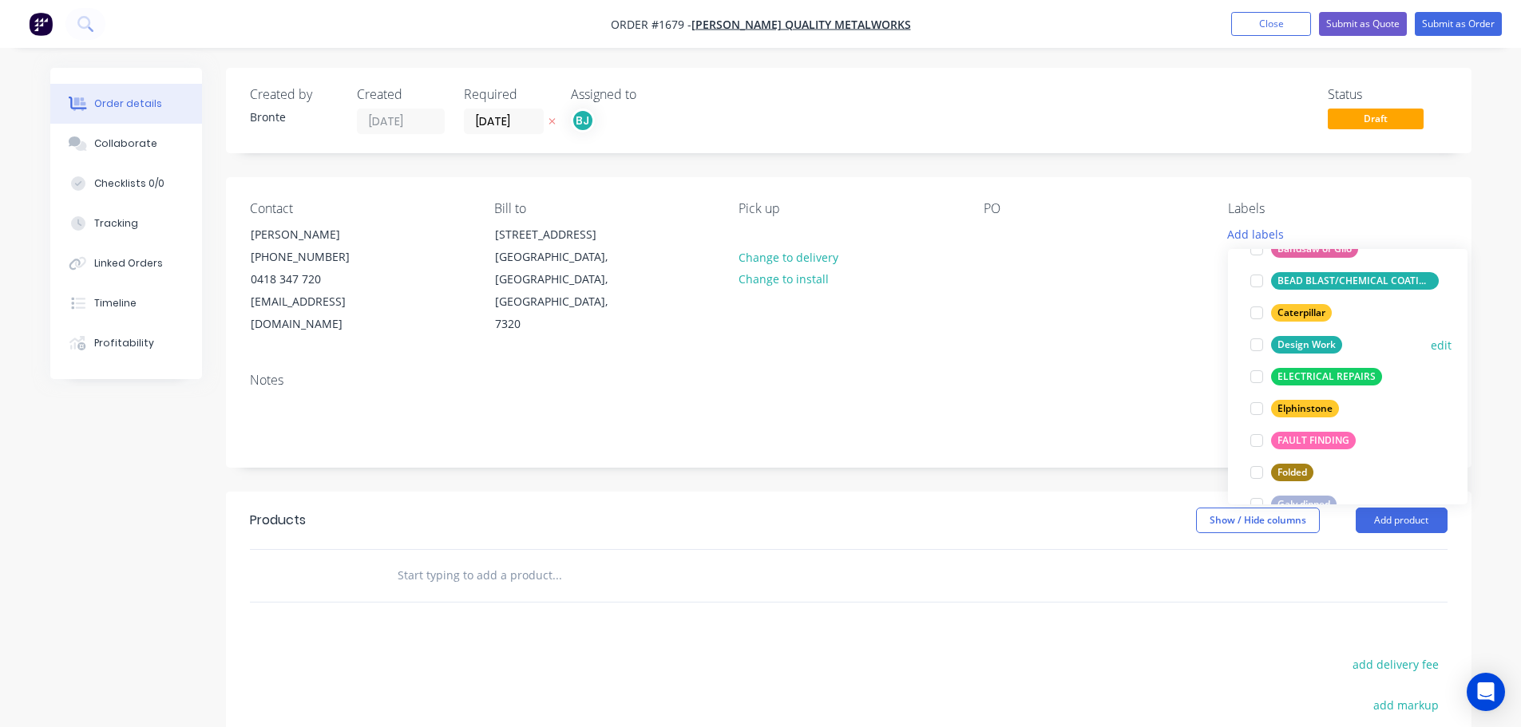
drag, startPoint x: 1251, startPoint y: 344, endPoint x: 1281, endPoint y: 340, distance: 29.8
click at [1251, 343] on div at bounding box center [1257, 345] width 32 height 32
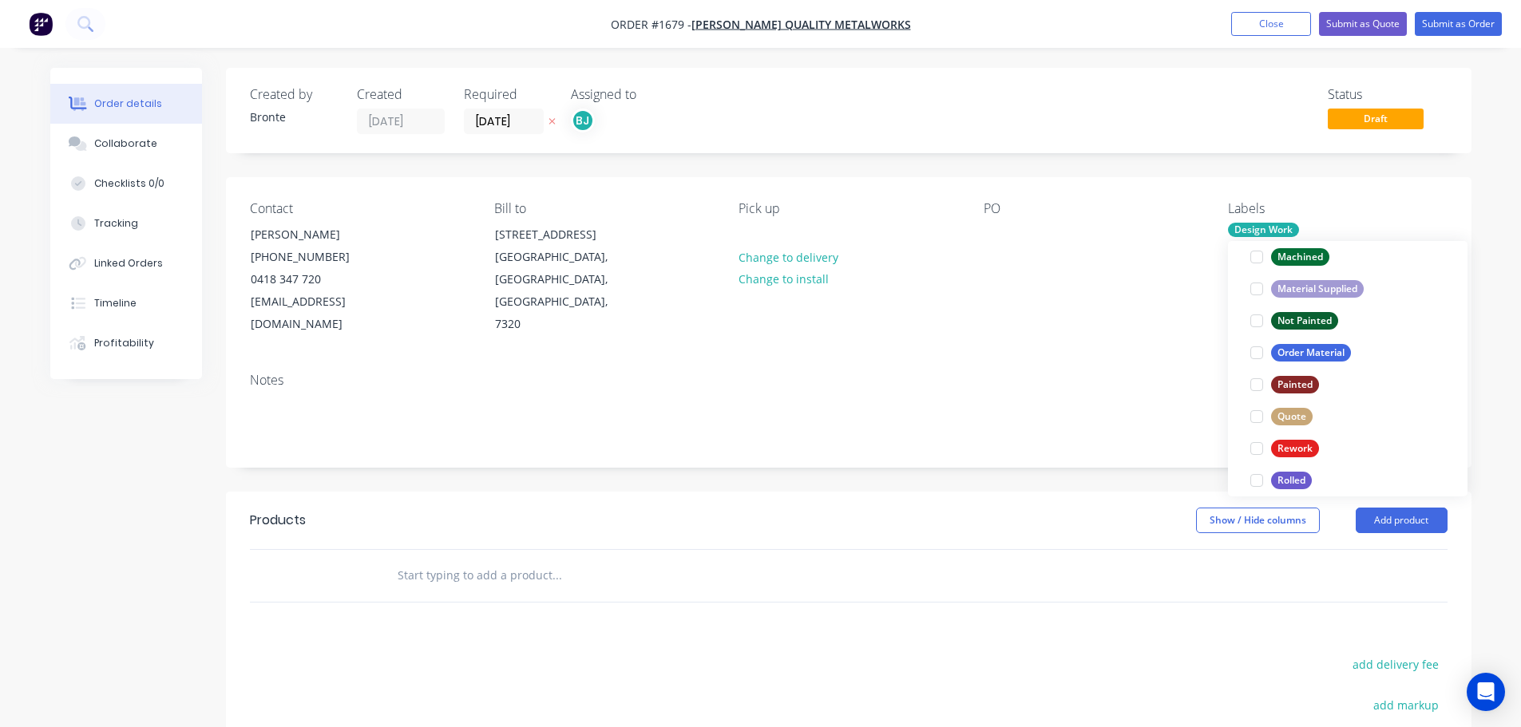
scroll to position [447, 0]
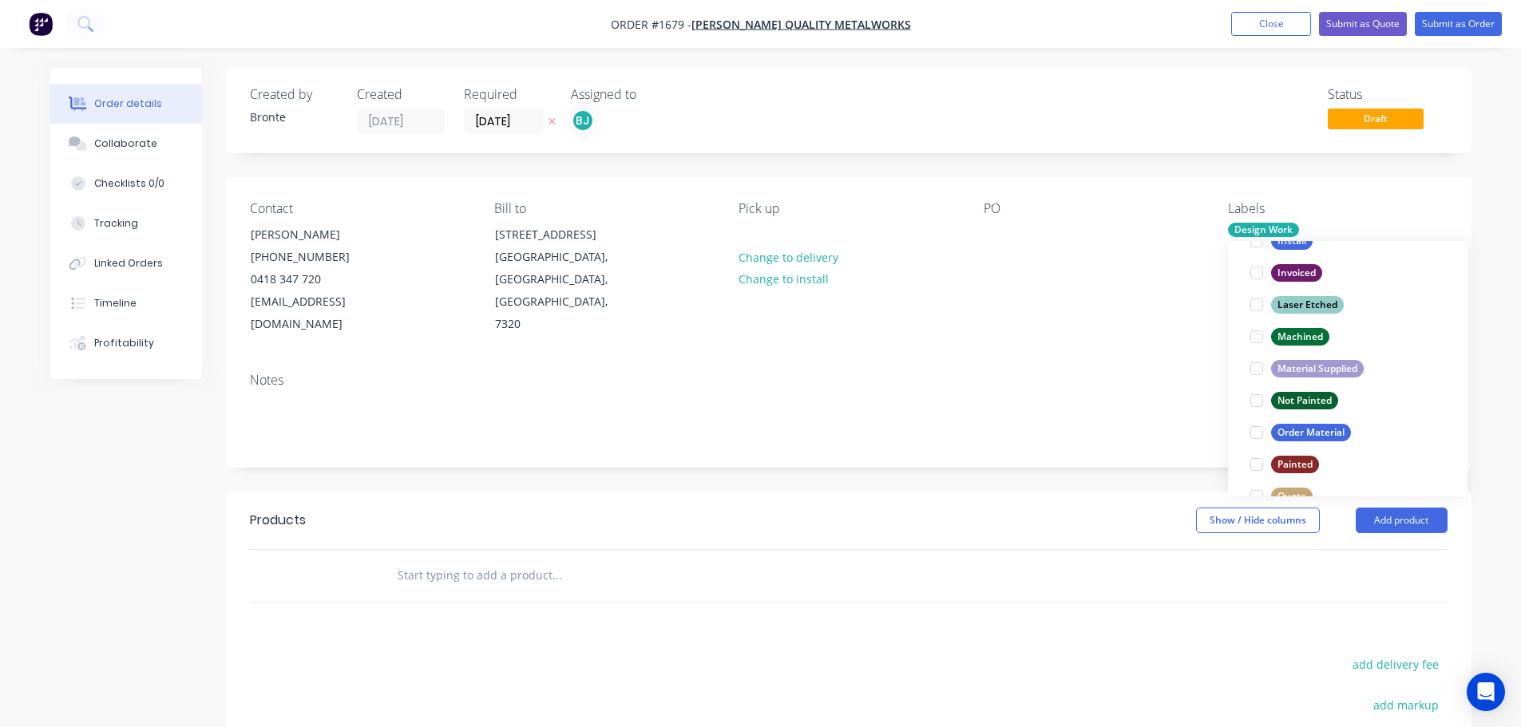
click at [1255, 436] on div at bounding box center [1257, 433] width 32 height 32
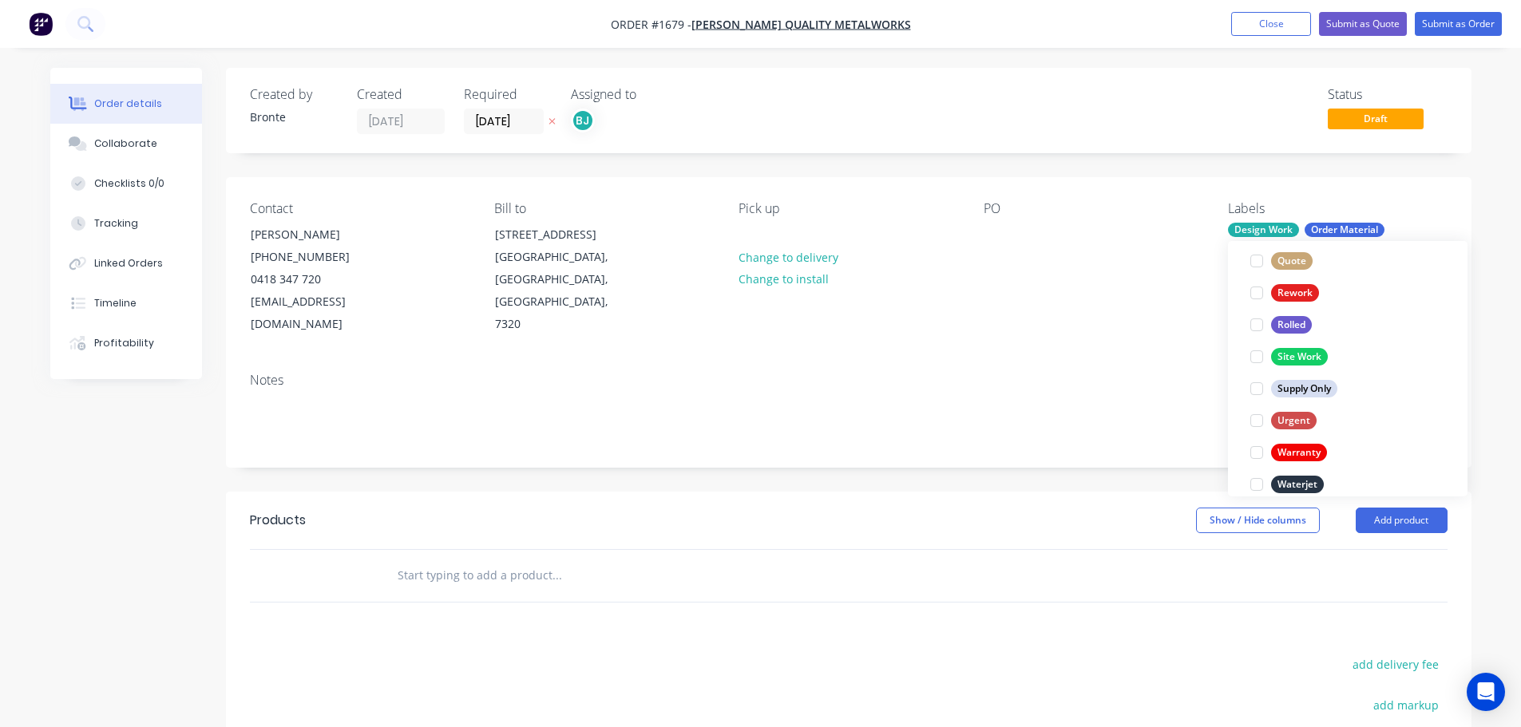
scroll to position [718, 0]
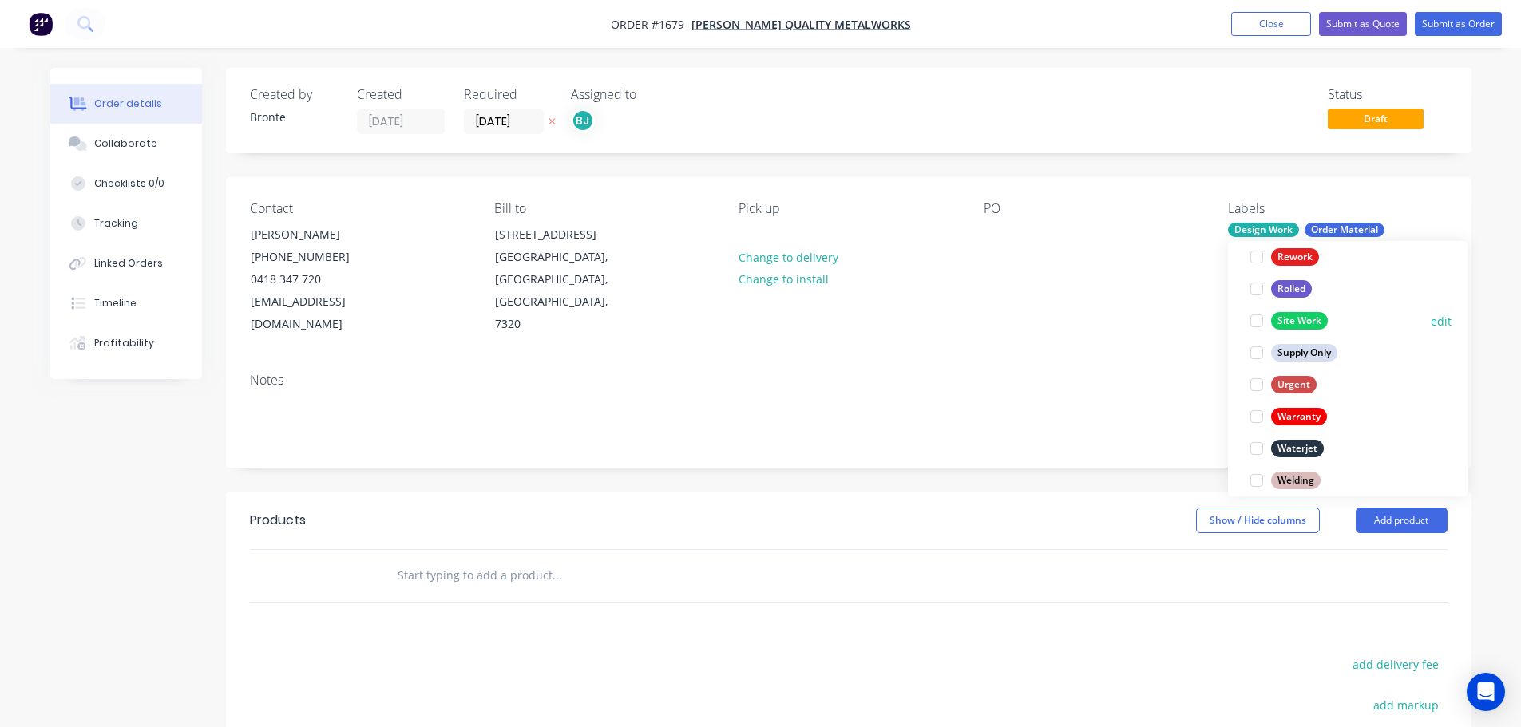
click at [1260, 322] on div at bounding box center [1257, 321] width 32 height 32
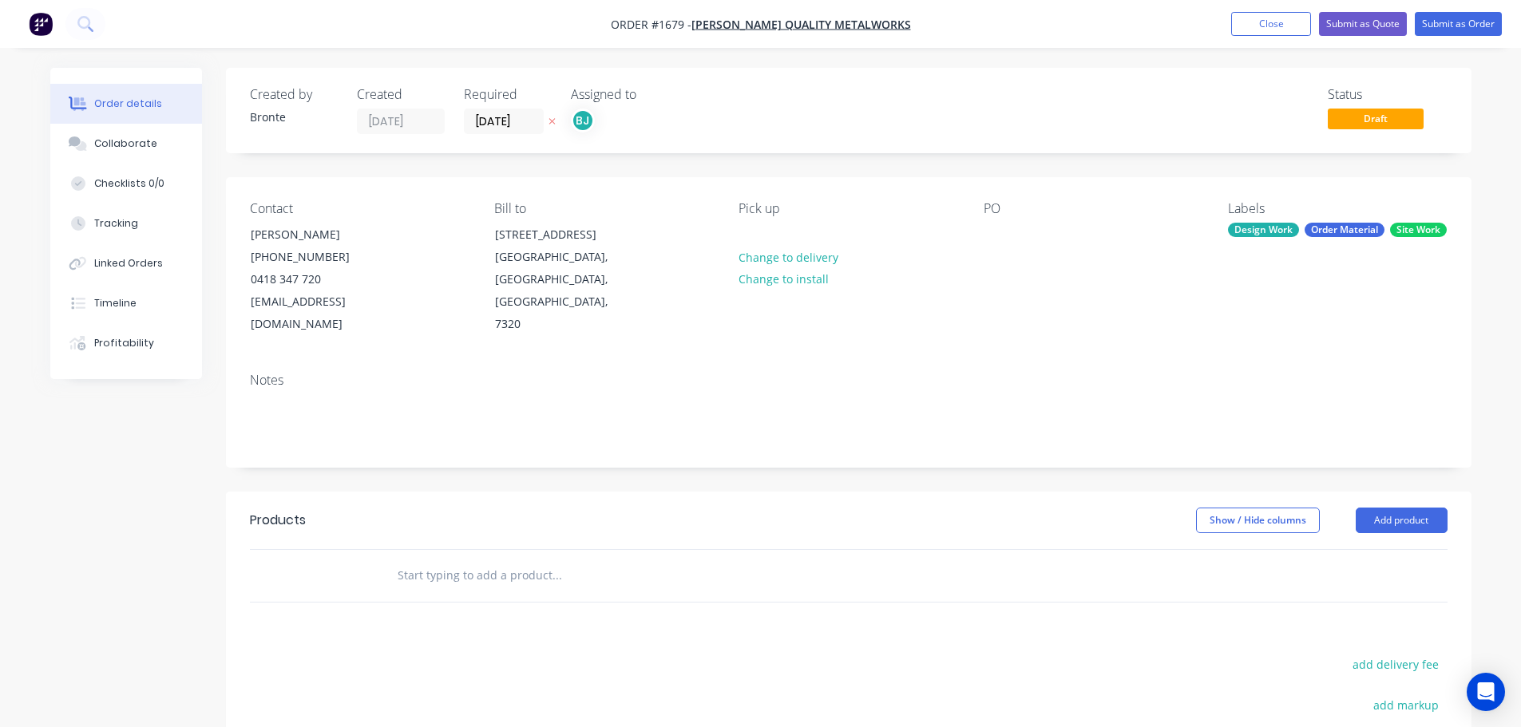
click at [1447, 174] on div "Created by Bronte Created [DATE] Required [DATE] Assigned to BJ Status Draft Co…" at bounding box center [848, 527] width 1245 height 918
click at [1413, 508] on button "Add product" at bounding box center [1402, 521] width 92 height 26
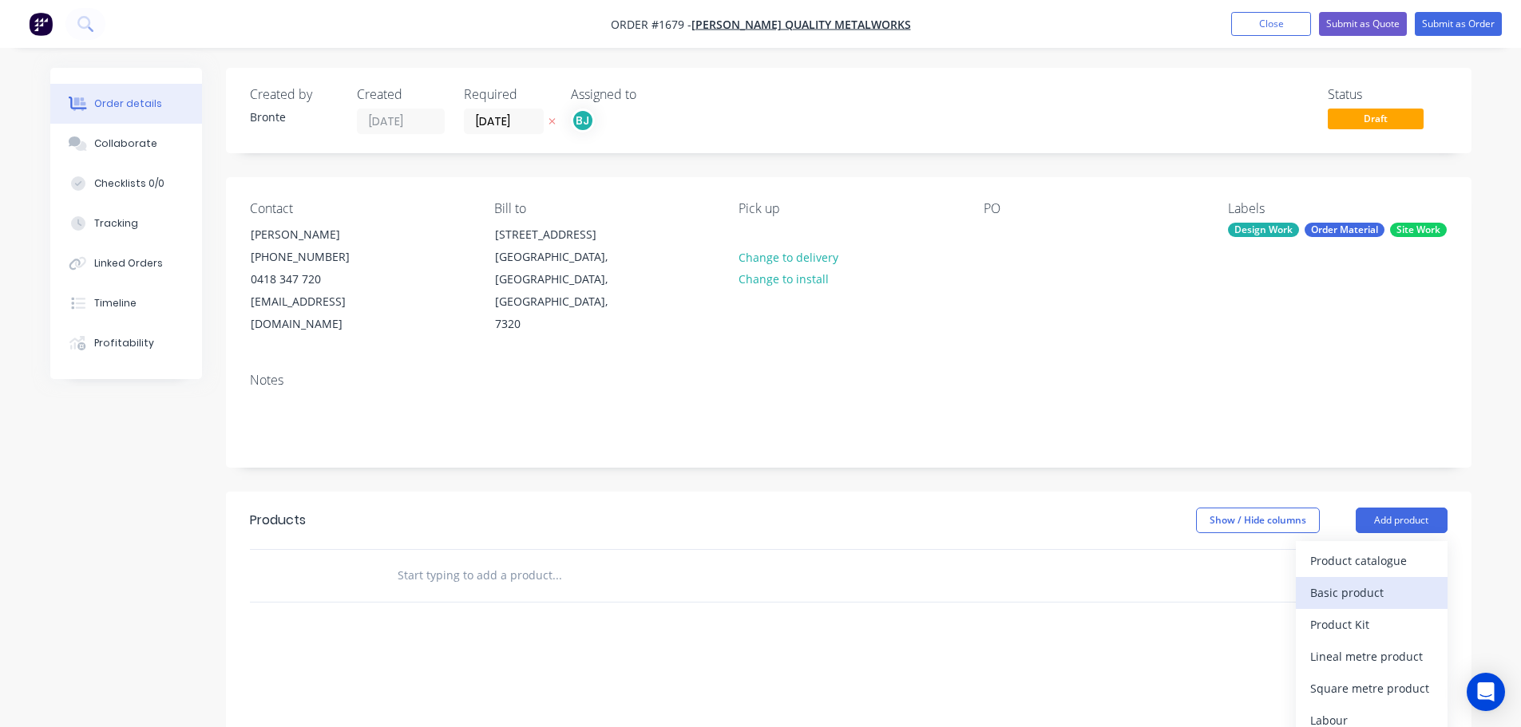
click at [1385, 581] on div "Basic product" at bounding box center [1371, 592] width 123 height 23
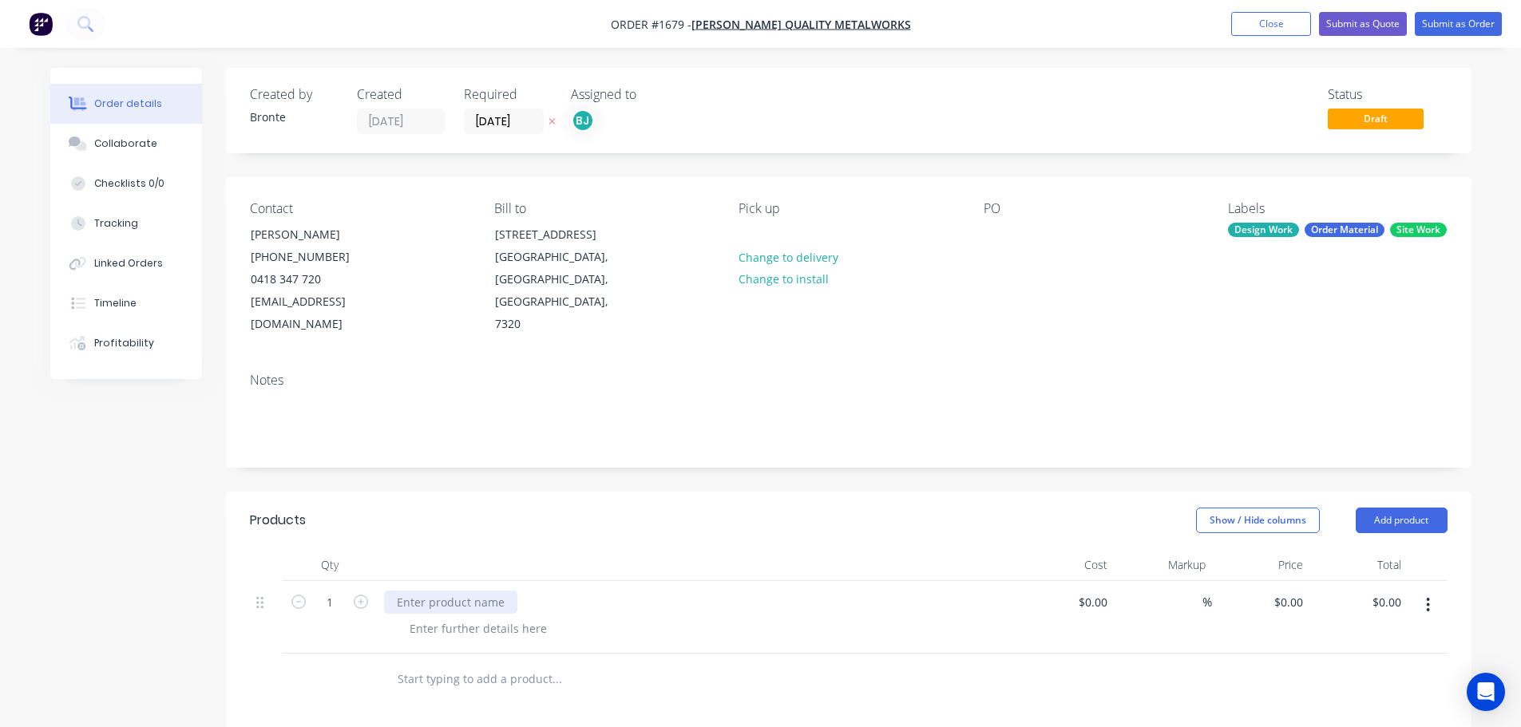
click at [476, 591] on div at bounding box center [450, 602] width 133 height 23
click at [478, 617] on div at bounding box center [478, 628] width 163 height 23
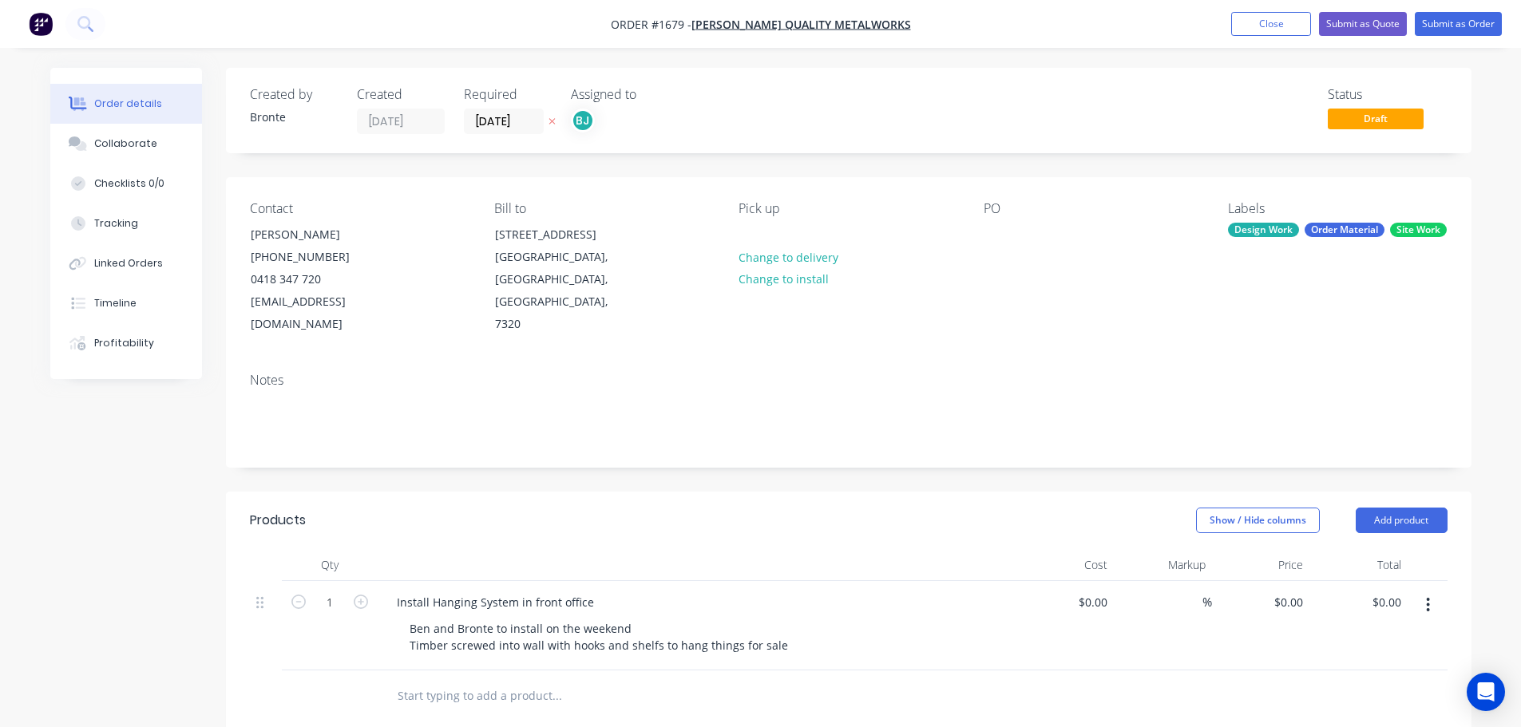
click at [811, 508] on div "Show / Hide columns Add product" at bounding box center [975, 521] width 943 height 26
click at [1454, 19] on button "Submit as Order" at bounding box center [1458, 24] width 87 height 24
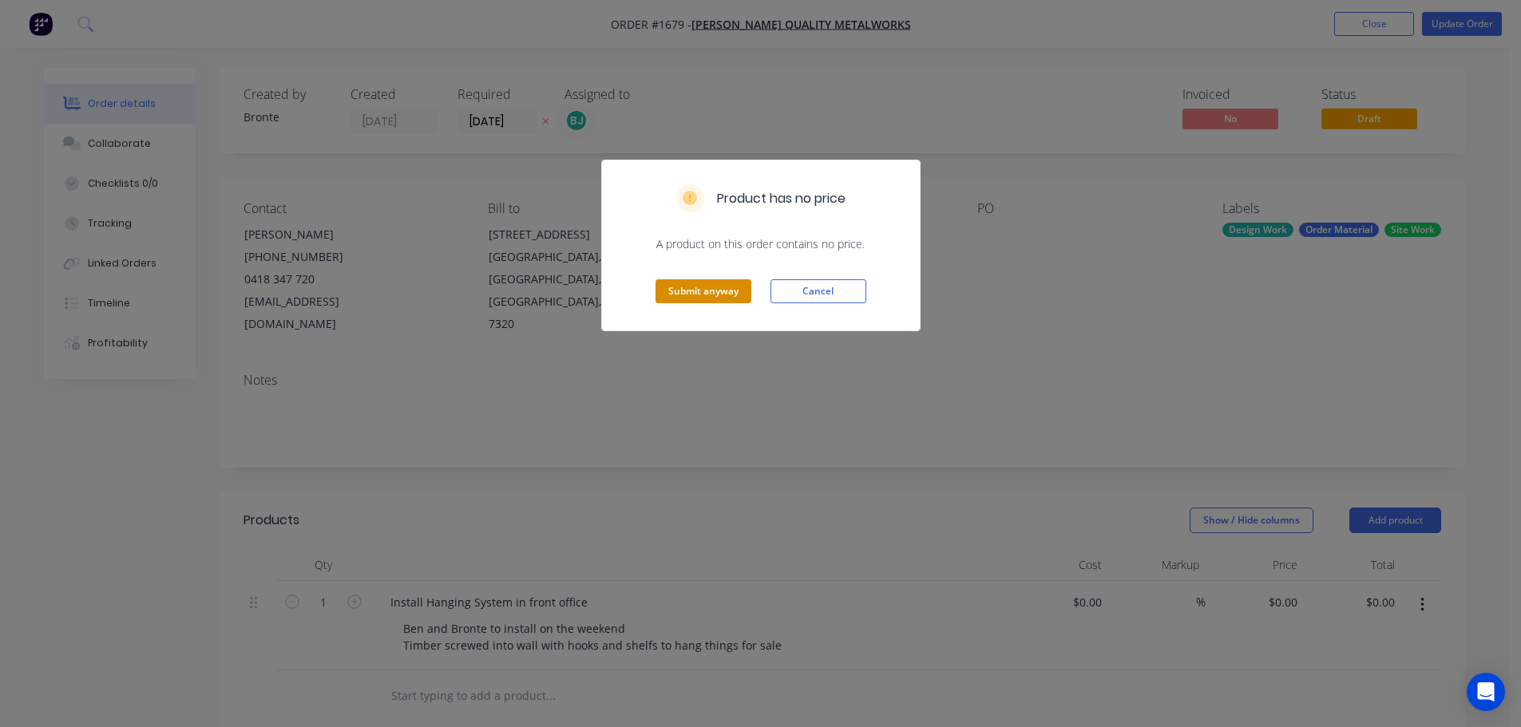
click at [703, 291] on button "Submit anyway" at bounding box center [703, 291] width 96 height 24
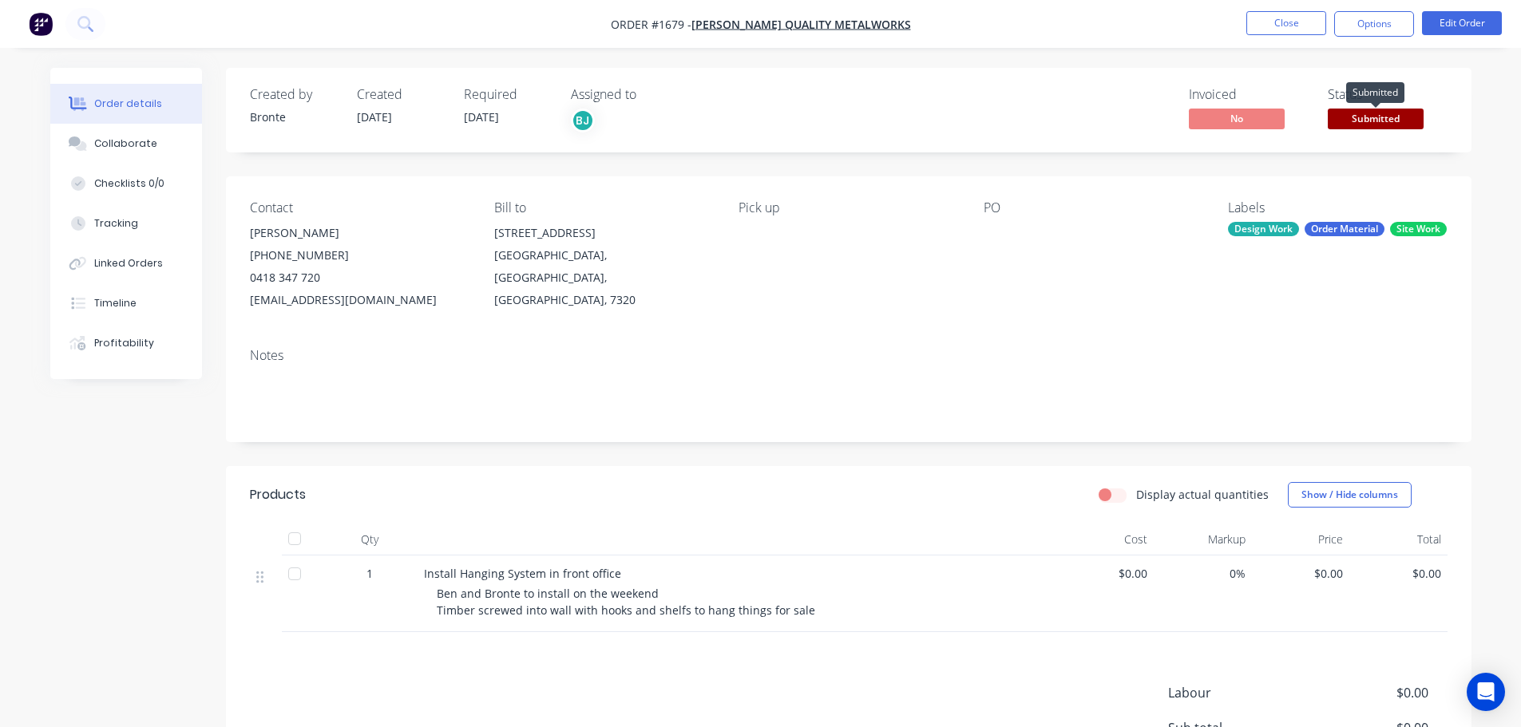
click at [1364, 112] on span "Submitted" at bounding box center [1376, 119] width 96 height 20
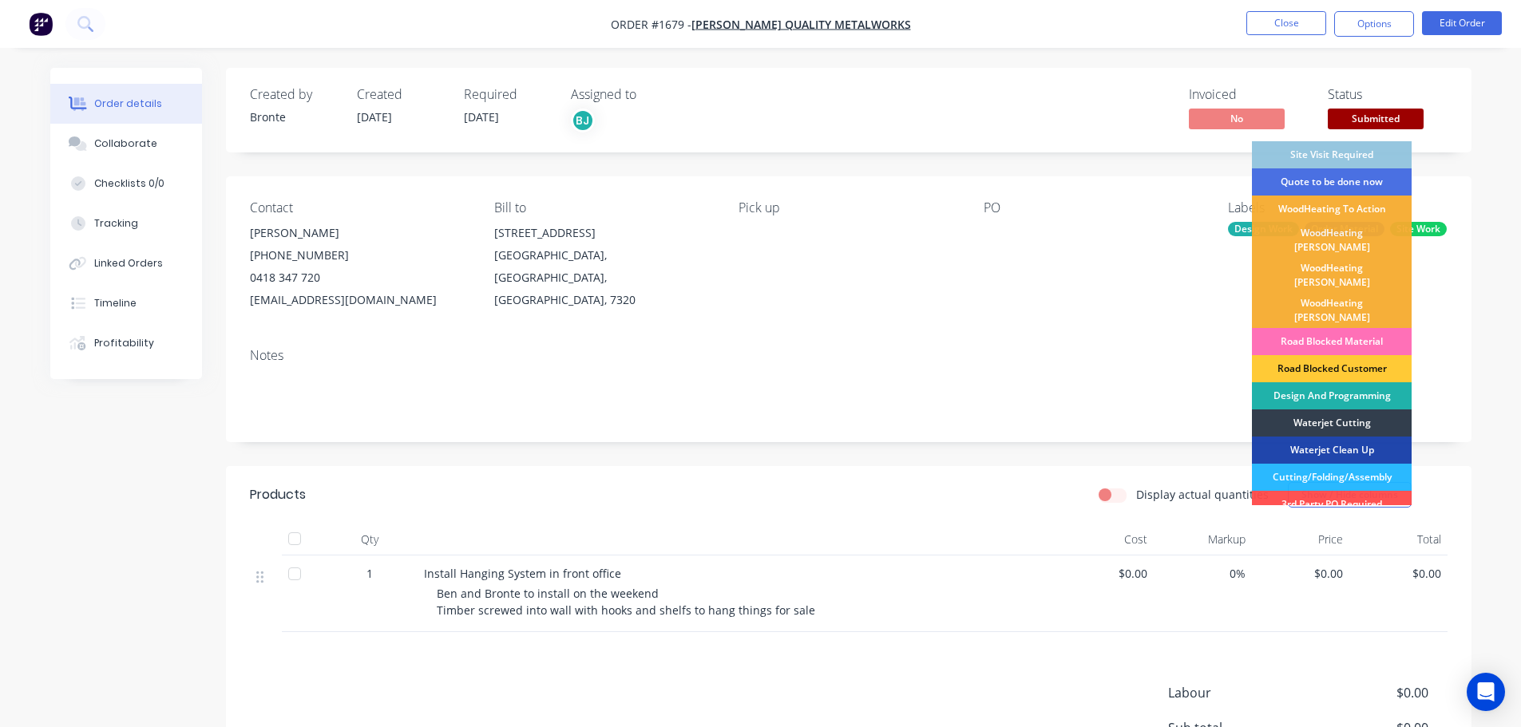
click at [1314, 382] on div "Design And Programming" at bounding box center [1332, 395] width 160 height 27
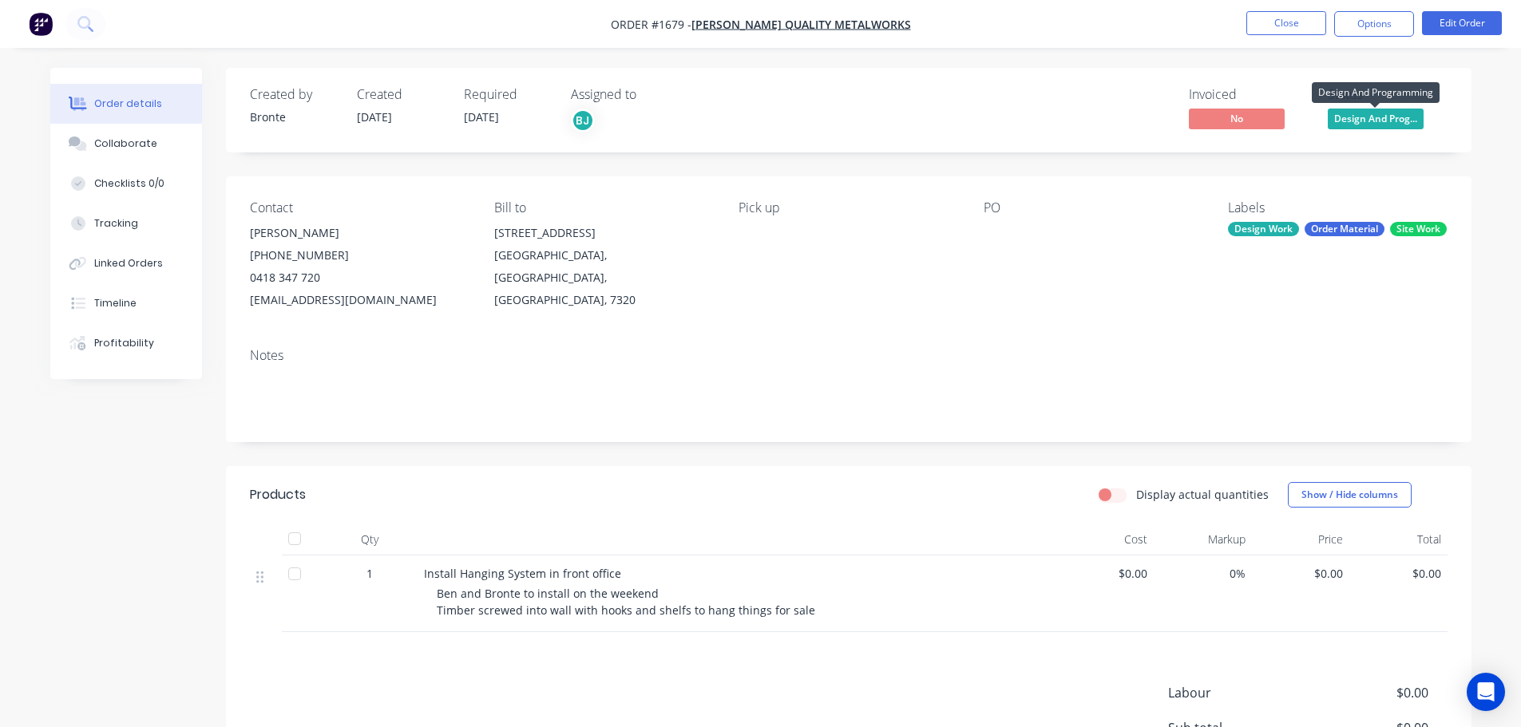
click at [1364, 114] on span "Design And Prog..." at bounding box center [1376, 119] width 96 height 20
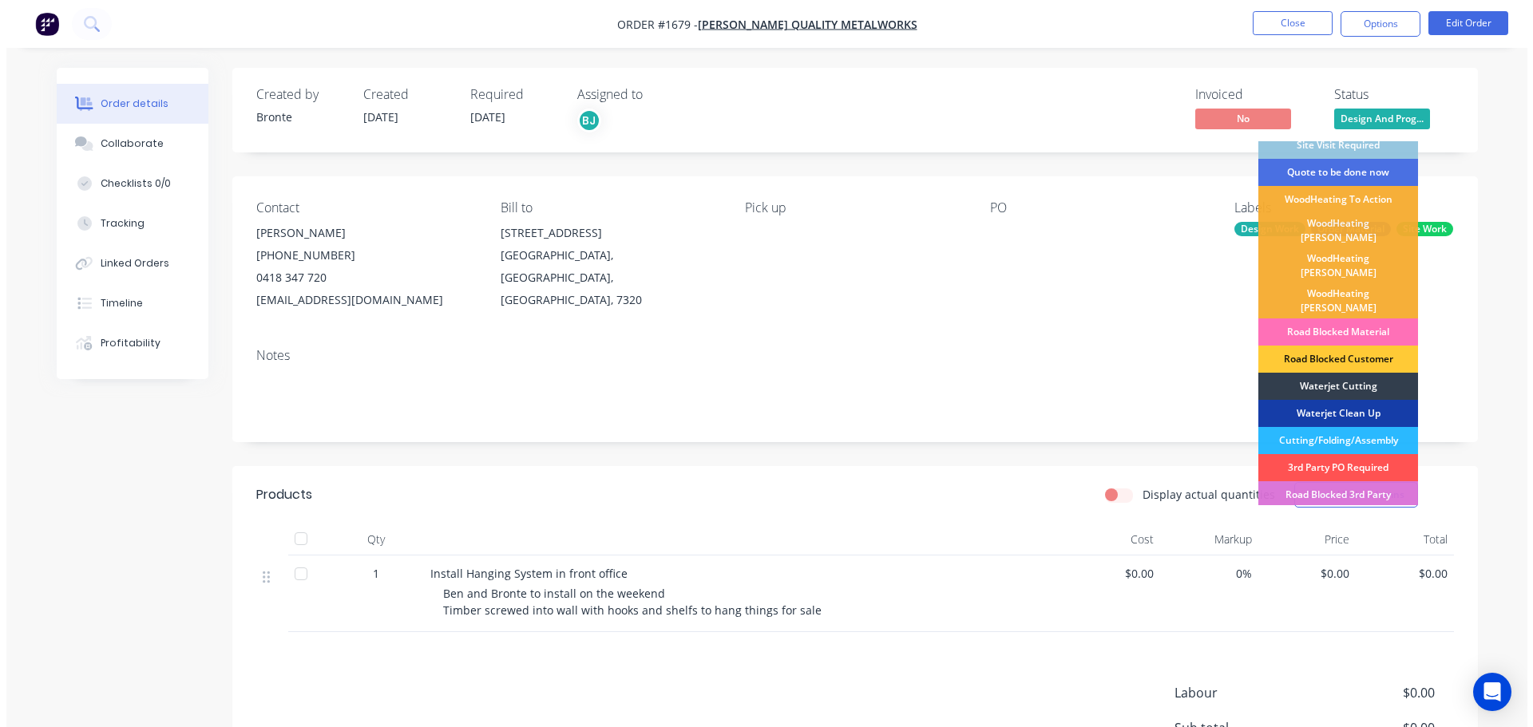
scroll to position [0, 0]
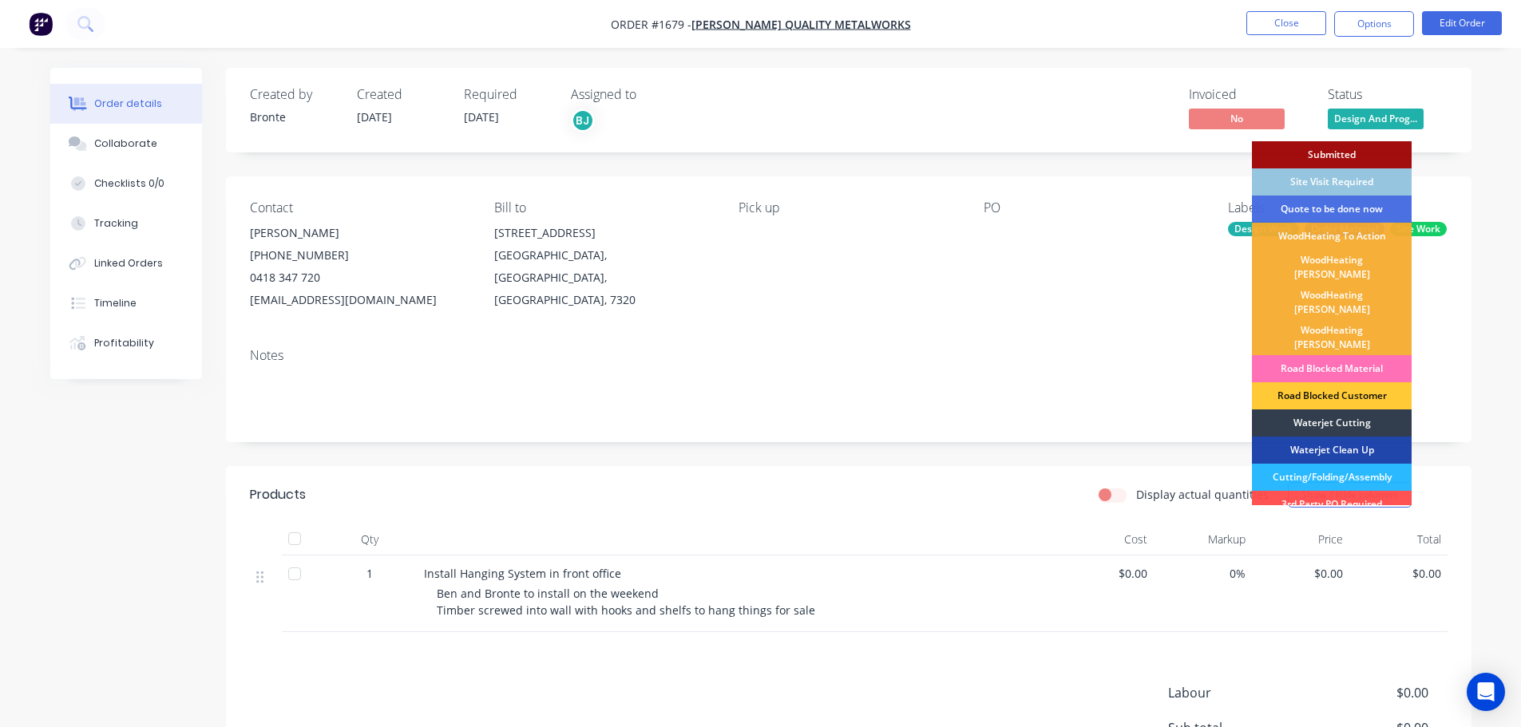
click at [1465, 342] on div "Notes" at bounding box center [848, 388] width 1245 height 107
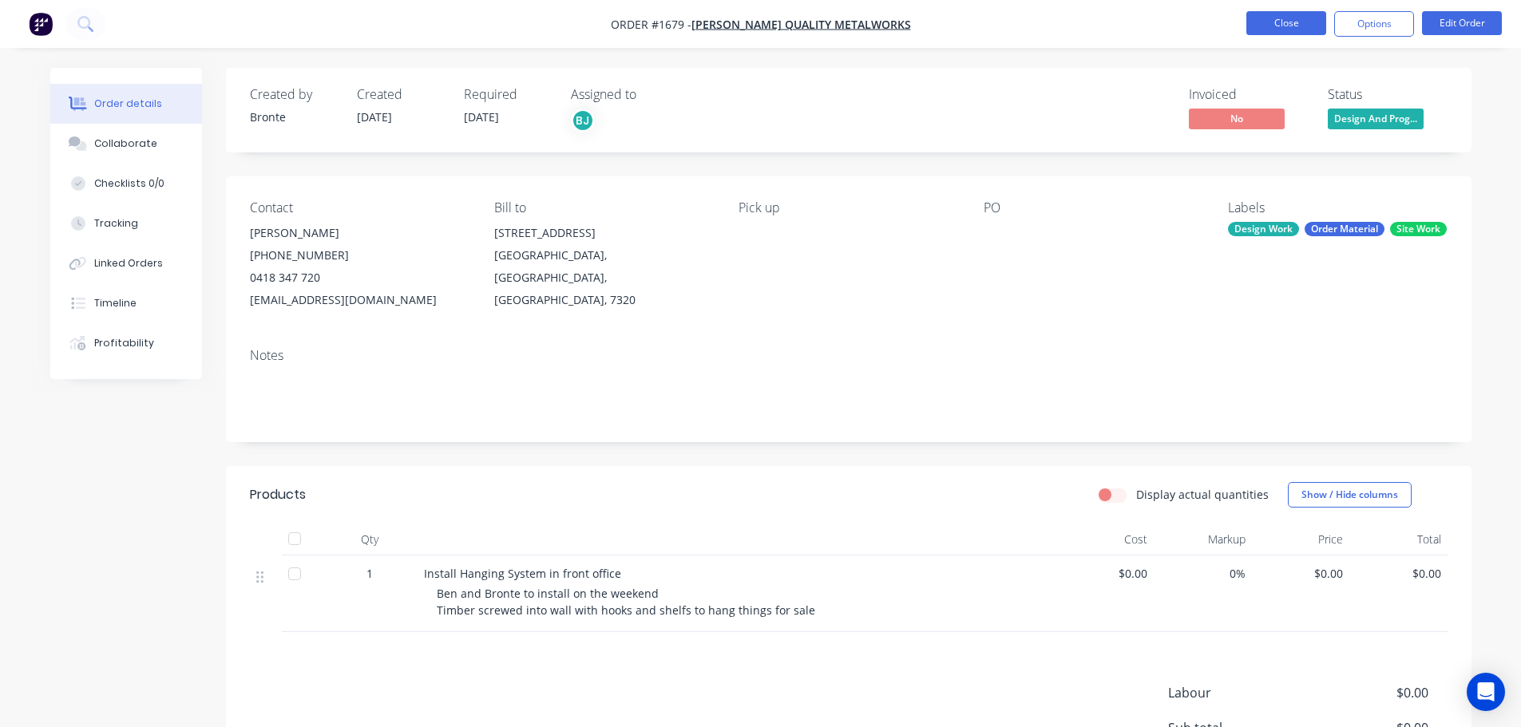
click at [1292, 22] on button "Close" at bounding box center [1286, 23] width 80 height 24
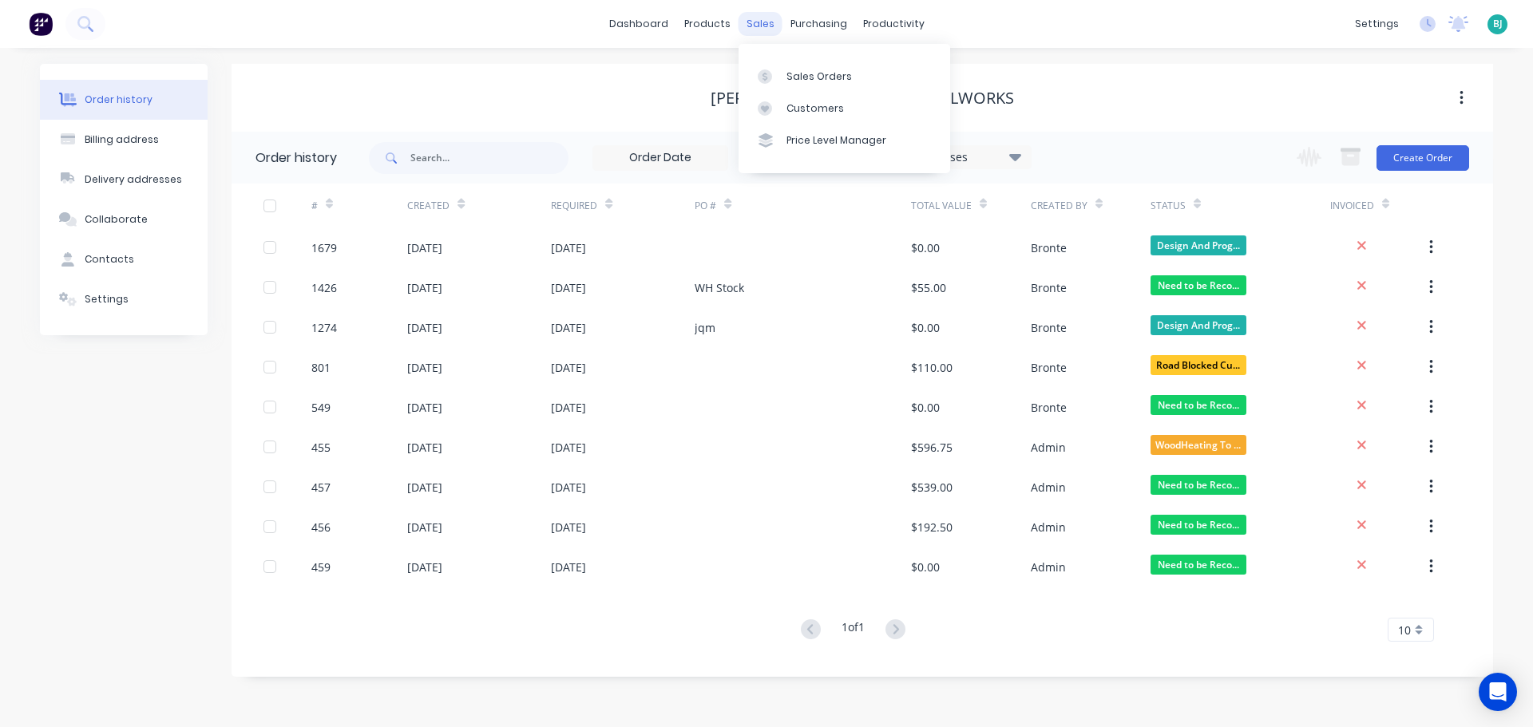
click at [770, 21] on div "sales" at bounding box center [760, 24] width 44 height 24
click at [806, 77] on div "Sales Orders" at bounding box center [818, 76] width 65 height 14
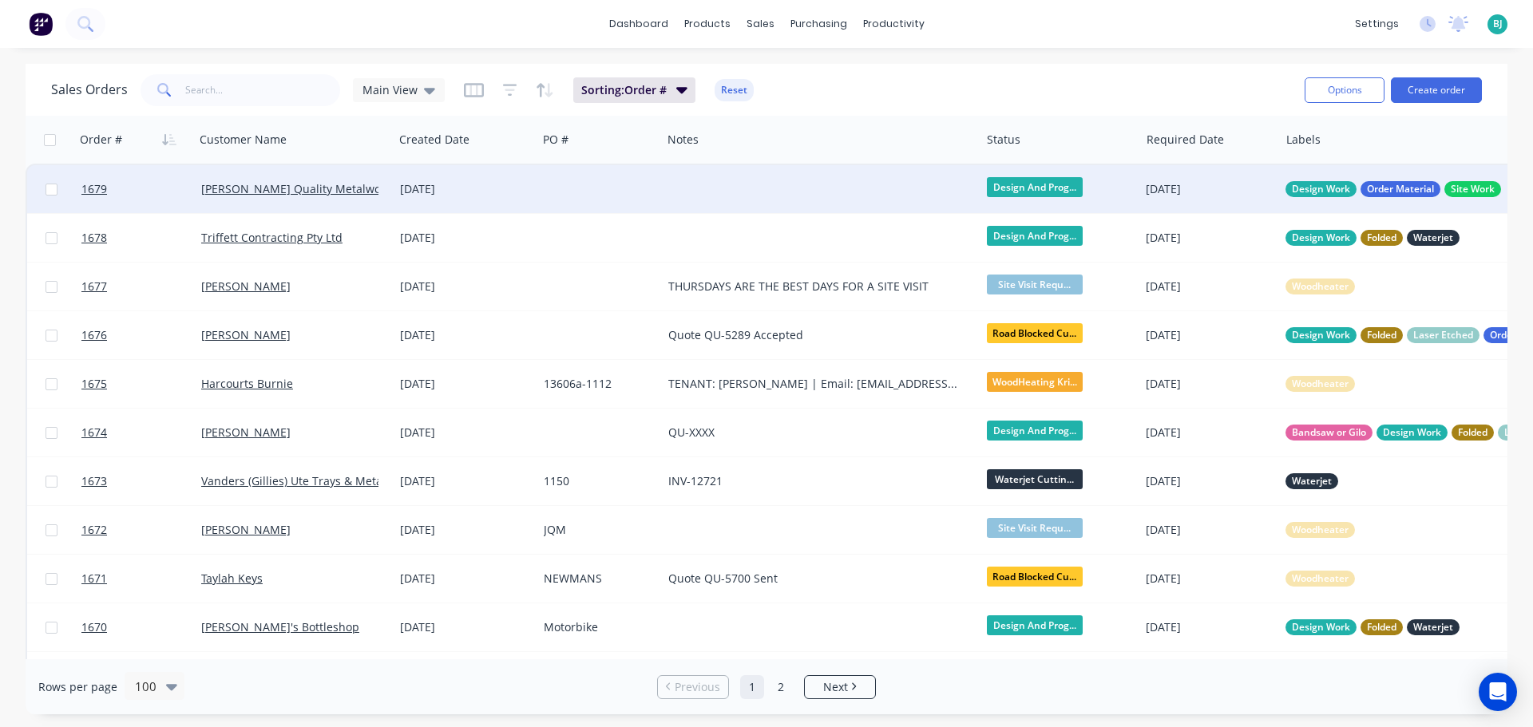
click at [680, 185] on div at bounding box center [821, 189] width 319 height 48
click at [680, 185] on div at bounding box center [820, 178] width 315 height 22
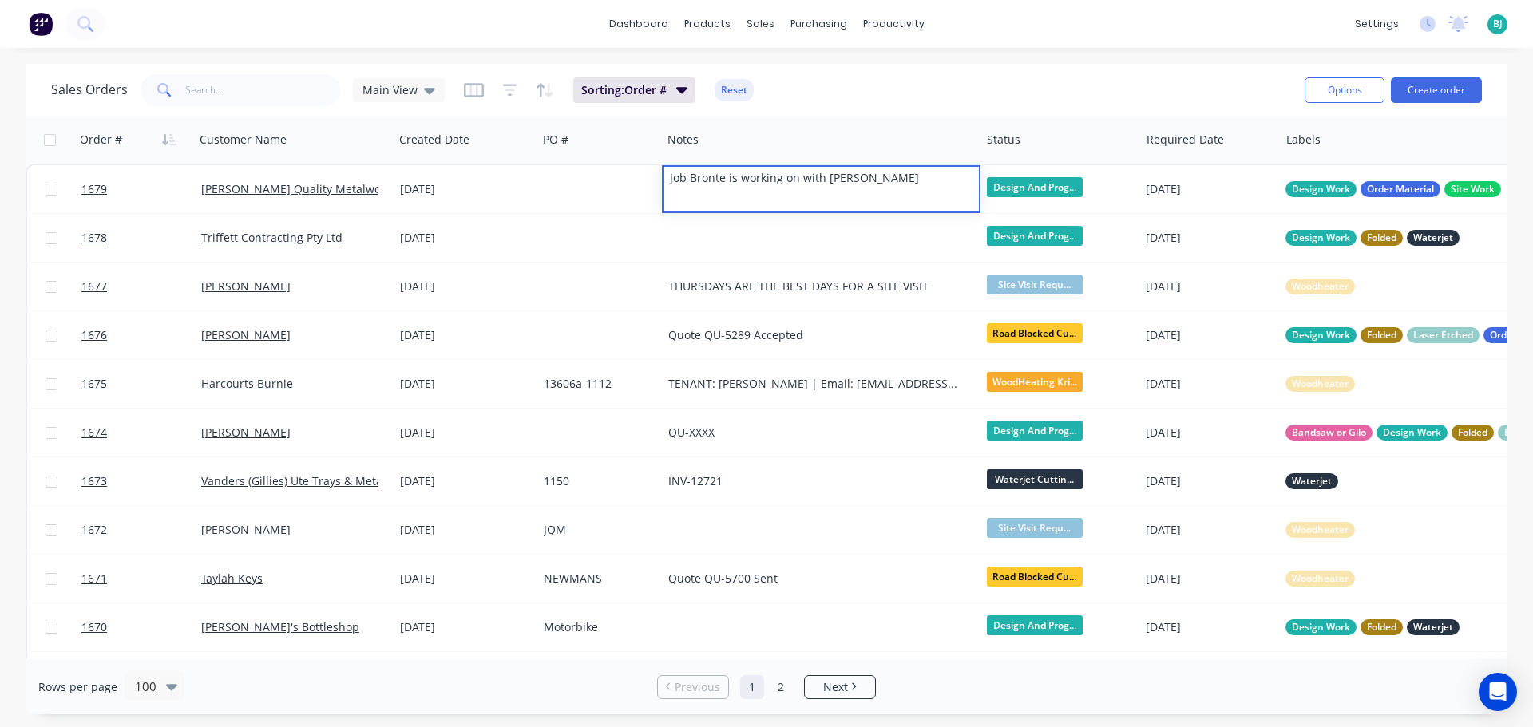
click at [884, 84] on div "Sales Orders Main View Sorting: Order # Reset" at bounding box center [671, 89] width 1241 height 39
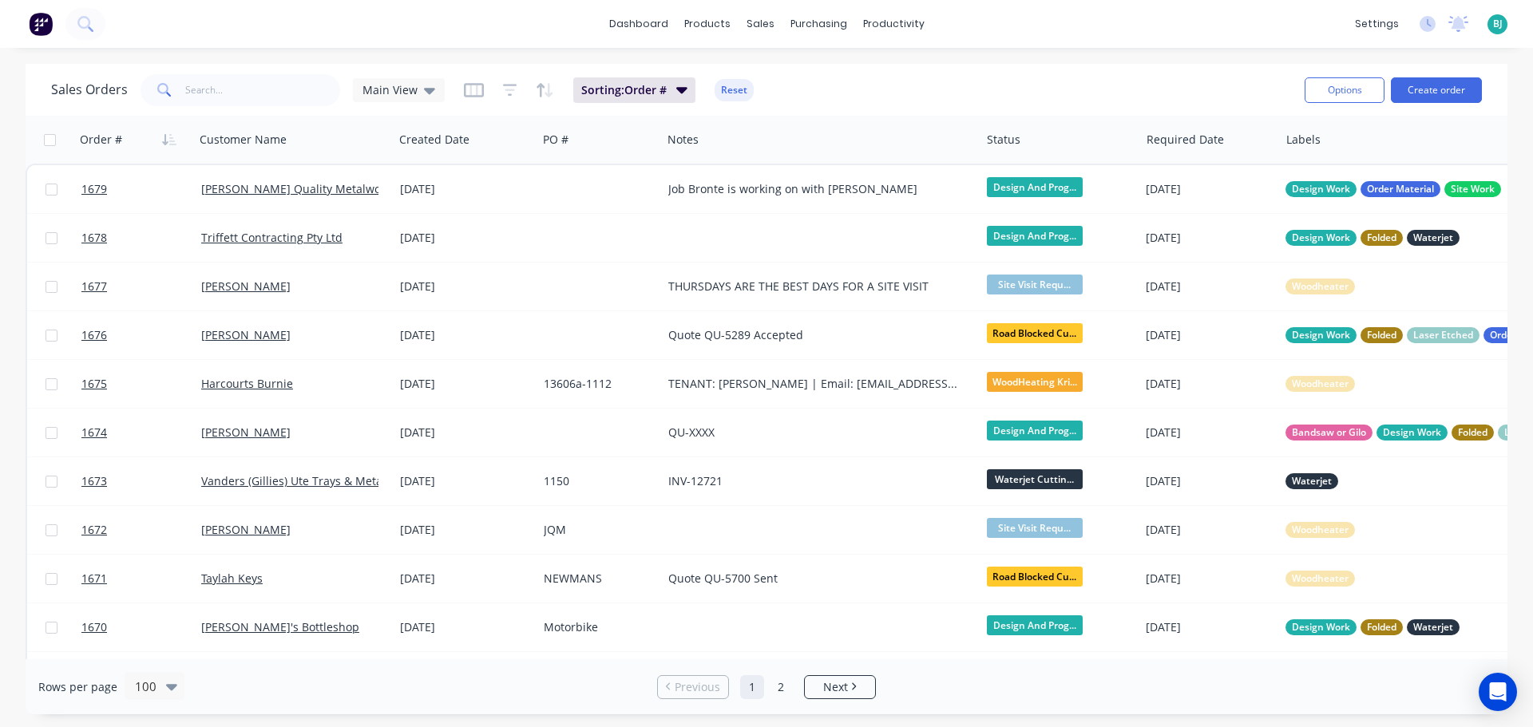
click at [1131, 73] on div "Sales Orders Main View Sorting: Order # Reset" at bounding box center [671, 89] width 1241 height 39
